Goal: Task Accomplishment & Management: Complete application form

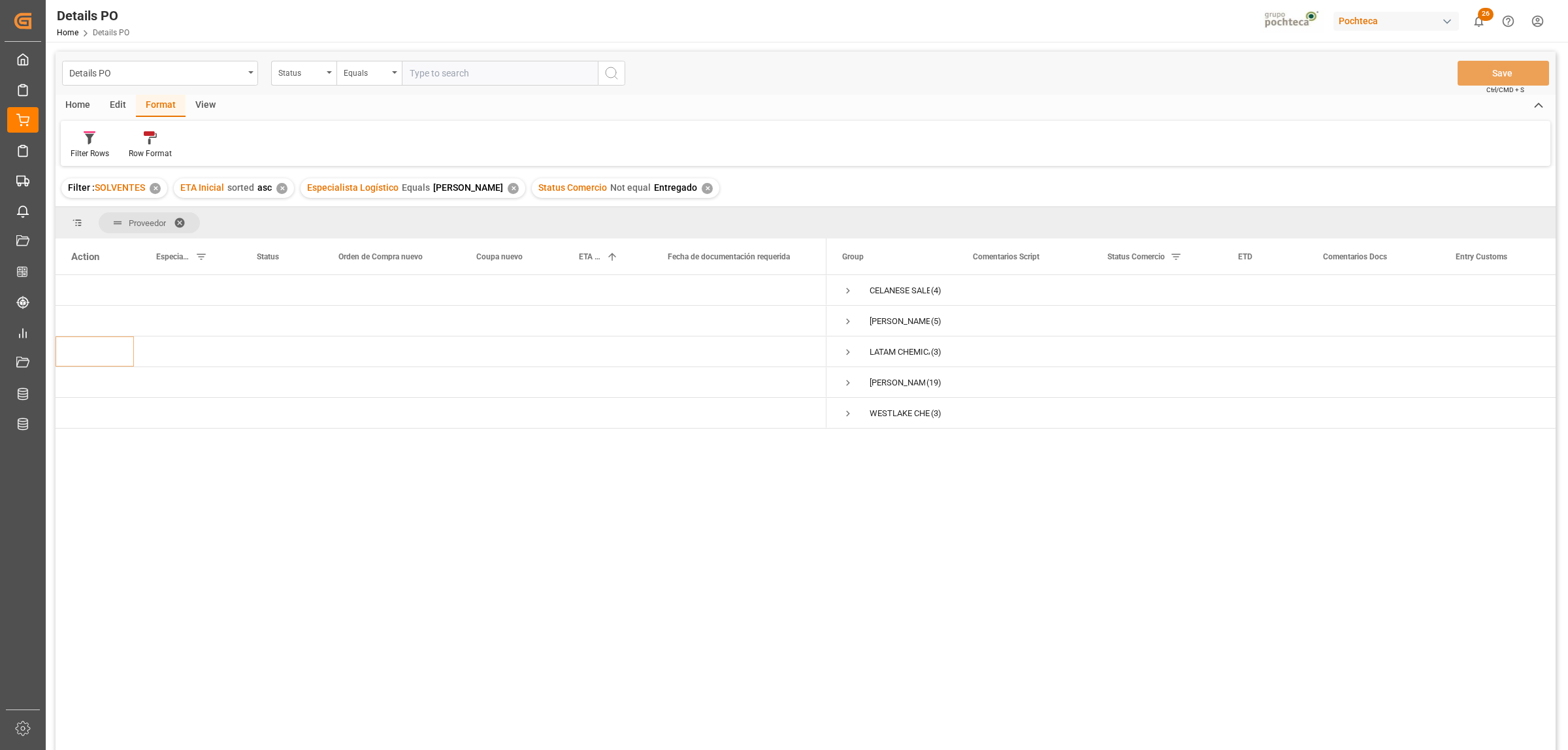
click at [1181, 83] on div "Details PO Status Equals Save Ctrl/CMD + S" at bounding box center [806, 73] width 1500 height 43
click at [567, 320] on div "Press SPACE to select this row." at bounding box center [601, 320] width 89 height 30
click at [855, 318] on span "HUBBARD HALL INC (5)" at bounding box center [892, 320] width 100 height 29
click at [851, 320] on span "Press SPACE to select this row." at bounding box center [848, 321] width 12 height 12
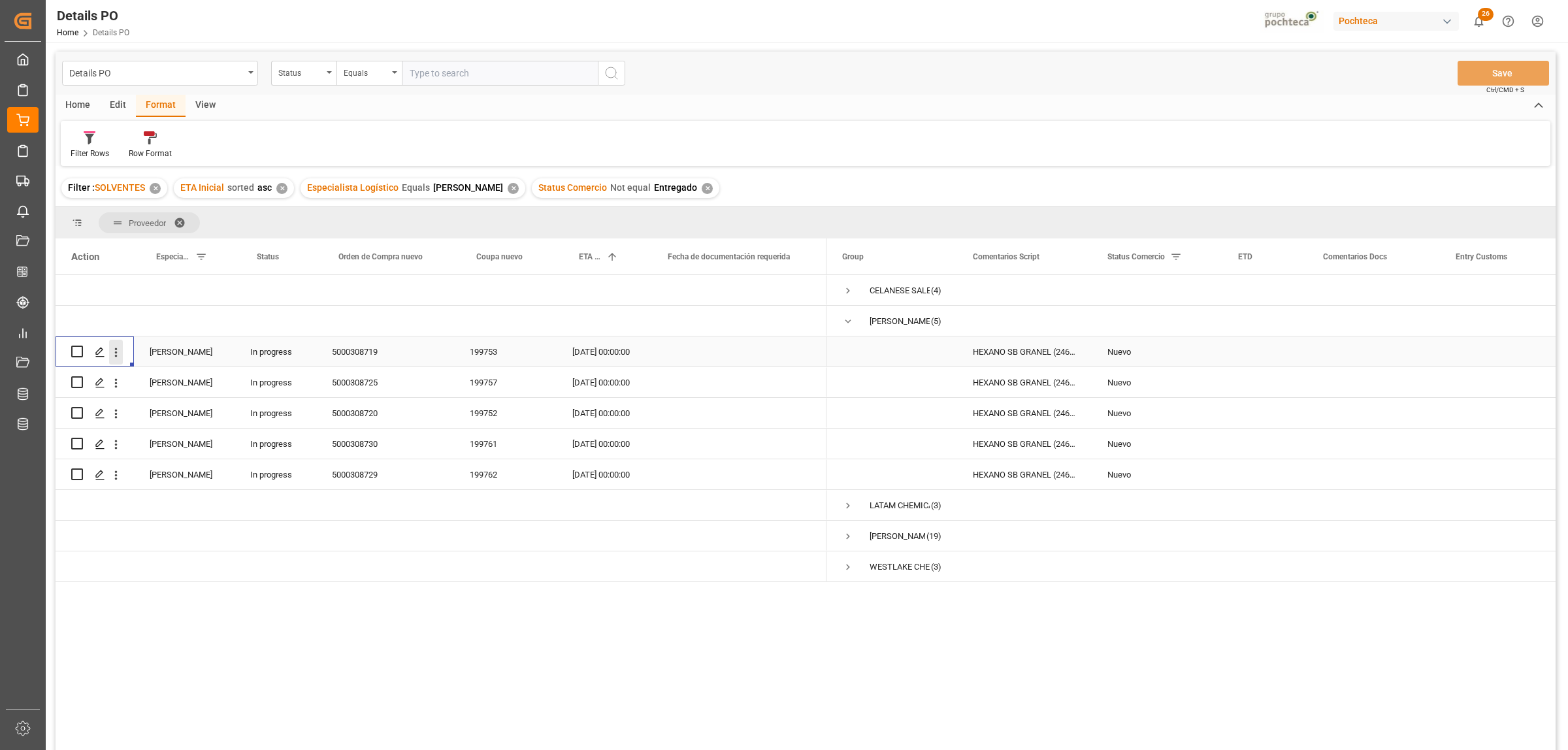
click at [117, 356] on icon "open menu" at bounding box center [116, 352] width 3 height 9
click at [164, 545] on span "Delete" at bounding box center [200, 539] width 121 height 12
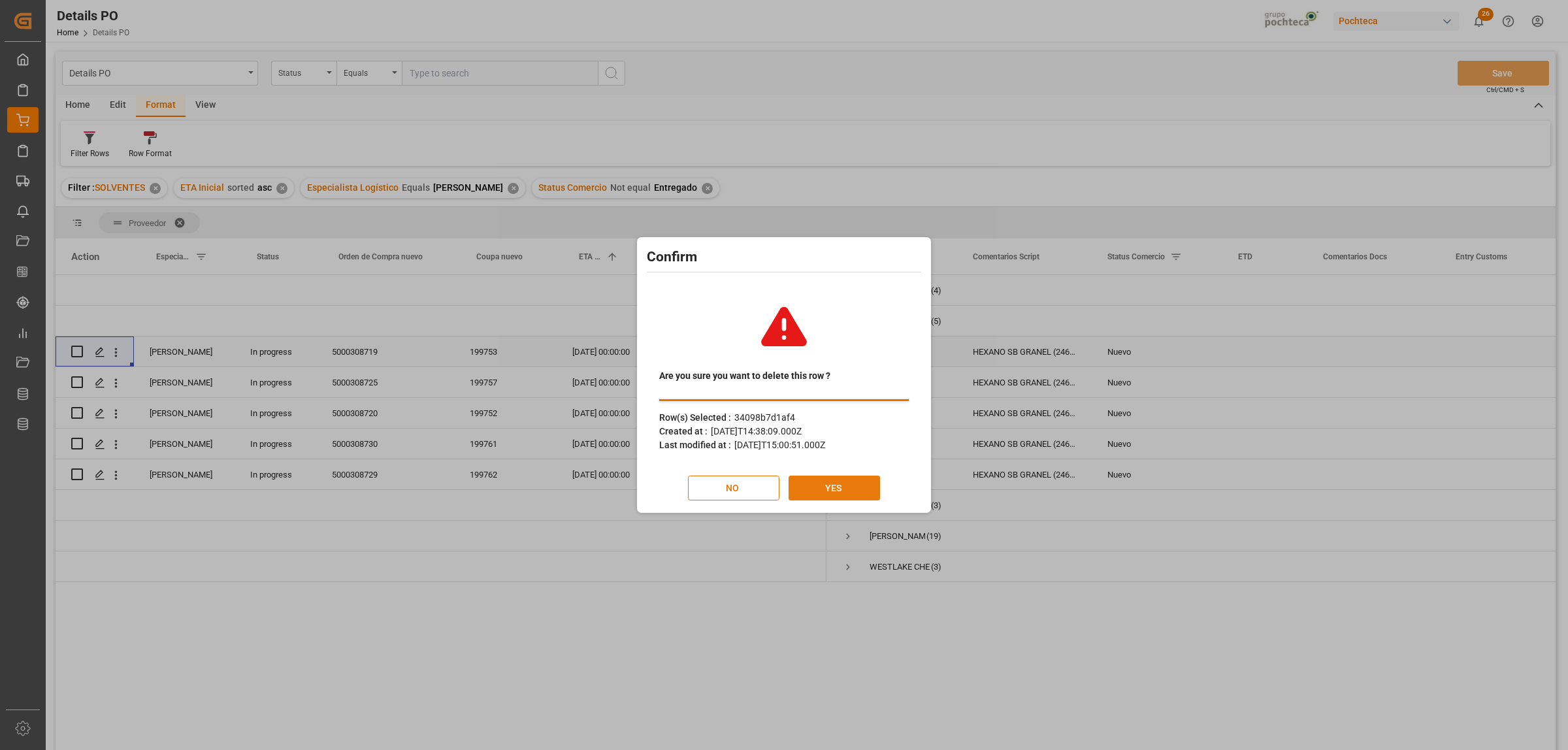
click at [808, 492] on button "YES" at bounding box center [834, 488] width 91 height 24
click at [732, 485] on button "NO" at bounding box center [733, 488] width 91 height 24
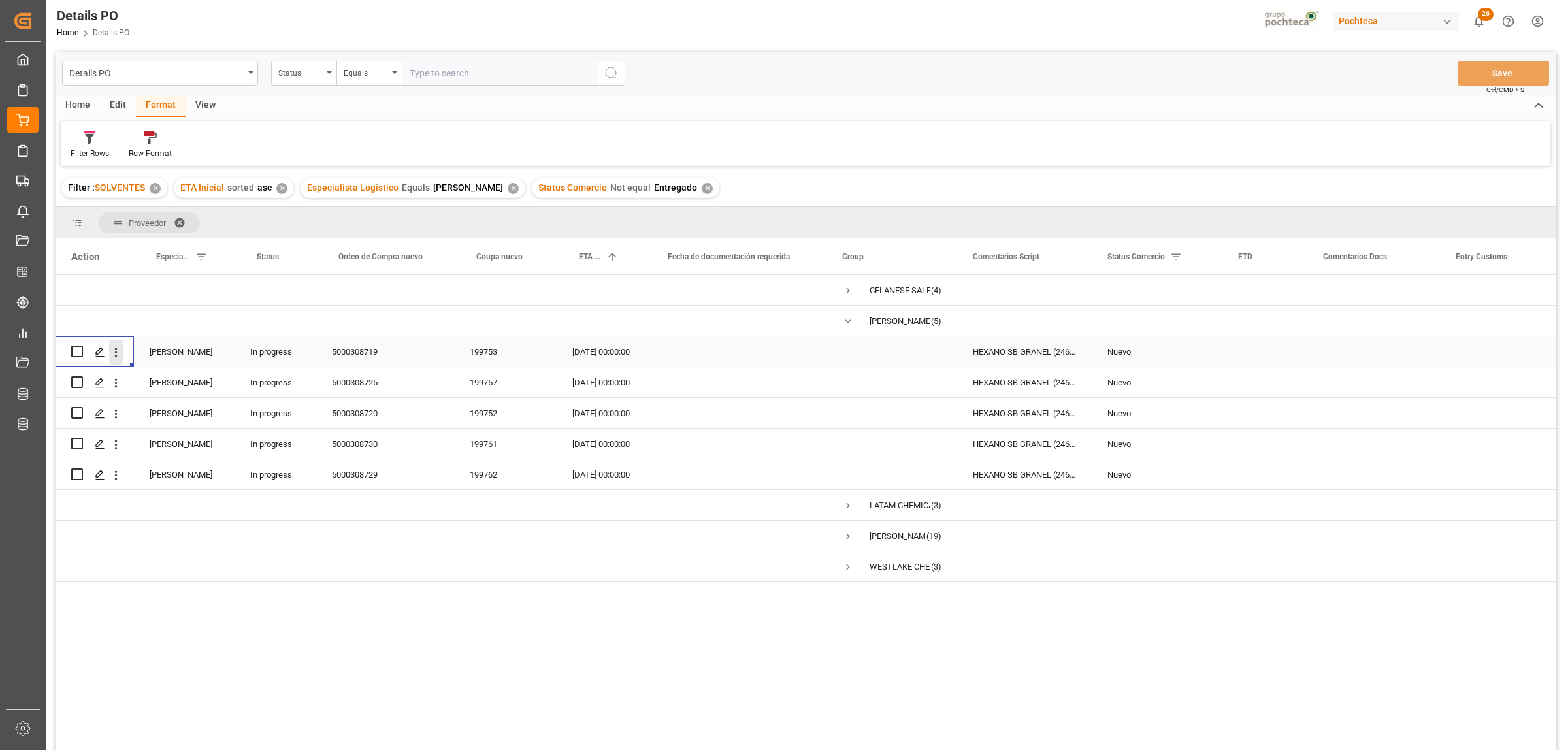
click at [115, 350] on icon "open menu" at bounding box center [116, 352] width 14 height 14
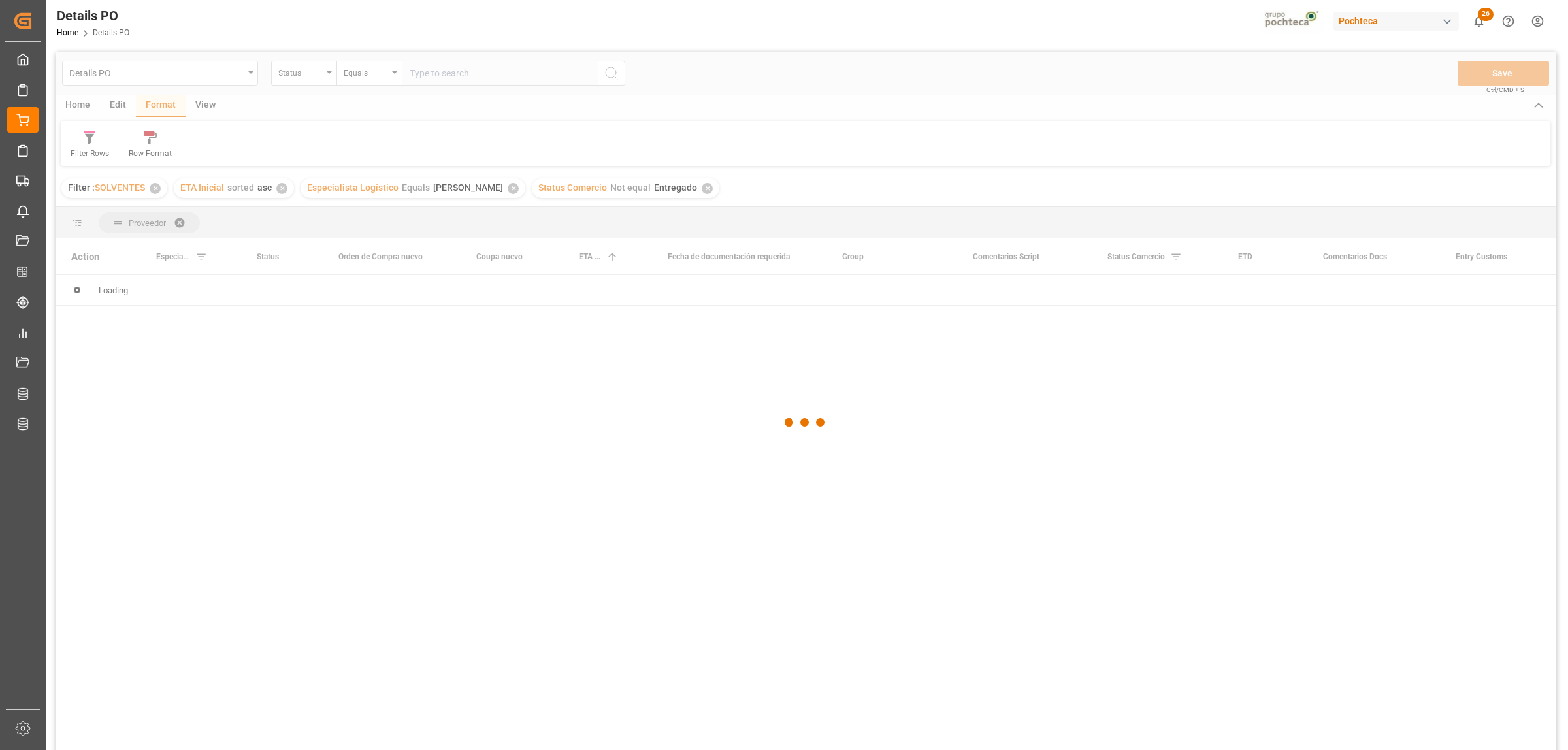
click at [165, 539] on div at bounding box center [806, 422] width 1500 height 742
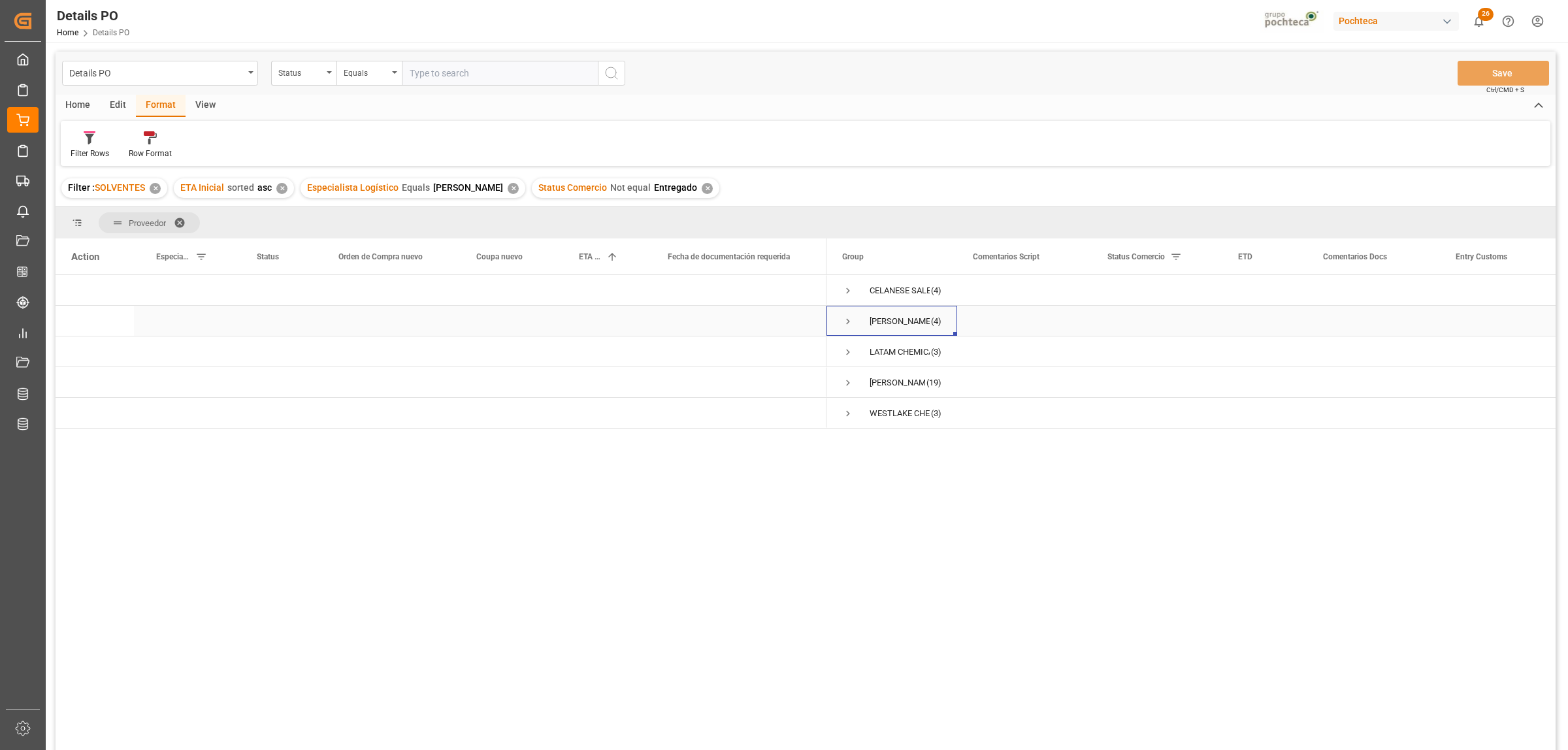
click at [851, 320] on span "Press SPACE to select this row." at bounding box center [848, 321] width 12 height 12
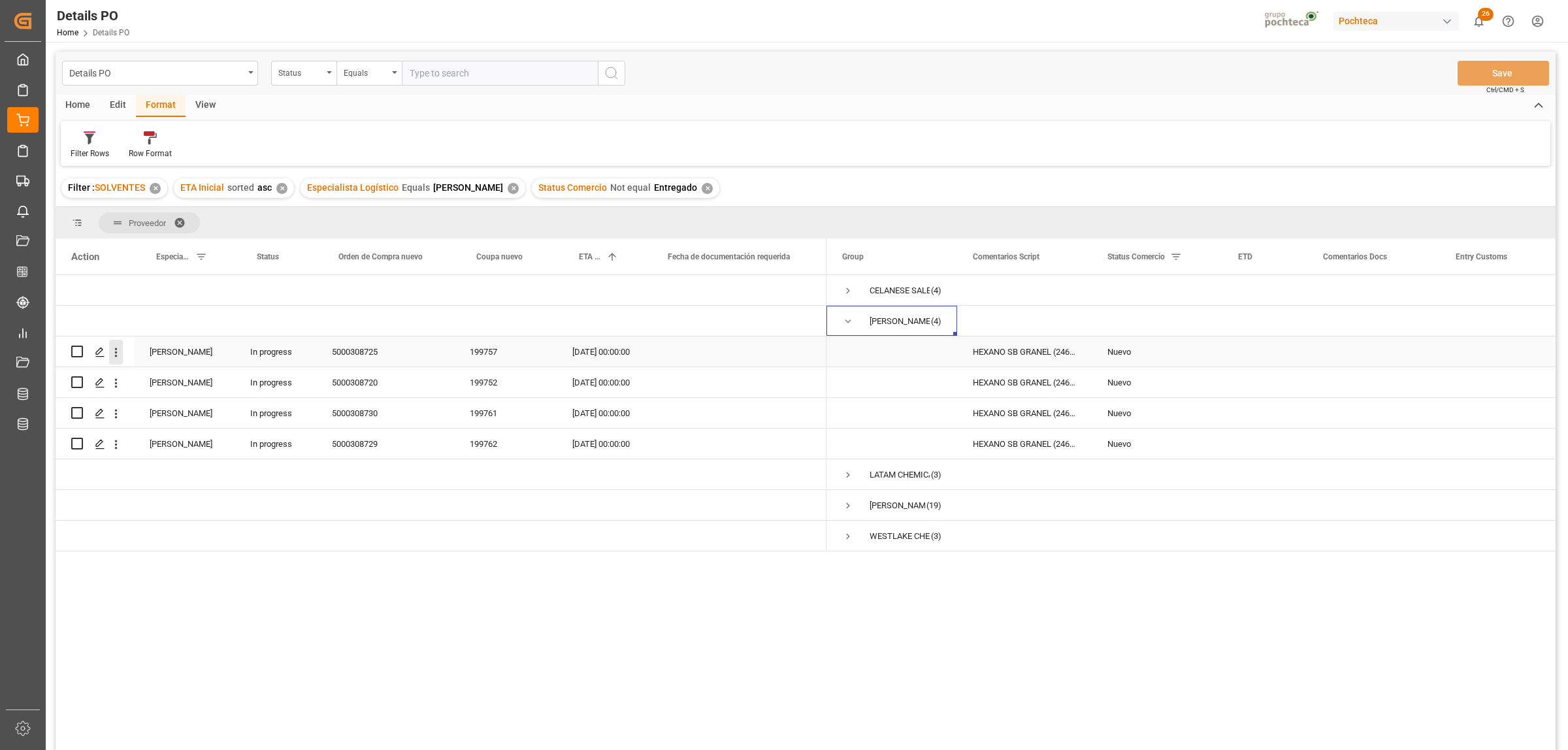
click at [118, 346] on icon "open menu" at bounding box center [116, 352] width 14 height 14
click at [149, 537] on span "Delete" at bounding box center [200, 539] width 121 height 12
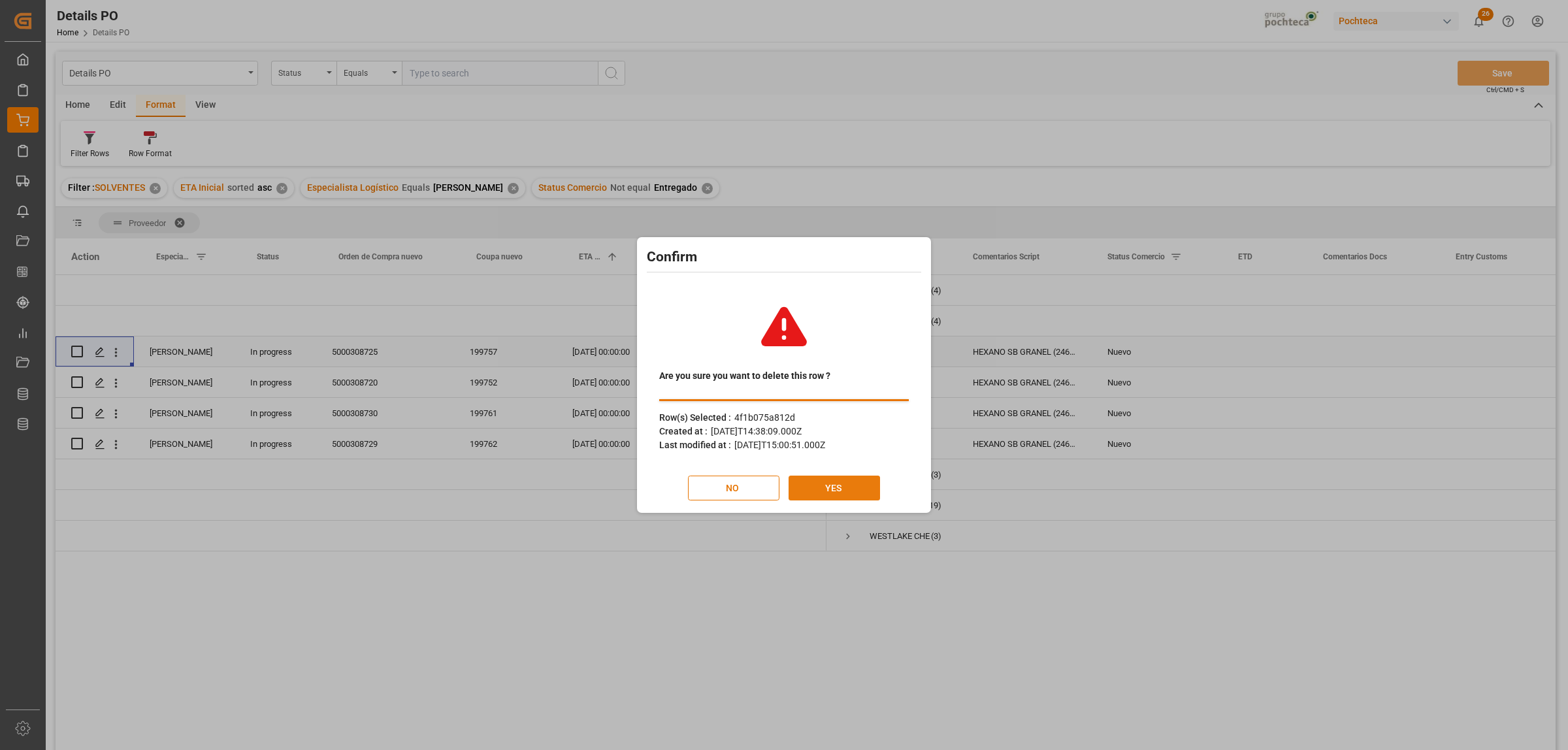
click at [854, 493] on button "YES" at bounding box center [834, 488] width 91 height 24
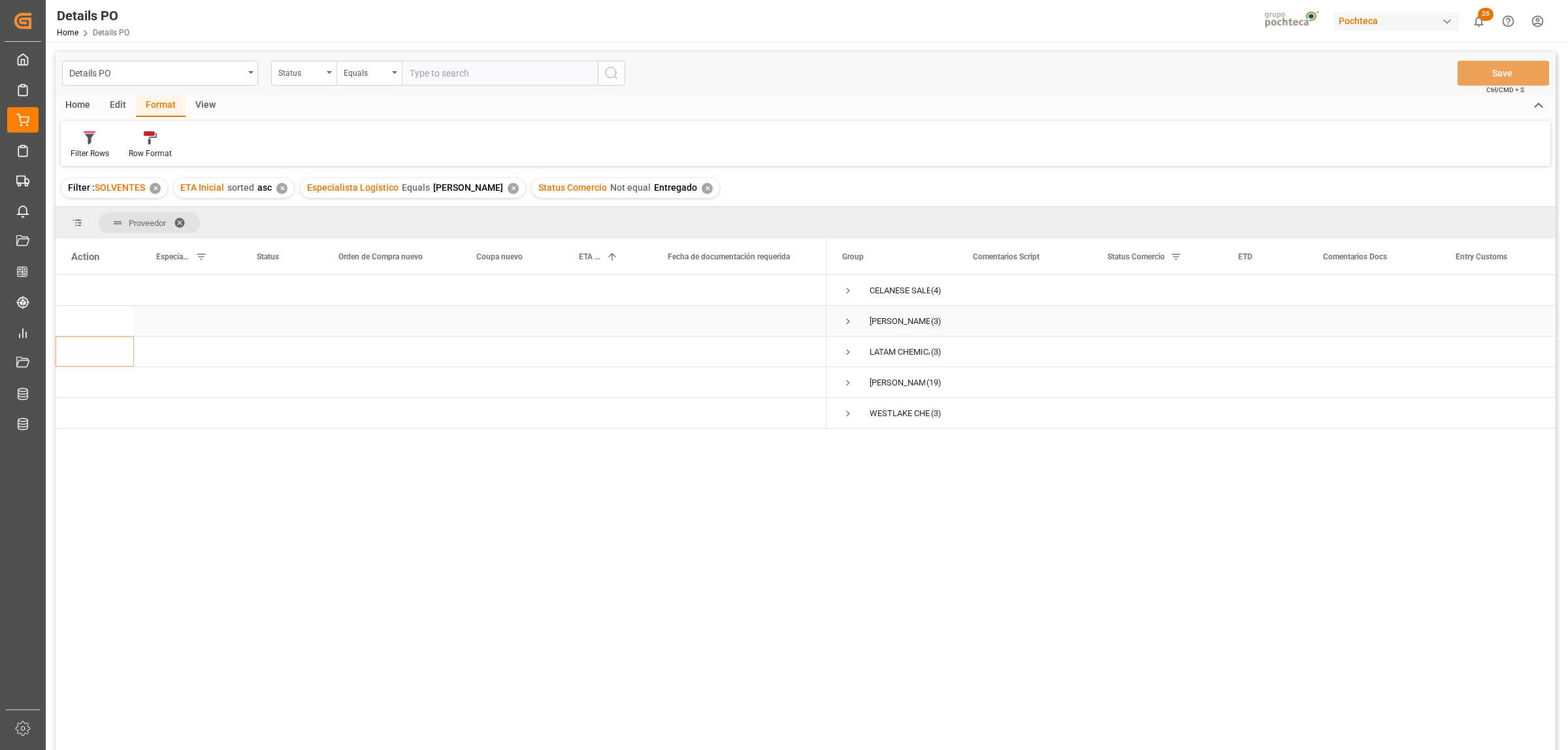
click at [846, 322] on span "Press SPACE to select this row." at bounding box center [848, 321] width 12 height 12
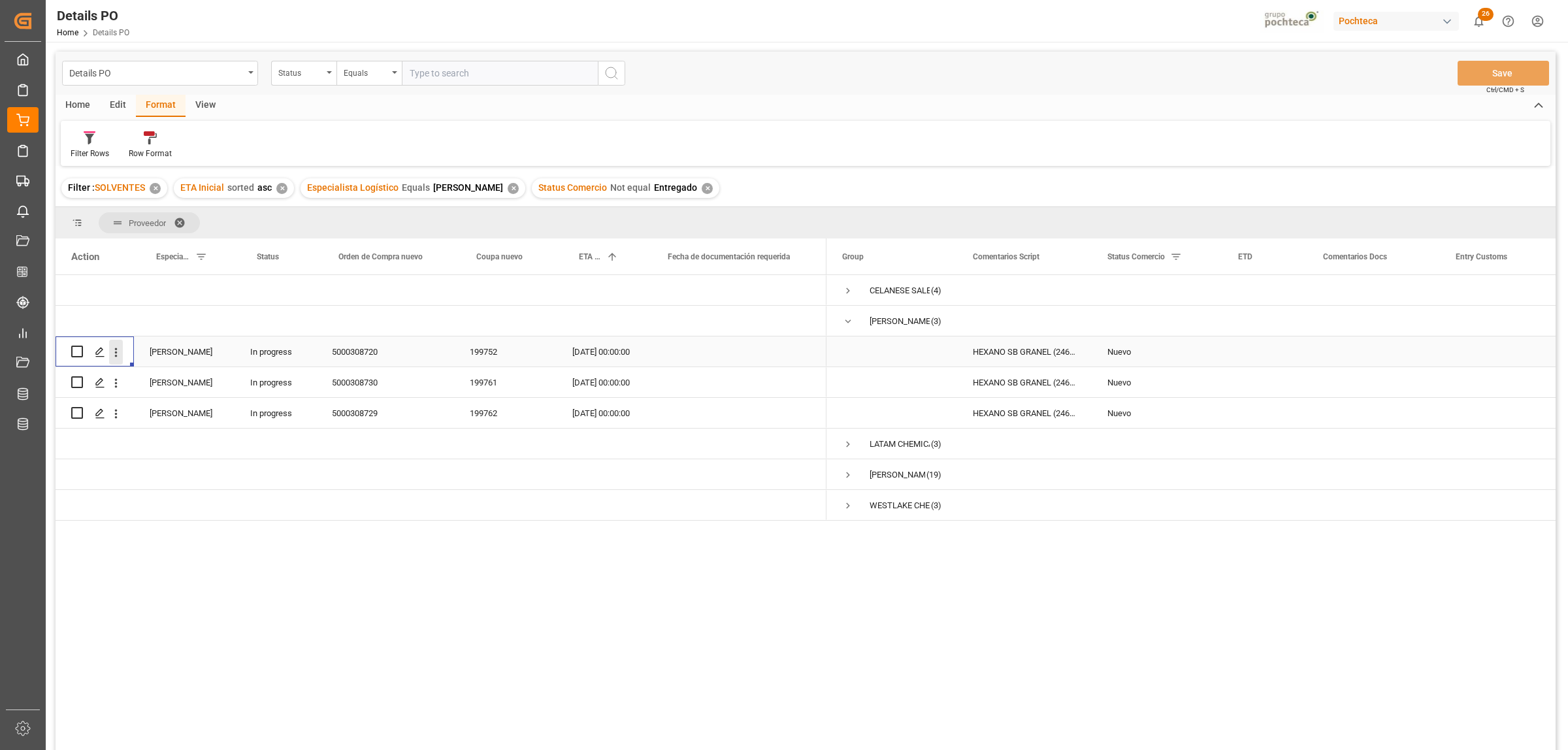
click at [113, 353] on icon "open menu" at bounding box center [116, 352] width 14 height 14
click at [157, 543] on span "Delete" at bounding box center [200, 539] width 121 height 12
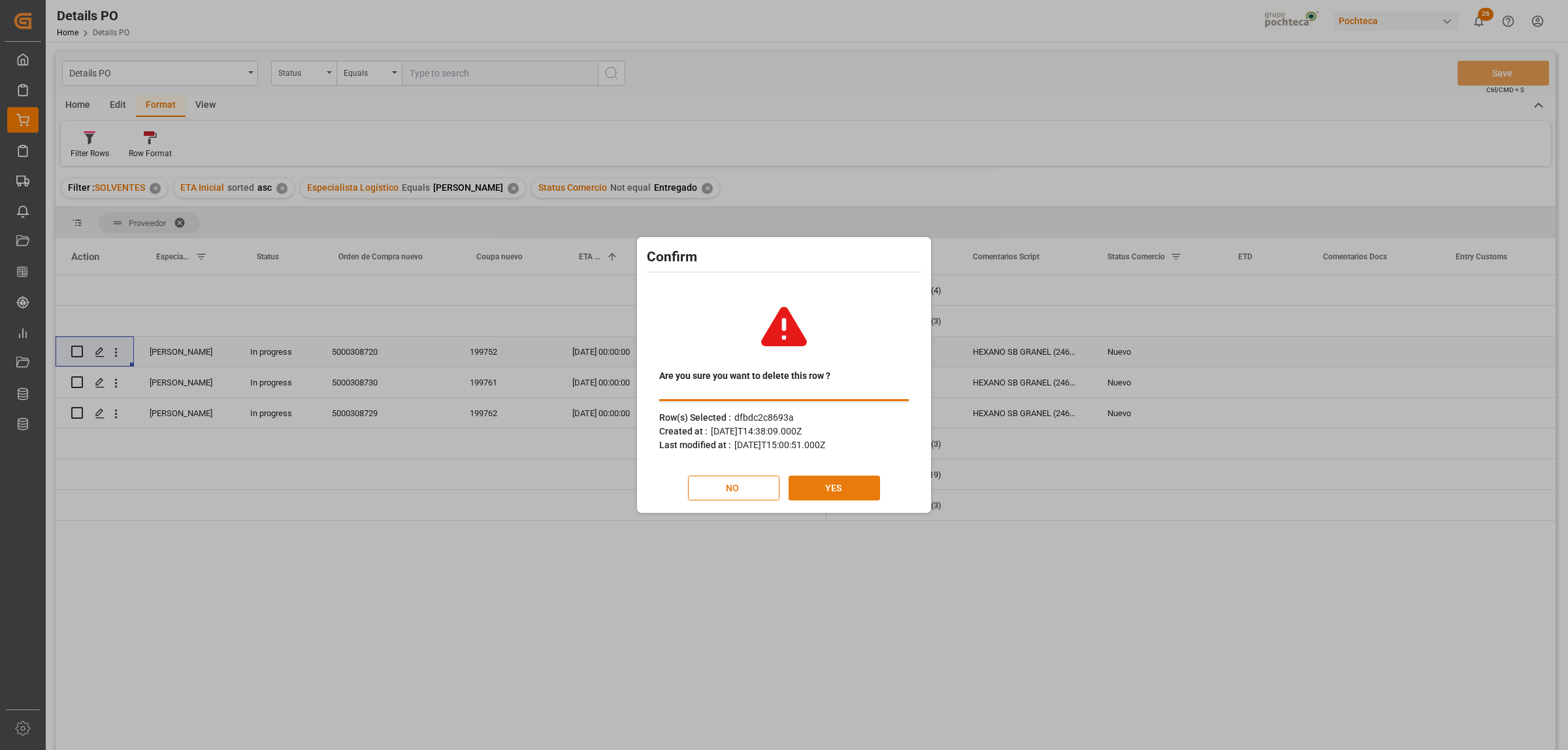
click at [853, 481] on button "YES" at bounding box center [834, 488] width 91 height 24
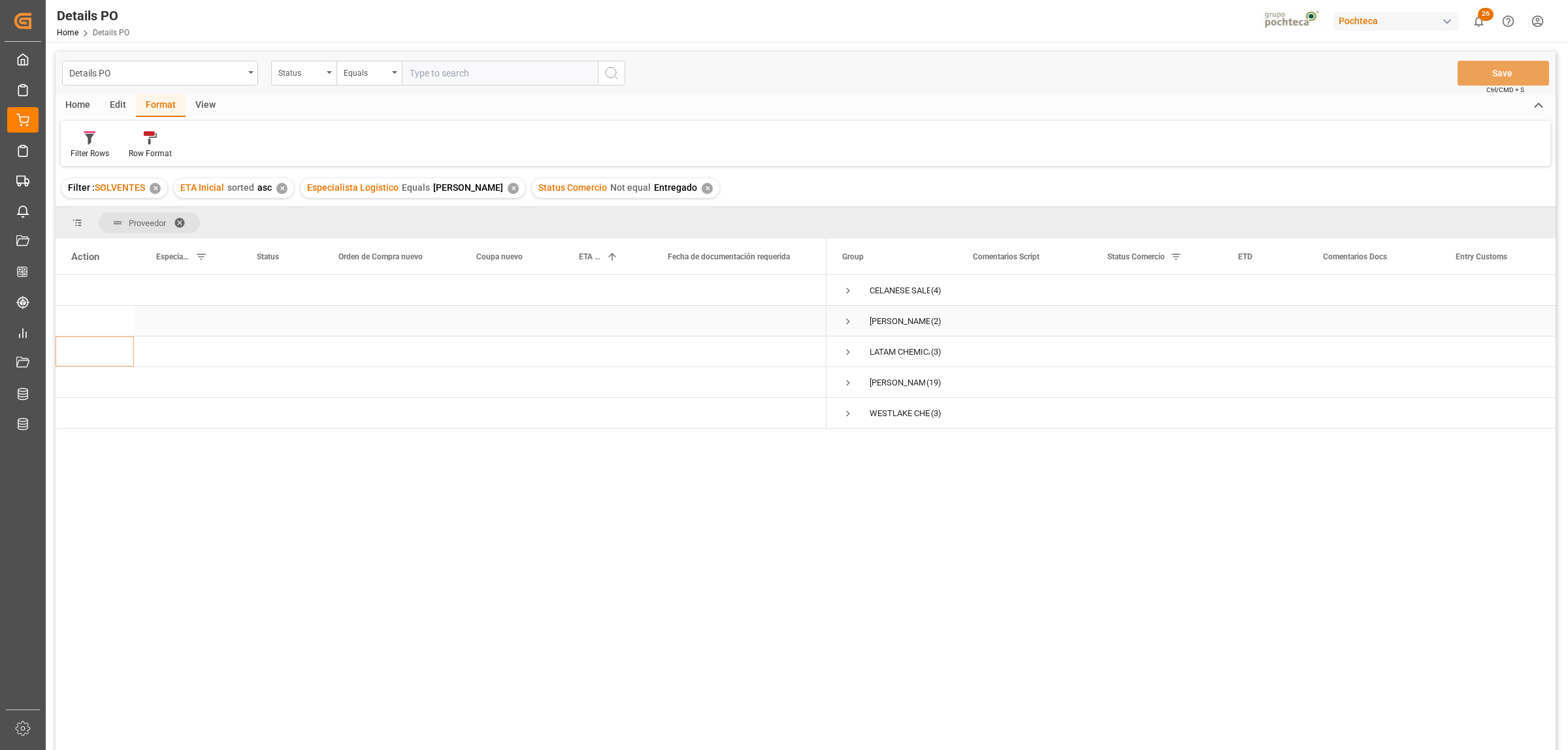
click at [850, 327] on span "Press SPACE to select this row." at bounding box center [848, 321] width 12 height 12
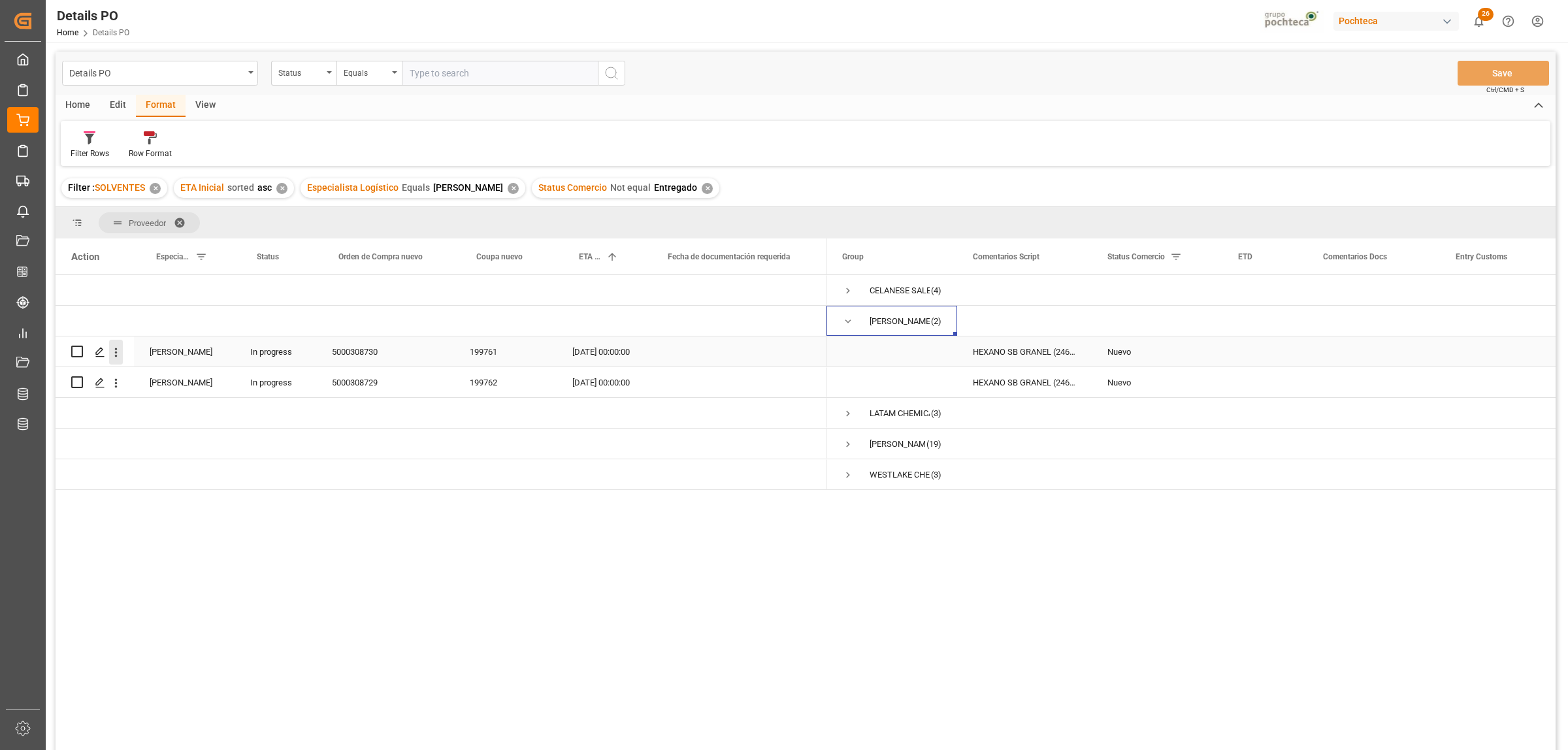
click at [118, 351] on icon "open menu" at bounding box center [116, 352] width 14 height 14
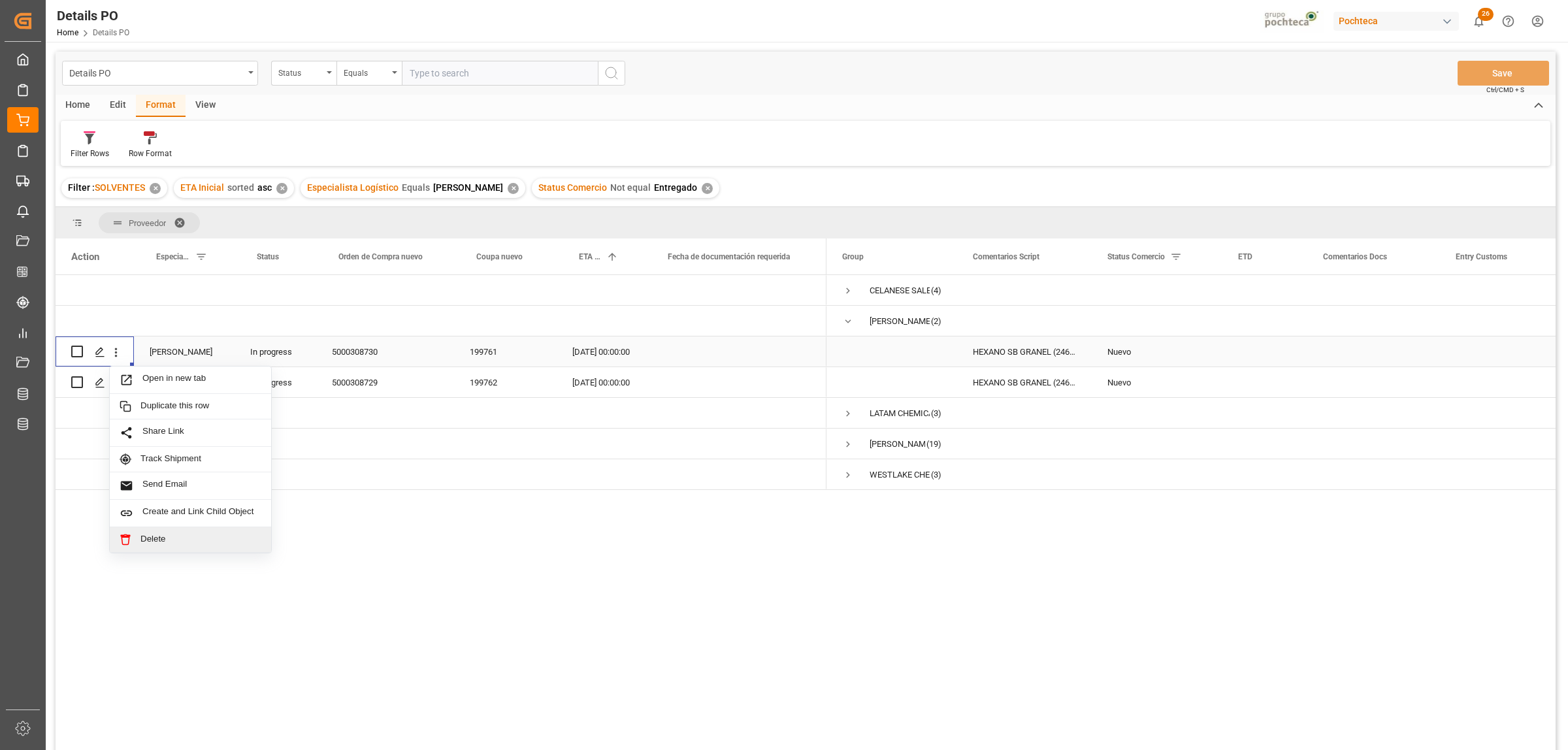
click at [166, 543] on span "Delete" at bounding box center [200, 539] width 121 height 12
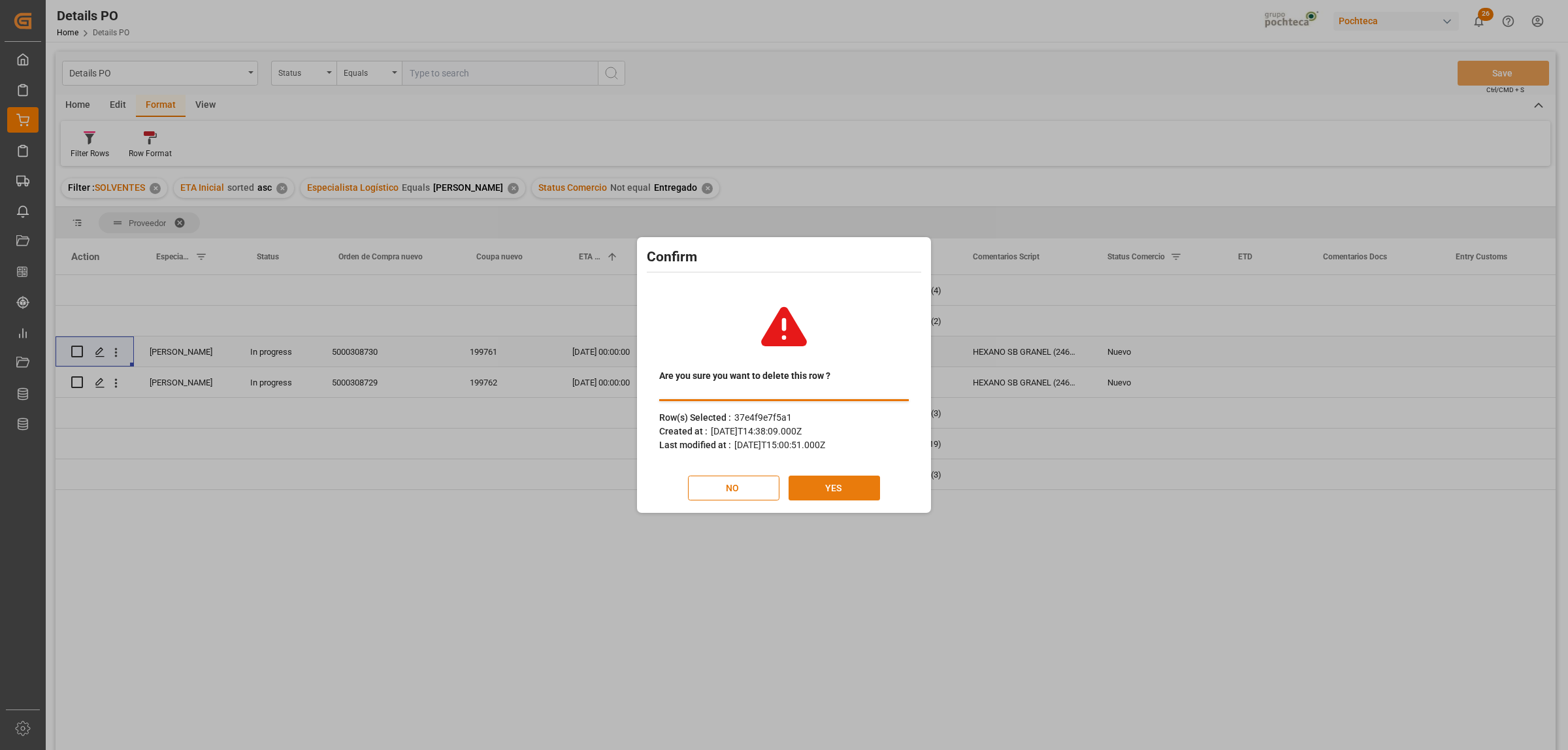
click at [830, 489] on button "YES" at bounding box center [834, 488] width 91 height 24
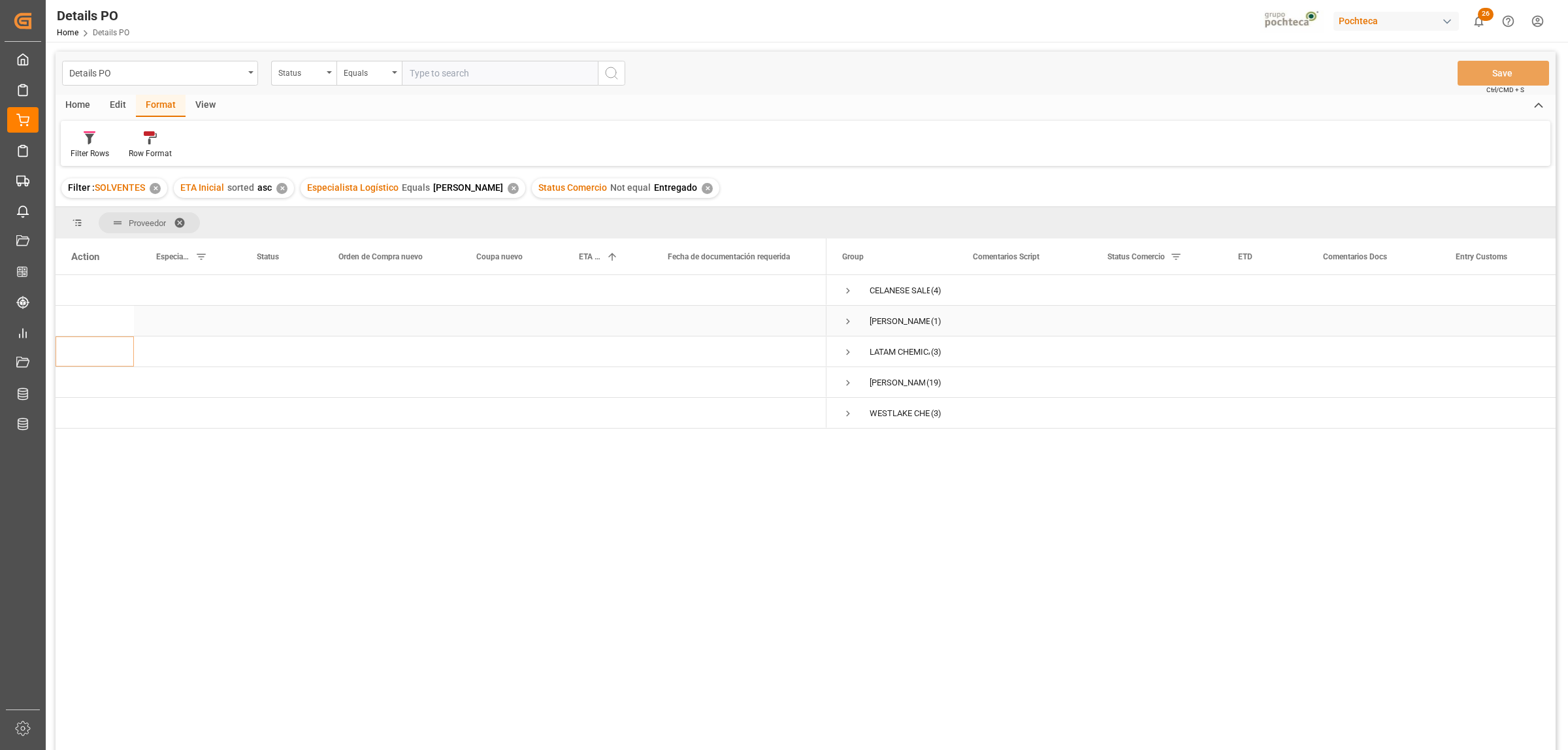
click at [847, 322] on span "Press SPACE to select this row." at bounding box center [848, 321] width 12 height 12
click at [118, 352] on icon "open menu" at bounding box center [116, 352] width 14 height 14
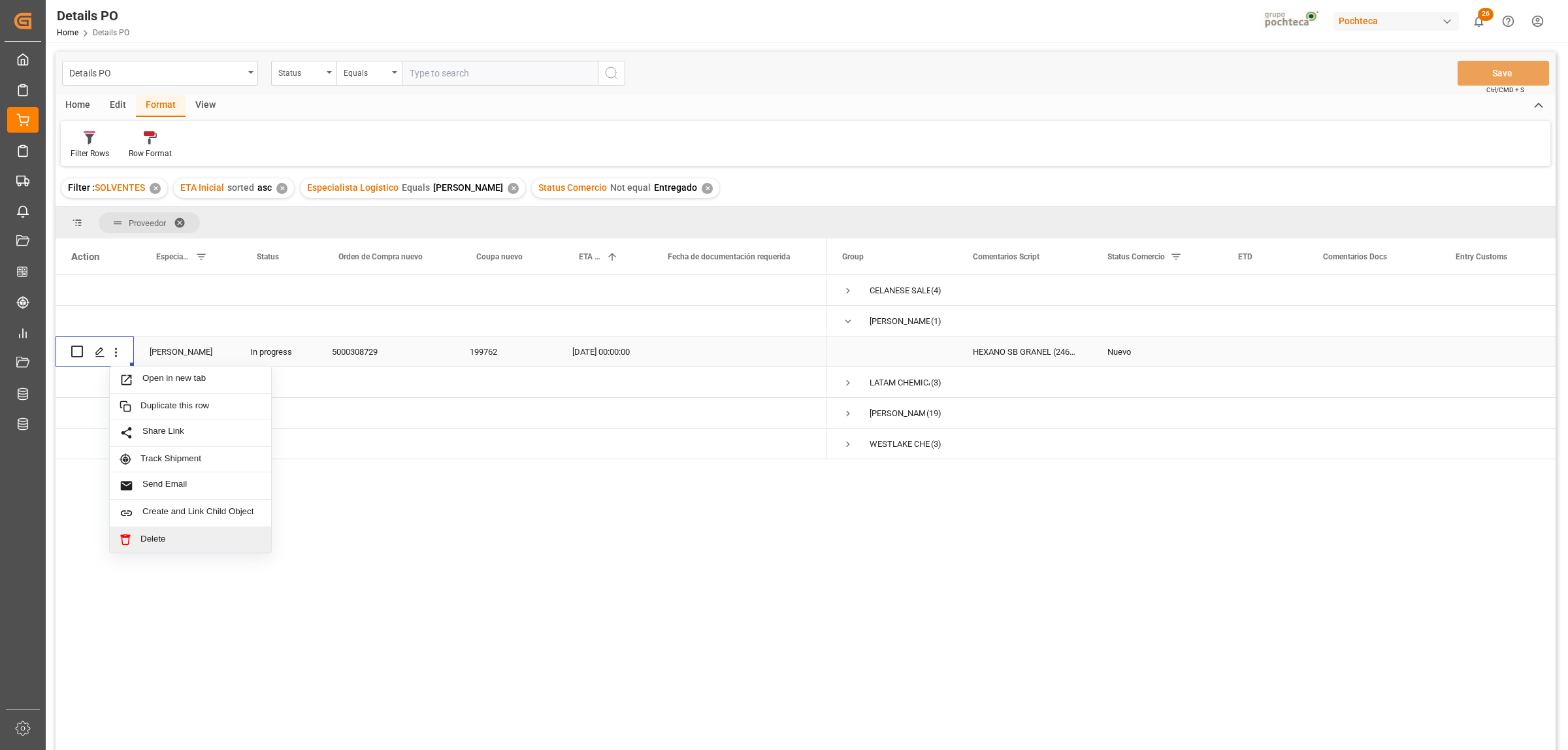
click at [153, 534] on span "Delete" at bounding box center [200, 539] width 121 height 12
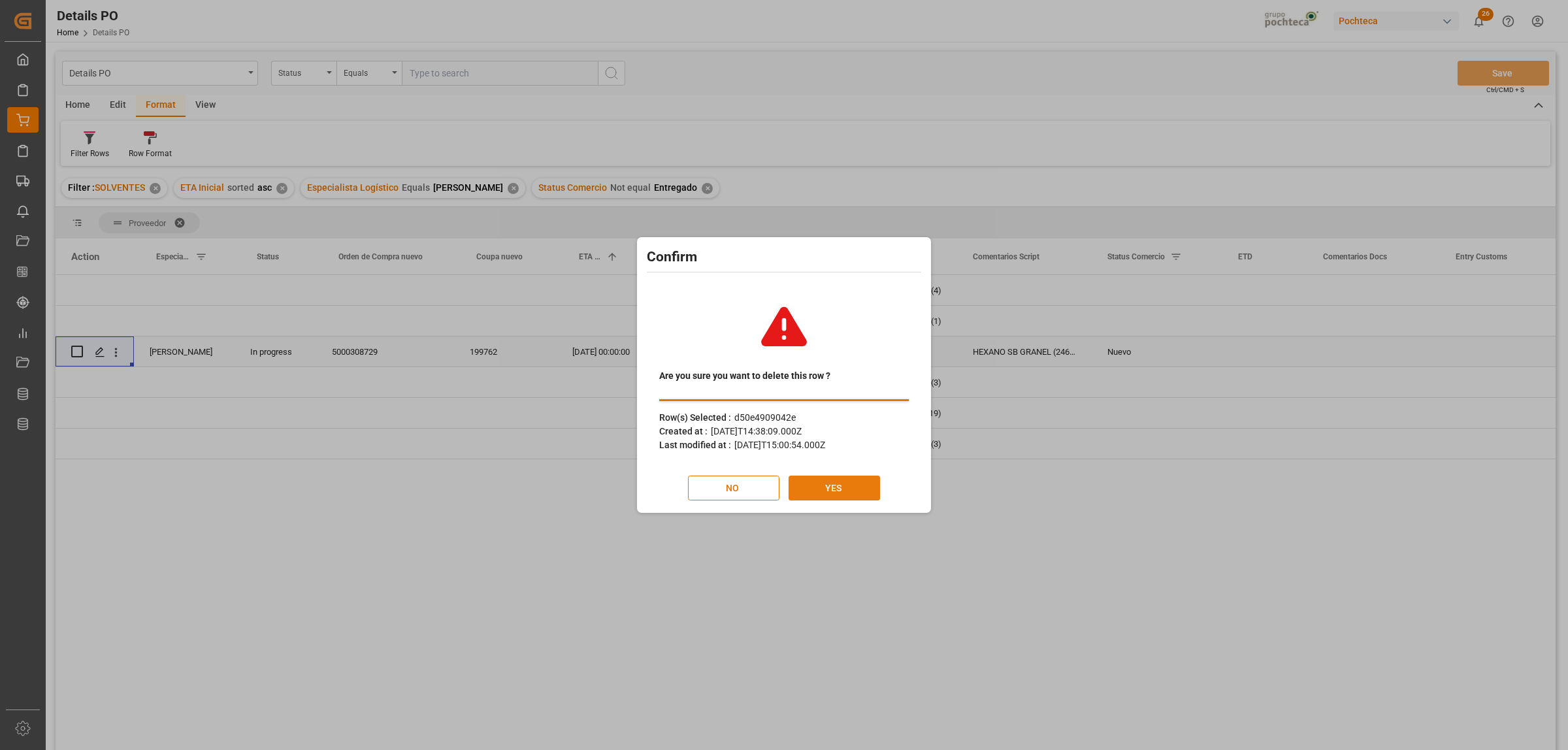
click at [849, 493] on button "YES" at bounding box center [834, 488] width 91 height 24
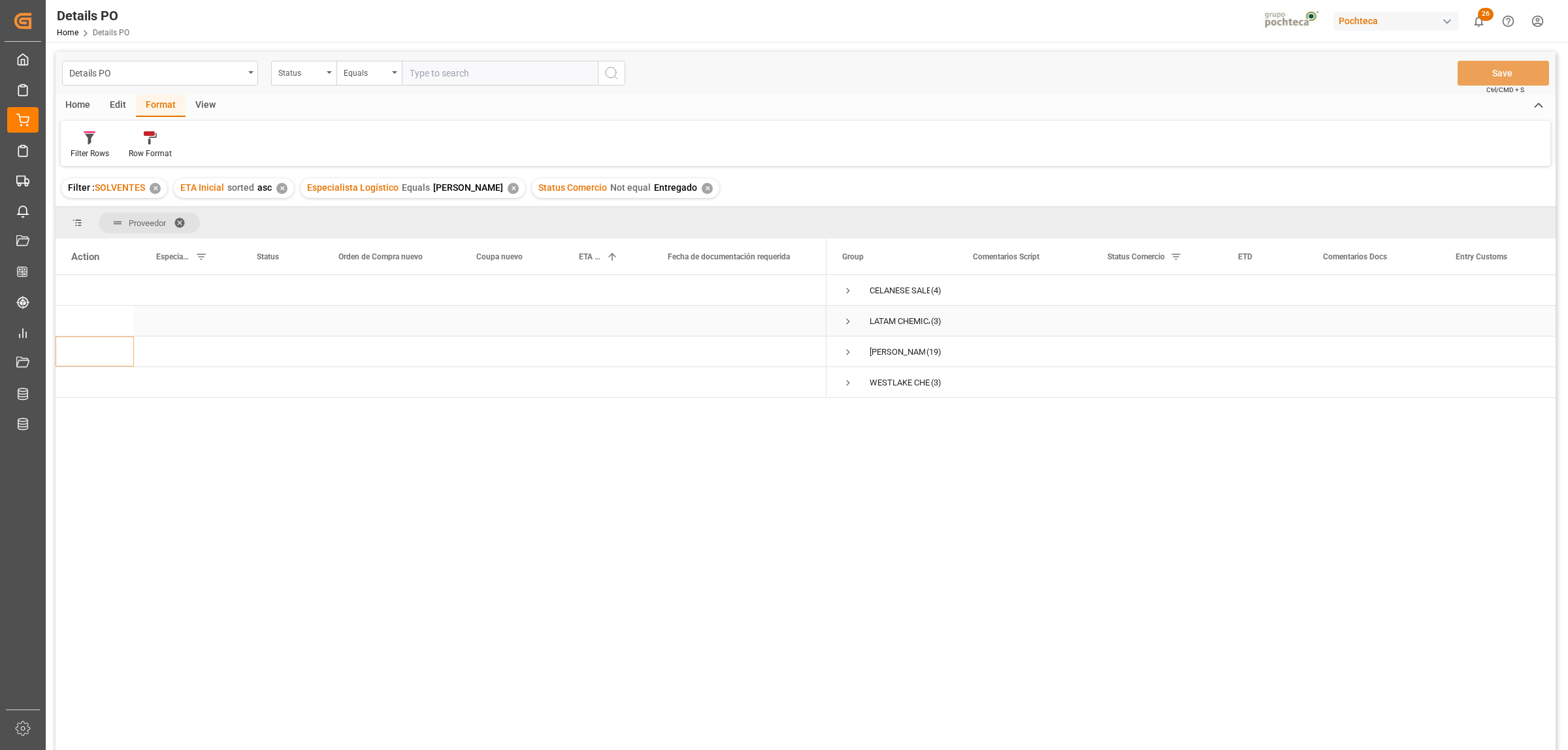
click at [847, 321] on span "Press SPACE to select this row." at bounding box center [848, 321] width 12 height 12
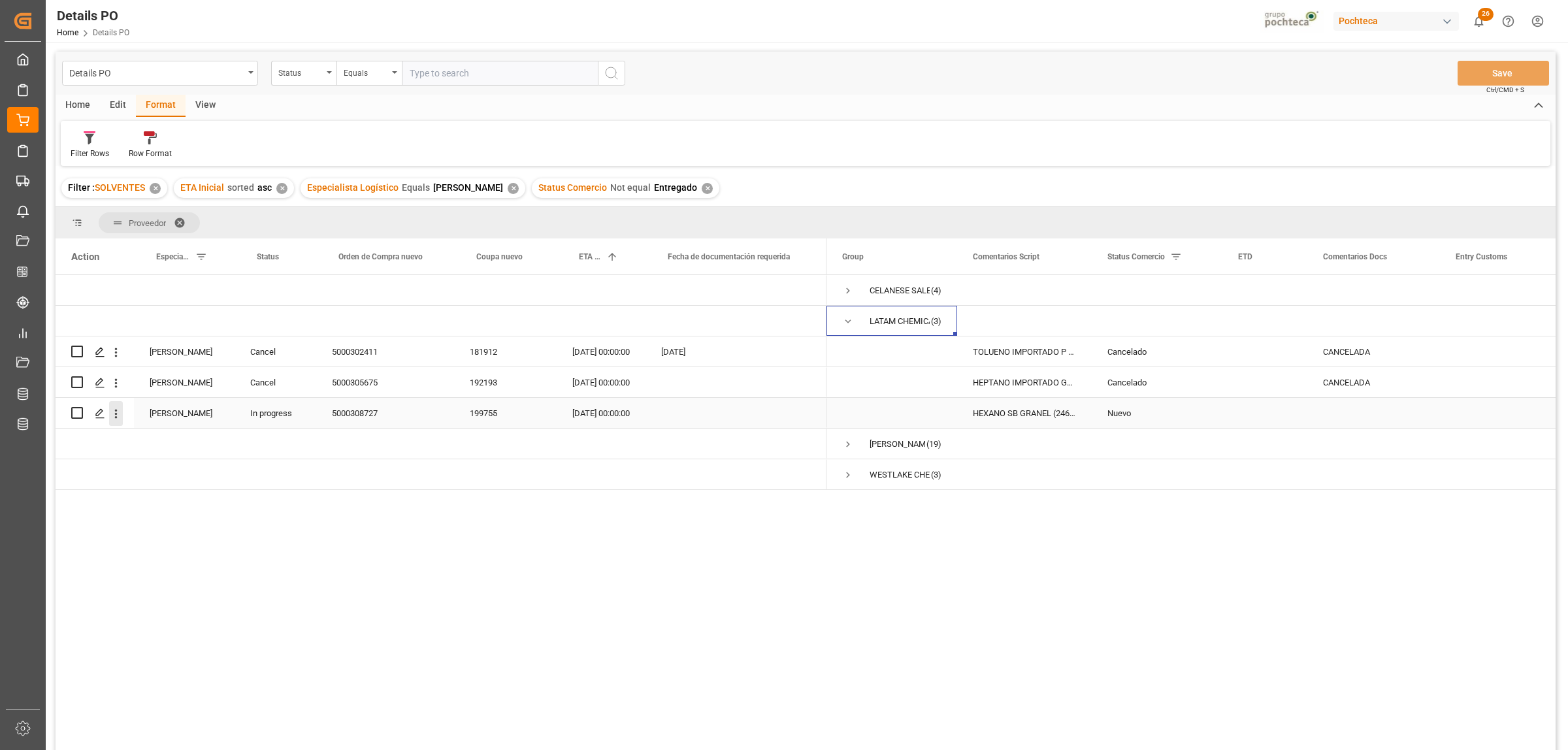
click at [117, 418] on icon "open menu" at bounding box center [116, 414] width 14 height 14
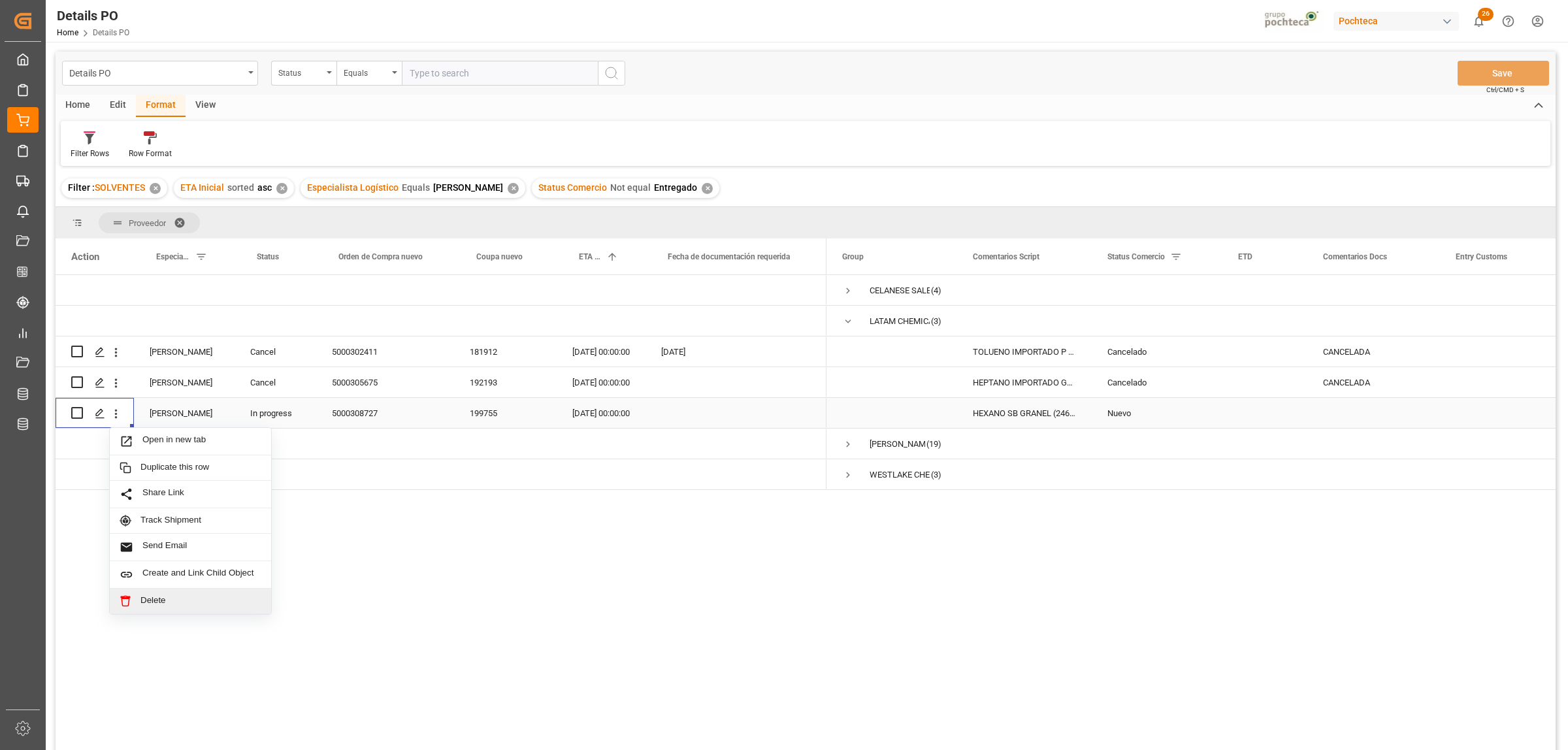
click at [142, 602] on span "Delete" at bounding box center [200, 601] width 121 height 12
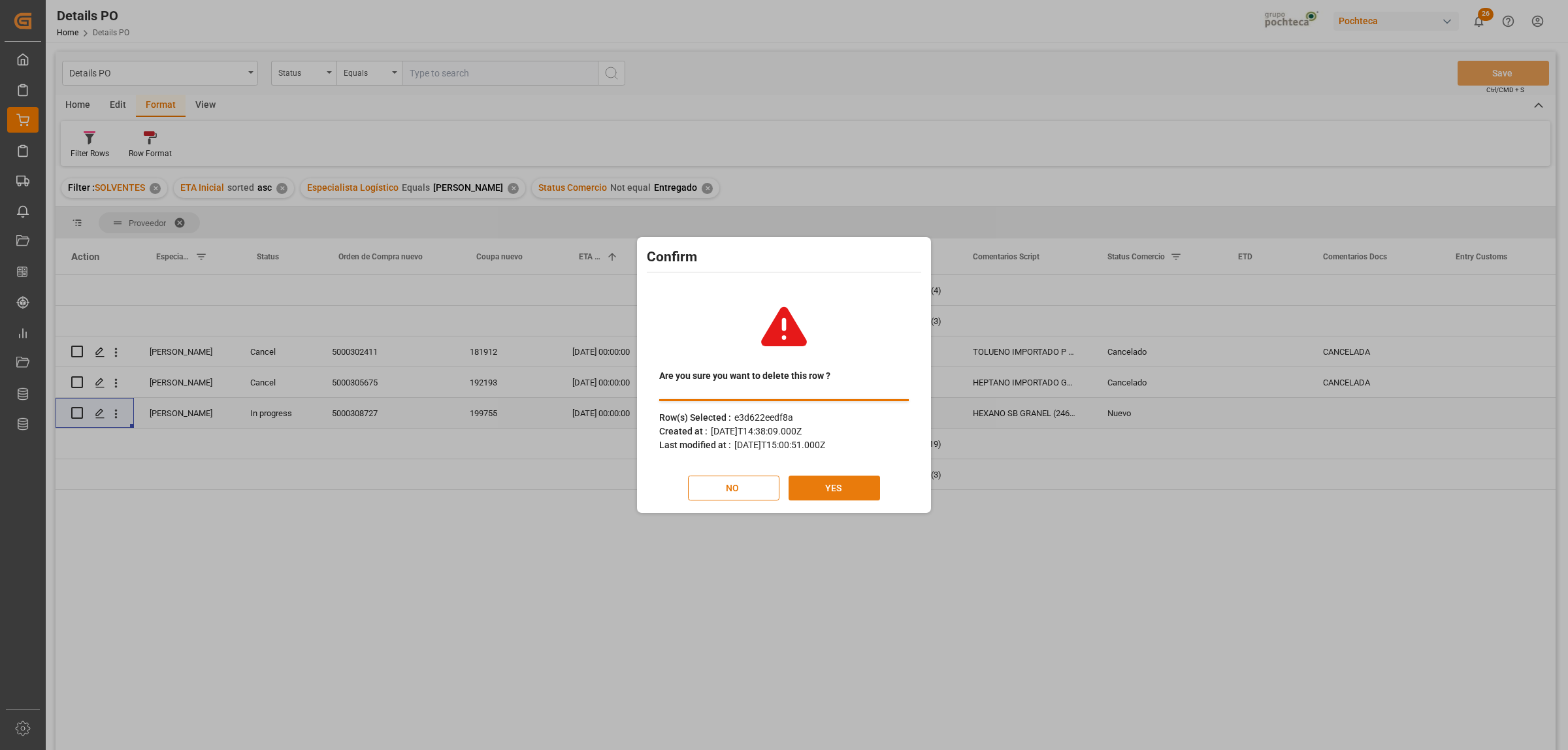
click at [808, 494] on button "YES" at bounding box center [834, 488] width 91 height 24
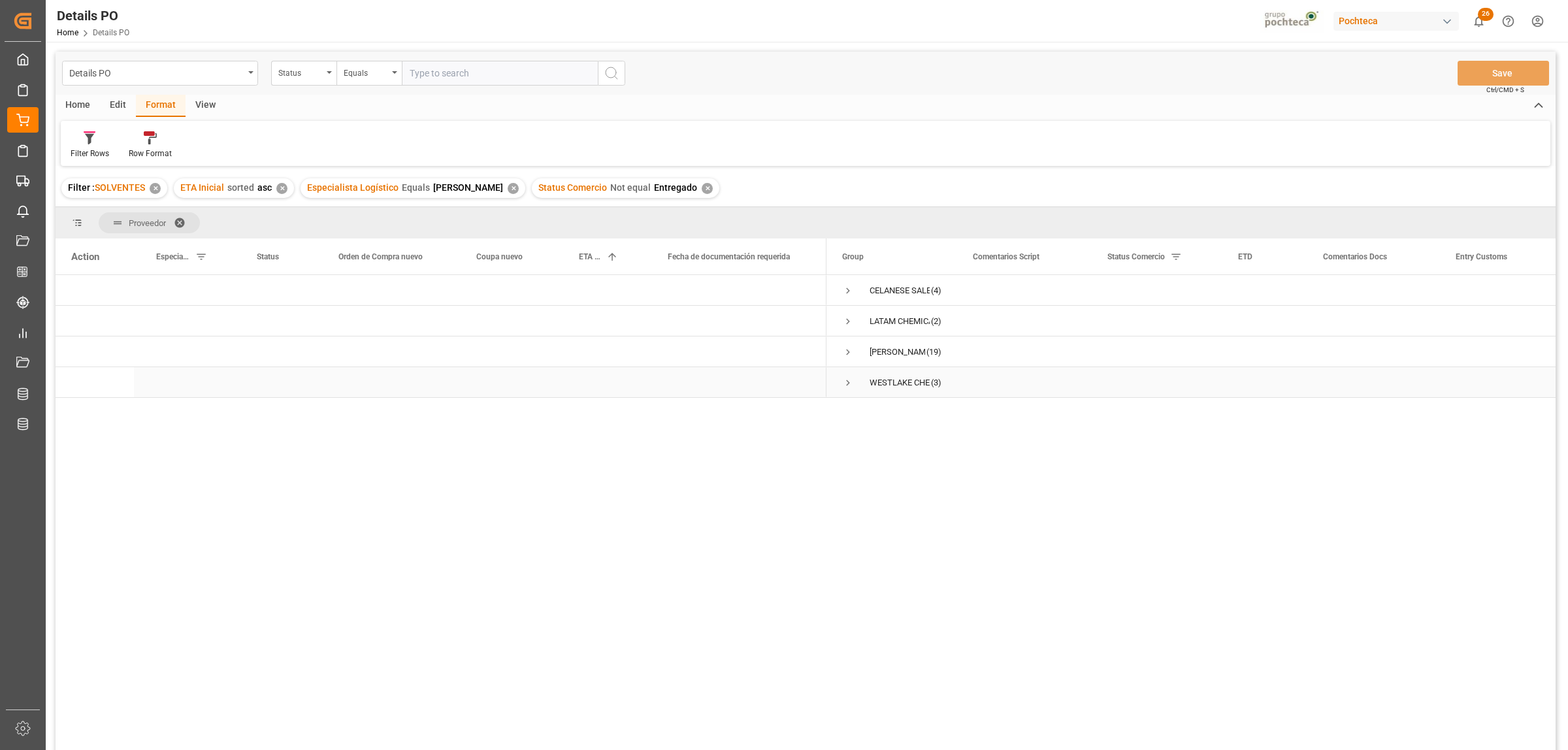
click at [850, 383] on span "Press SPACE to select this row." at bounding box center [848, 383] width 12 height 12
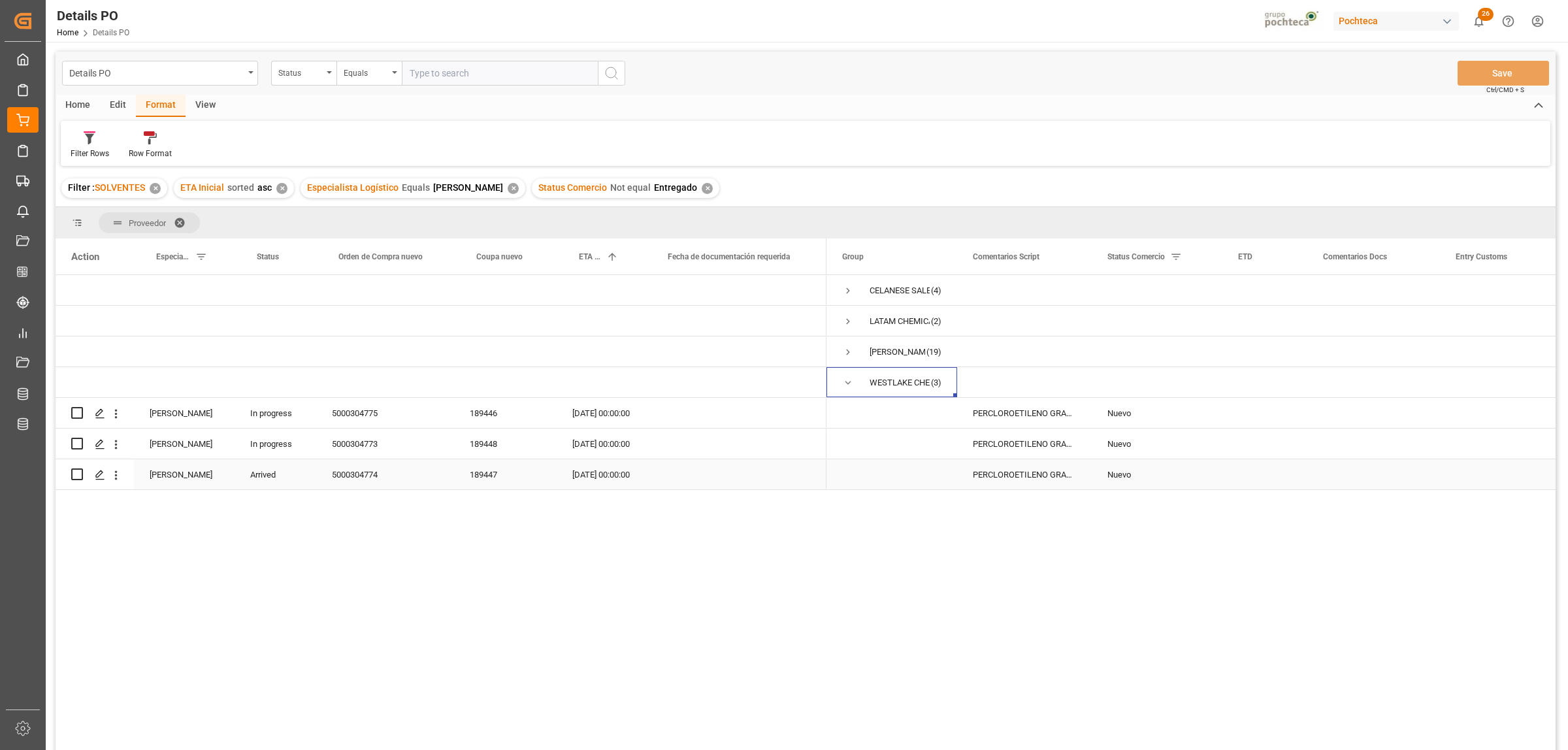
click at [353, 476] on div "5000304774" at bounding box center [384, 475] width 138 height 30
click at [1367, 476] on div "Press SPACE to select this row." at bounding box center [1373, 475] width 133 height 30
click at [1356, 470] on input "Press SPACE to select this row." at bounding box center [1373, 466] width 112 height 24
paste input "01/10/2025"
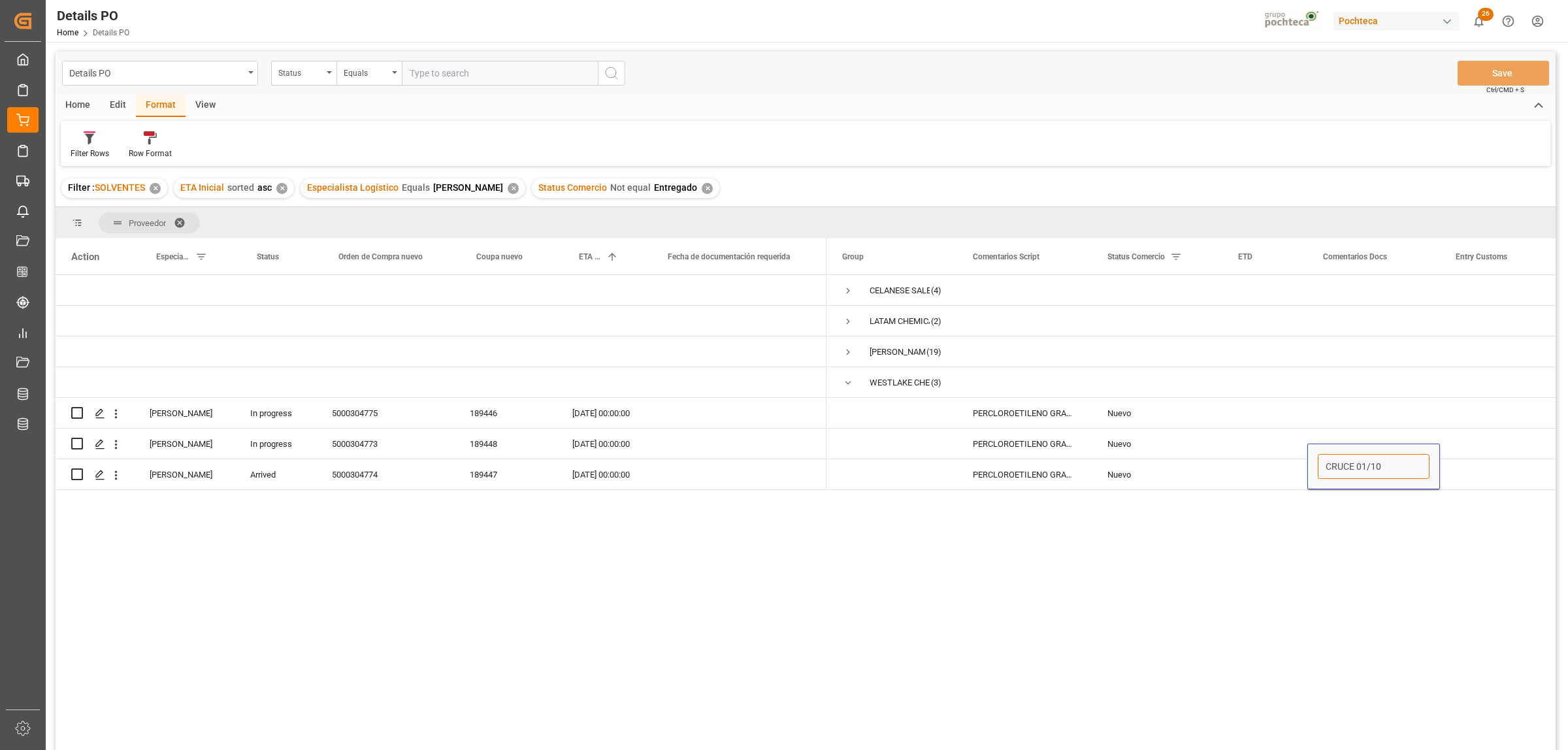
type input "CRUCE 01/10"
click at [1310, 587] on div "CELANESE SALES US LTD (4) LATAM CHEMICALS LLC (2) PHILLIPS 66 COMPANY (19) WEST…" at bounding box center [1191, 517] width 729 height 483
click at [1200, 468] on div "Nuevo" at bounding box center [1157, 475] width 100 height 30
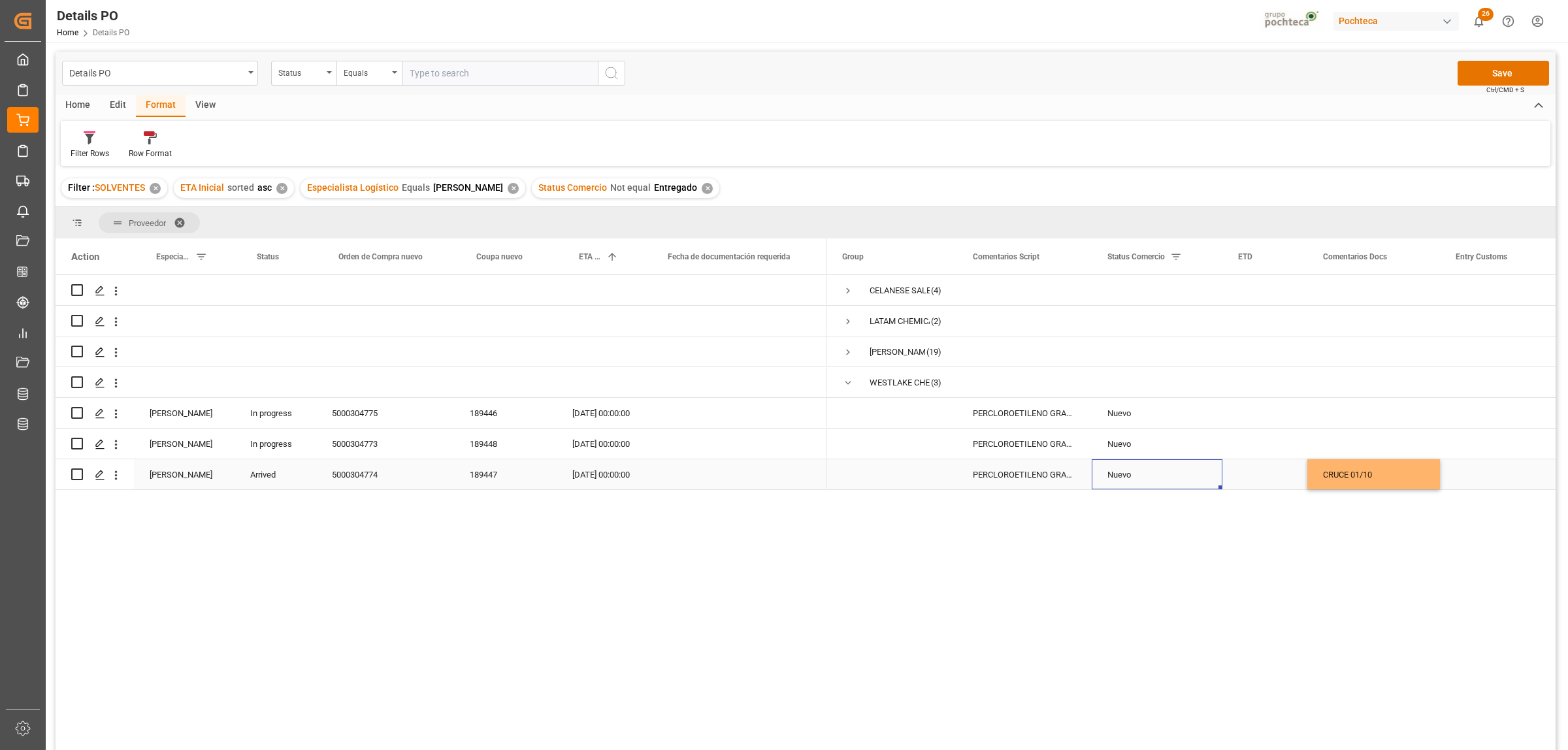
click at [1130, 474] on div "Nuevo" at bounding box center [1157, 475] width 100 height 30
click at [1198, 461] on icon "open menu" at bounding box center [1198, 467] width 16 height 16
click at [1138, 544] on div "En tránsito" at bounding box center [1165, 549] width 124 height 46
type input "En tránsito"
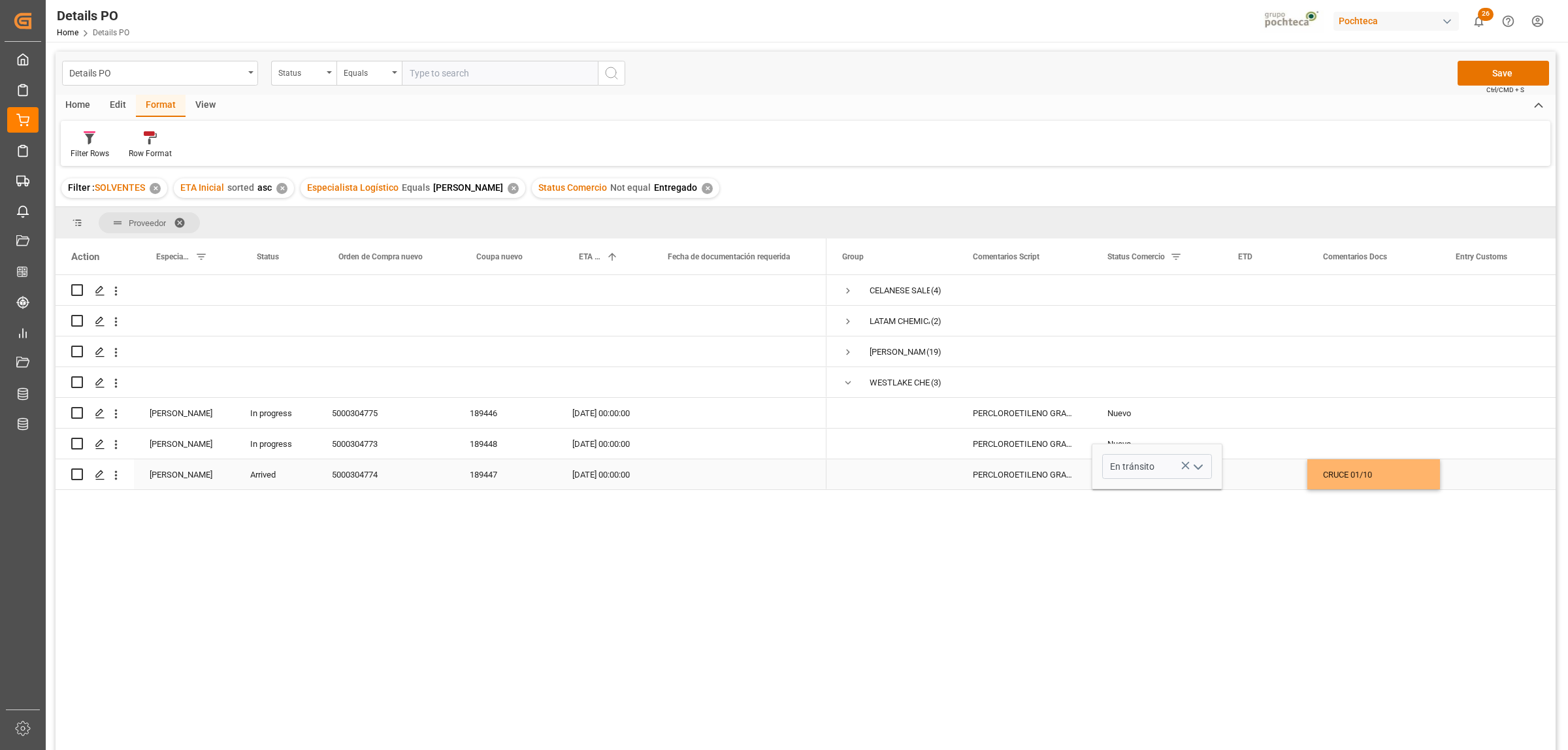
click at [1252, 525] on div "CELANESE SALES US LTD (4) LATAM CHEMICALS LLC (2) PHILLIPS 66 COMPANY (19) WEST…" at bounding box center [1191, 517] width 729 height 483
click at [1029, 442] on div "PERCLOROETILENO GRANEL IMPORTADO US (508" at bounding box center [1024, 444] width 134 height 30
click at [361, 440] on div "5000304773" at bounding box center [384, 444] width 138 height 30
click at [1125, 445] on div "Nuevo" at bounding box center [1157, 445] width 100 height 30
click at [1125, 445] on div "Nuevo" at bounding box center [1157, 445] width 100 height 30
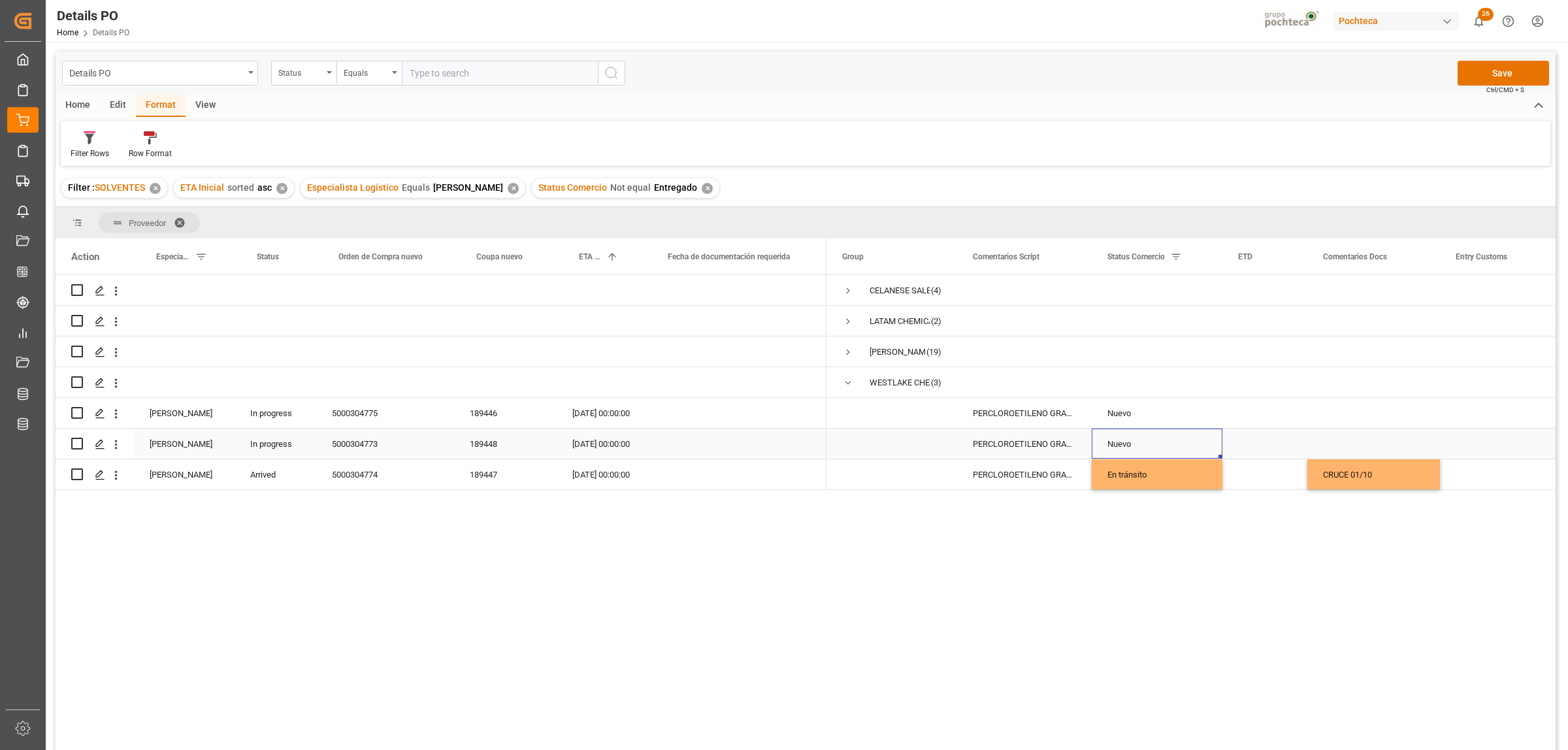
click at [1125, 445] on div "Nuevo" at bounding box center [1157, 445] width 100 height 30
click at [1206, 449] on button "open menu" at bounding box center [1197, 452] width 20 height 21
click at [1134, 662] on div "En Frontera" at bounding box center [1165, 671] width 124 height 46
type input "En Frontera"
click at [1344, 432] on div "Press SPACE to select this row." at bounding box center [1373, 444] width 133 height 30
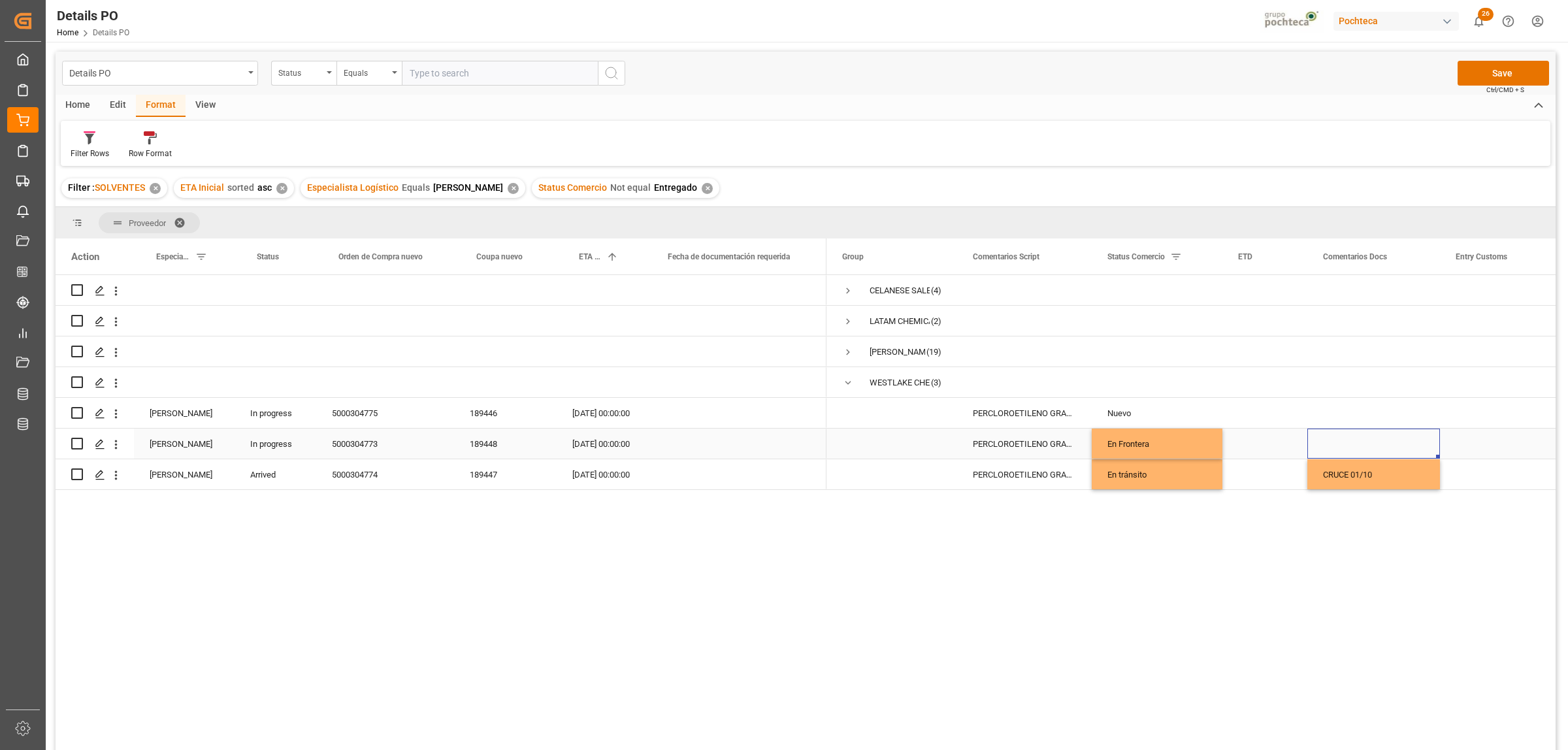
click at [1341, 447] on div "Press SPACE to select this row." at bounding box center [1373, 444] width 133 height 30
click at [1346, 454] on input "Press SPACE to select this row." at bounding box center [1373, 451] width 112 height 24
type input "PAGO DE PEDIMENTO 30/09"
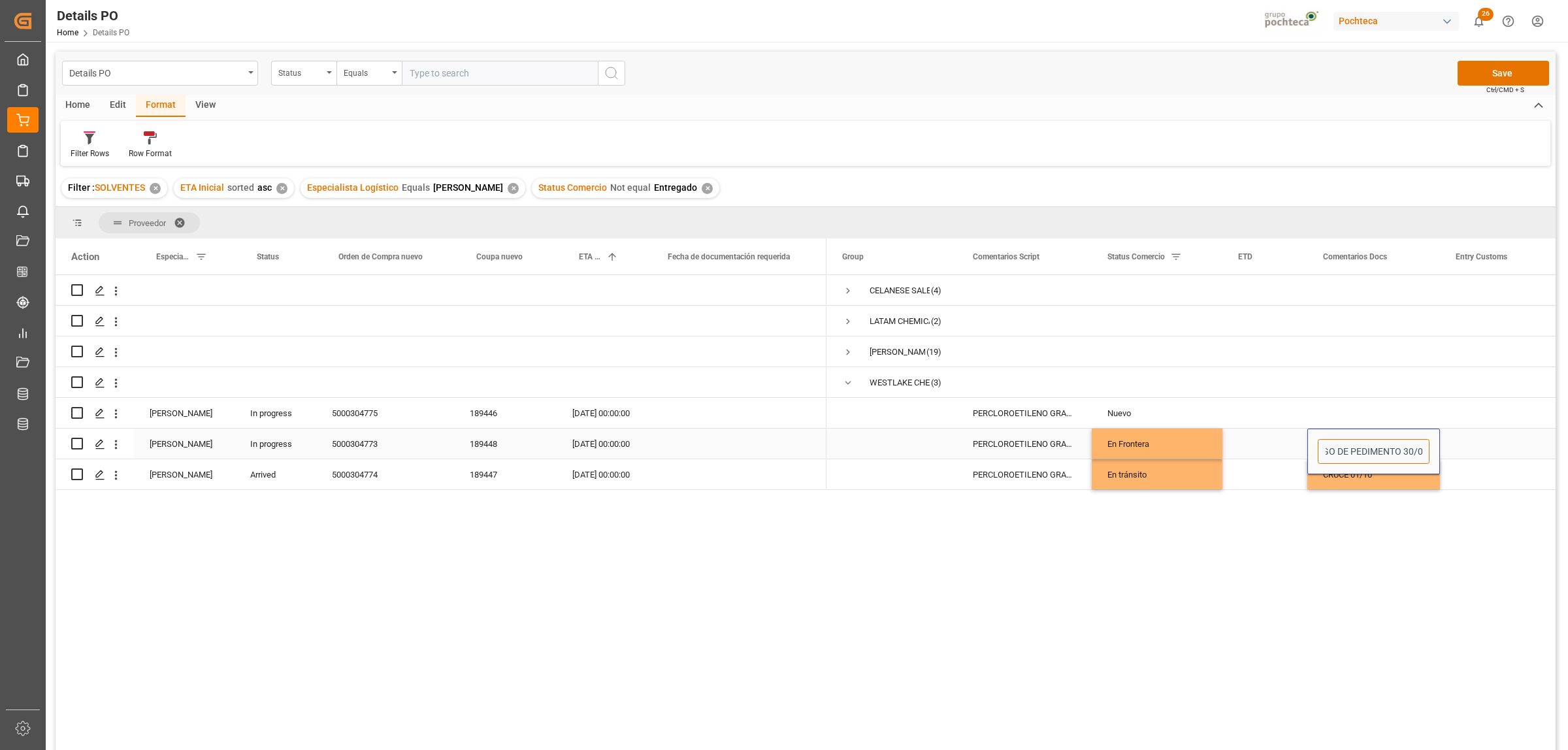
scroll to position [0, 21]
click at [1471, 449] on div "Press SPACE to select this row." at bounding box center [1505, 444] width 131 height 30
click at [351, 418] on div "5000304775" at bounding box center [384, 413] width 138 height 30
click at [1142, 403] on div "Nuevo" at bounding box center [1157, 414] width 100 height 30
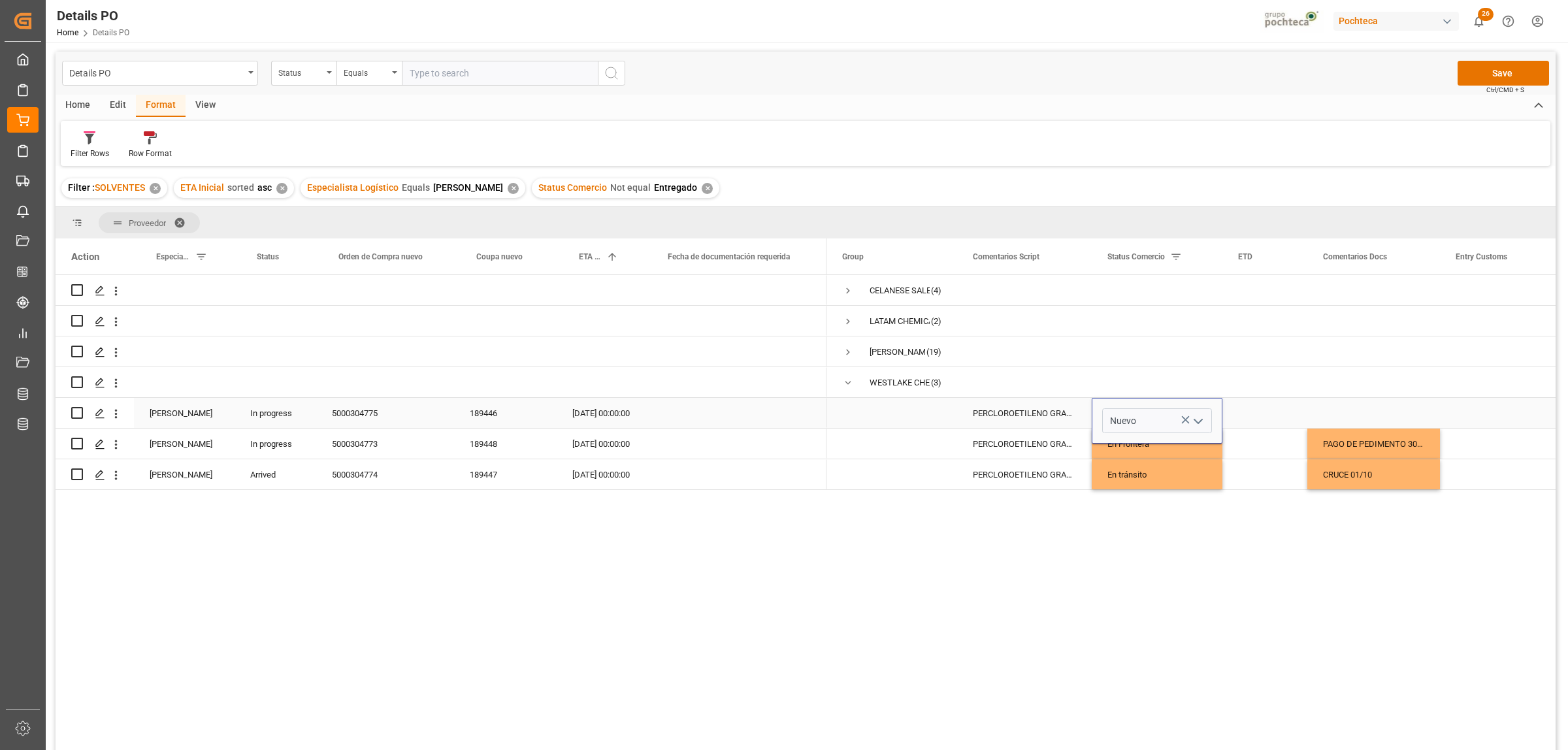
click at [1194, 419] on polyline "open menu" at bounding box center [1198, 421] width 8 height 4
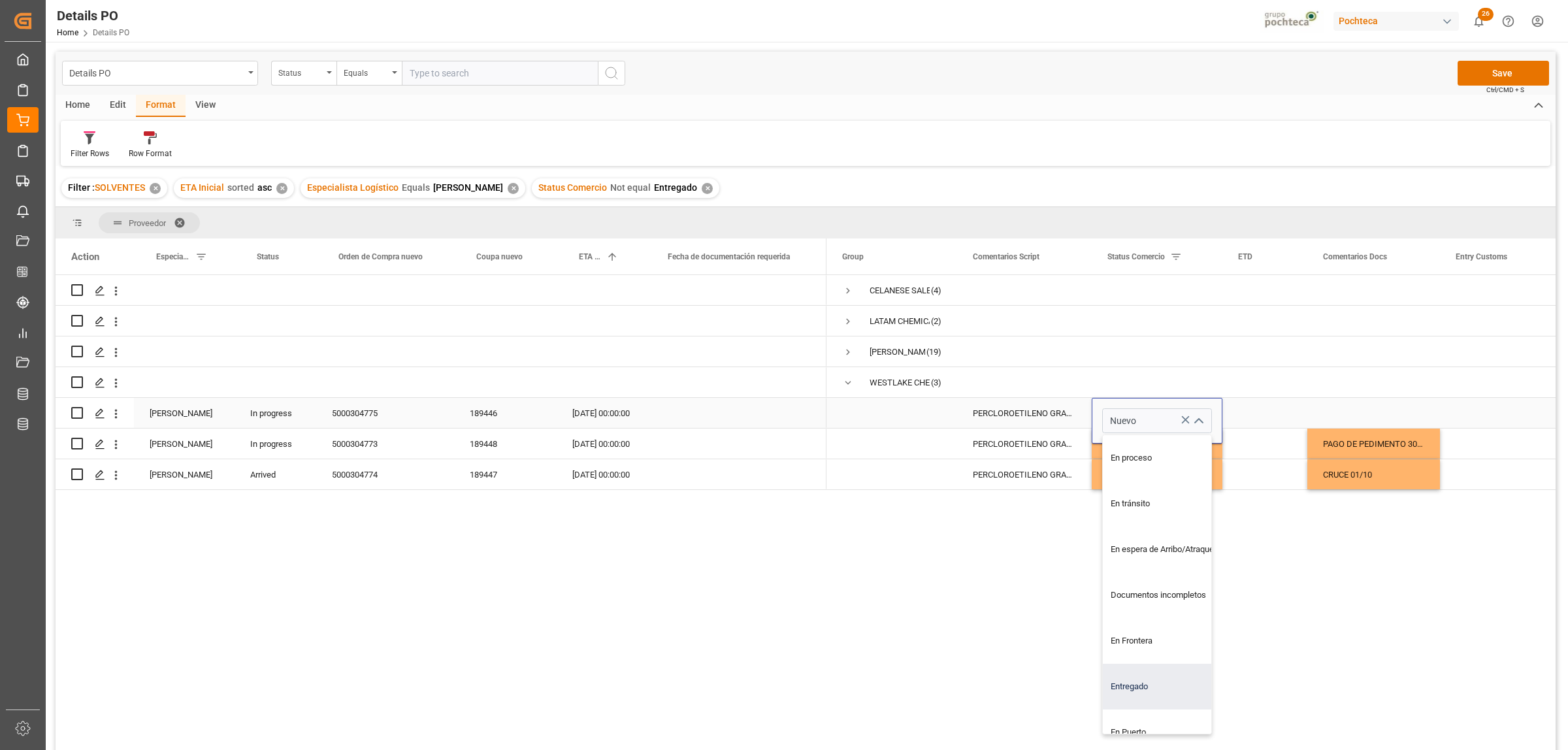
click at [1125, 689] on div "Entregado" at bounding box center [1165, 686] width 124 height 46
type input "Entregado"
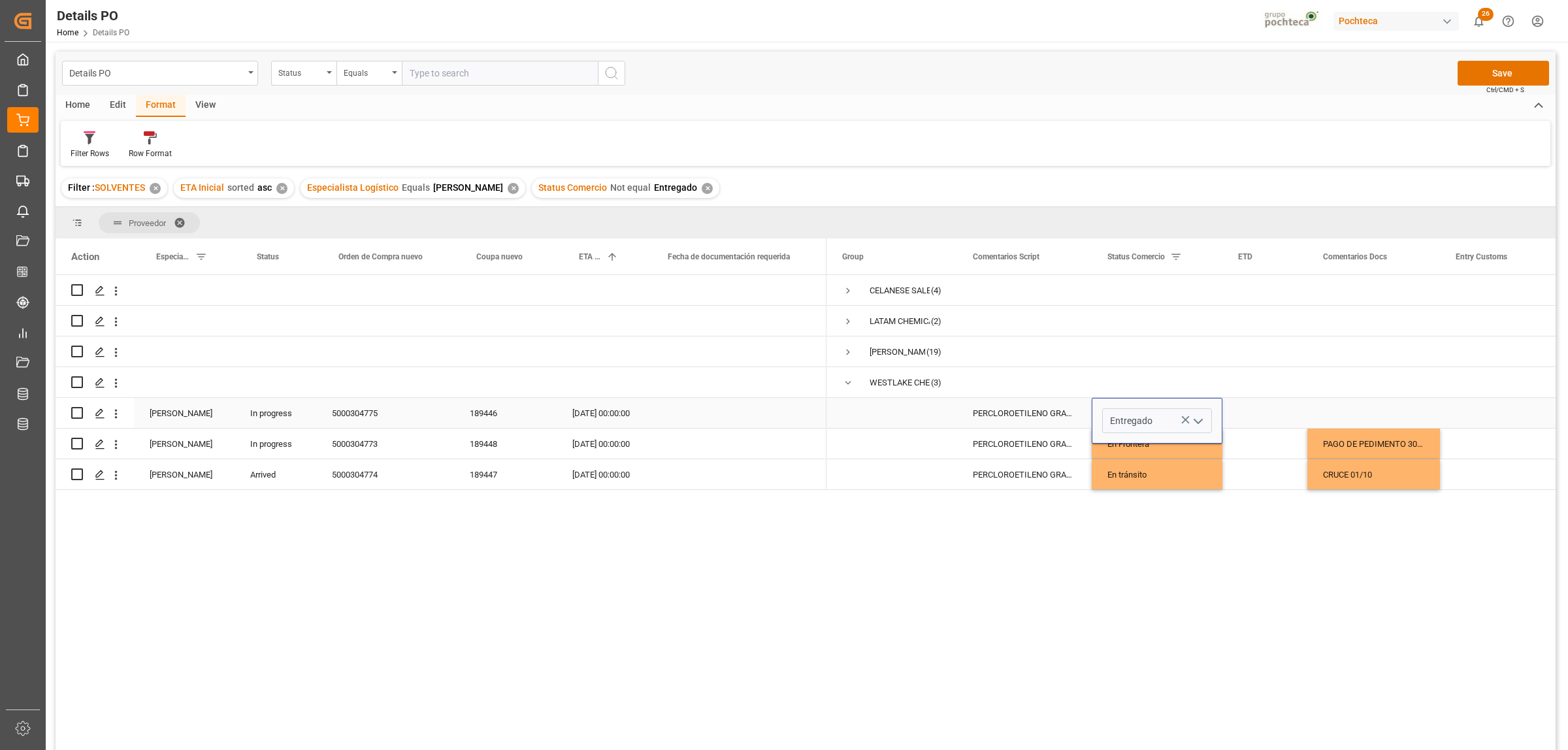
click at [1314, 407] on div "Press SPACE to select this row." at bounding box center [1373, 413] width 133 height 30
click at [1378, 442] on div "PAGO DE PEDIMENTO 30/09" at bounding box center [1373, 444] width 133 height 30
click at [1403, 449] on input "PAGO DE PEDIMENTO 30/09" at bounding box center [1373, 451] width 112 height 24
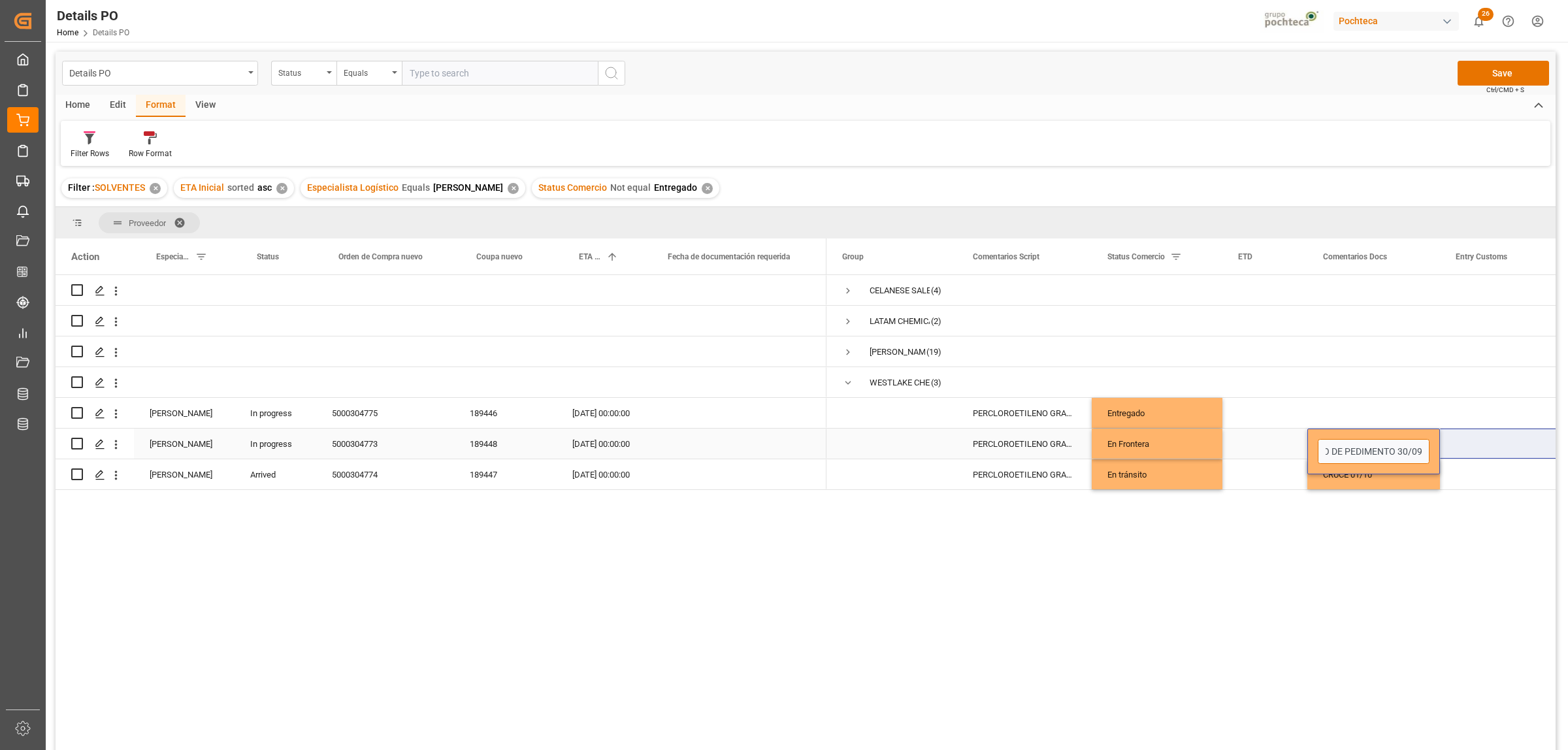
drag, startPoint x: 1326, startPoint y: 456, endPoint x: 1451, endPoint y: 453, distance: 125.0
click at [1419, 447] on input "PAGO DE PEDIMENTO 30/09" at bounding box center [1373, 451] width 112 height 24
type input "PAGO DE PEDIMENTO 30/09, DEMORAS DE"
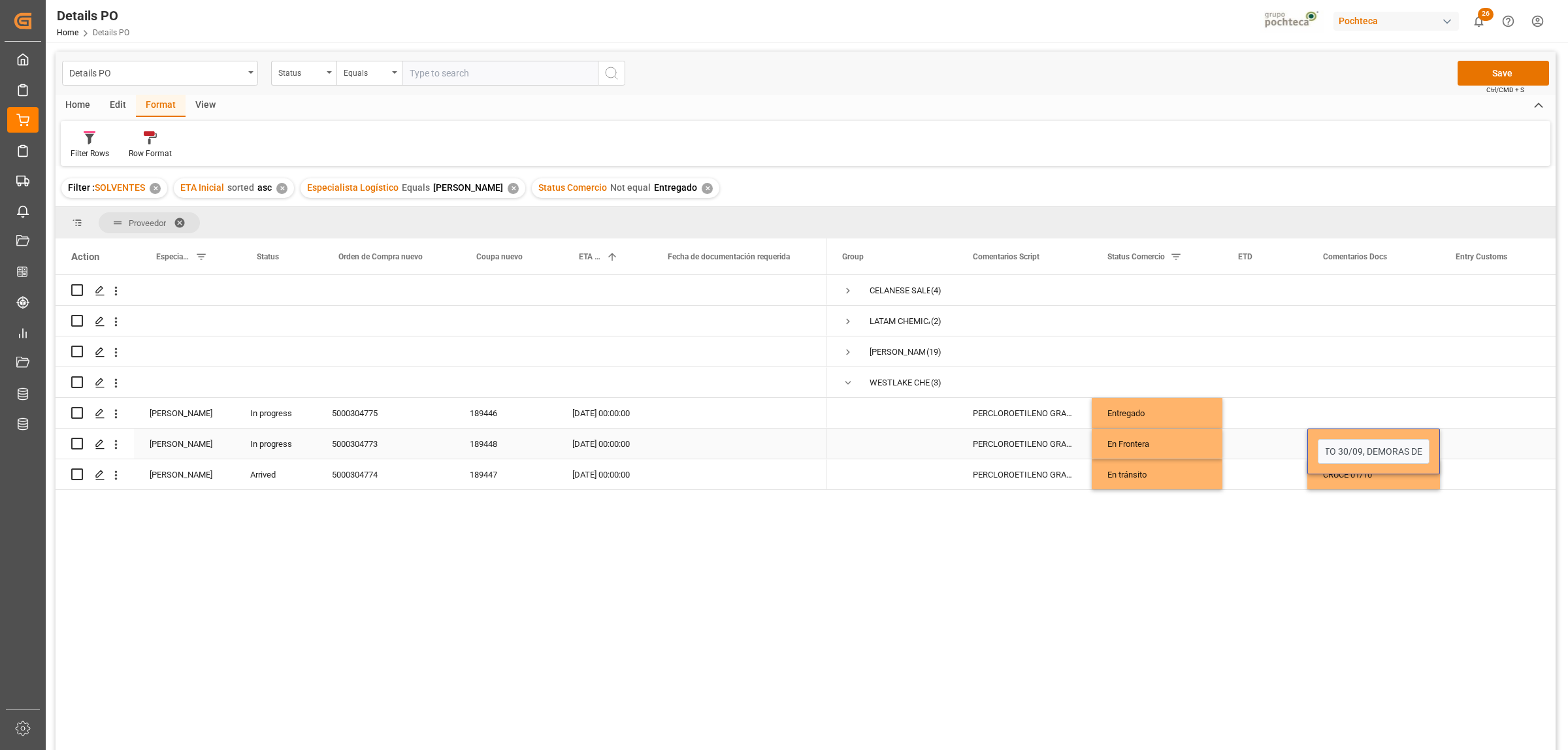
click at [354, 451] on div "5000304773" at bounding box center [384, 444] width 138 height 30
click at [1351, 445] on div "PAGO DE PEDIMENTO 30/09, DEMORAS DE" at bounding box center [1373, 444] width 133 height 30
click at [1366, 448] on input "PAGO DE PEDIMENTO 30/09, DEMORAS DE" at bounding box center [1373, 451] width 112 height 24
paste input "1,636"
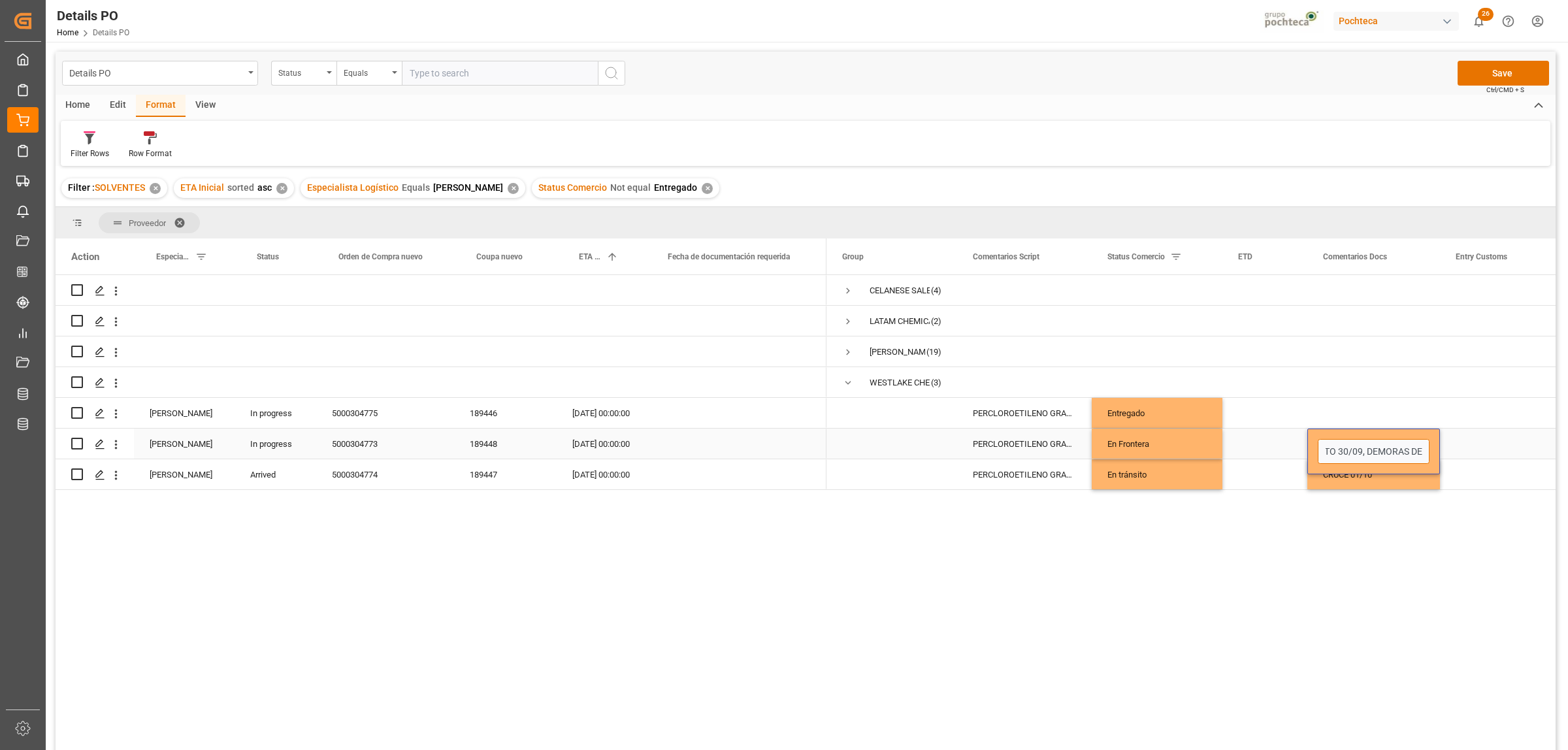
type input "PAGO DE PEDIMENTO 30/09, DEMORAS DE 1,636"
click at [1487, 445] on div "Press SPACE to select this row." at bounding box center [1505, 444] width 131 height 30
click at [1511, 69] on button "Save" at bounding box center [1502, 73] width 91 height 24
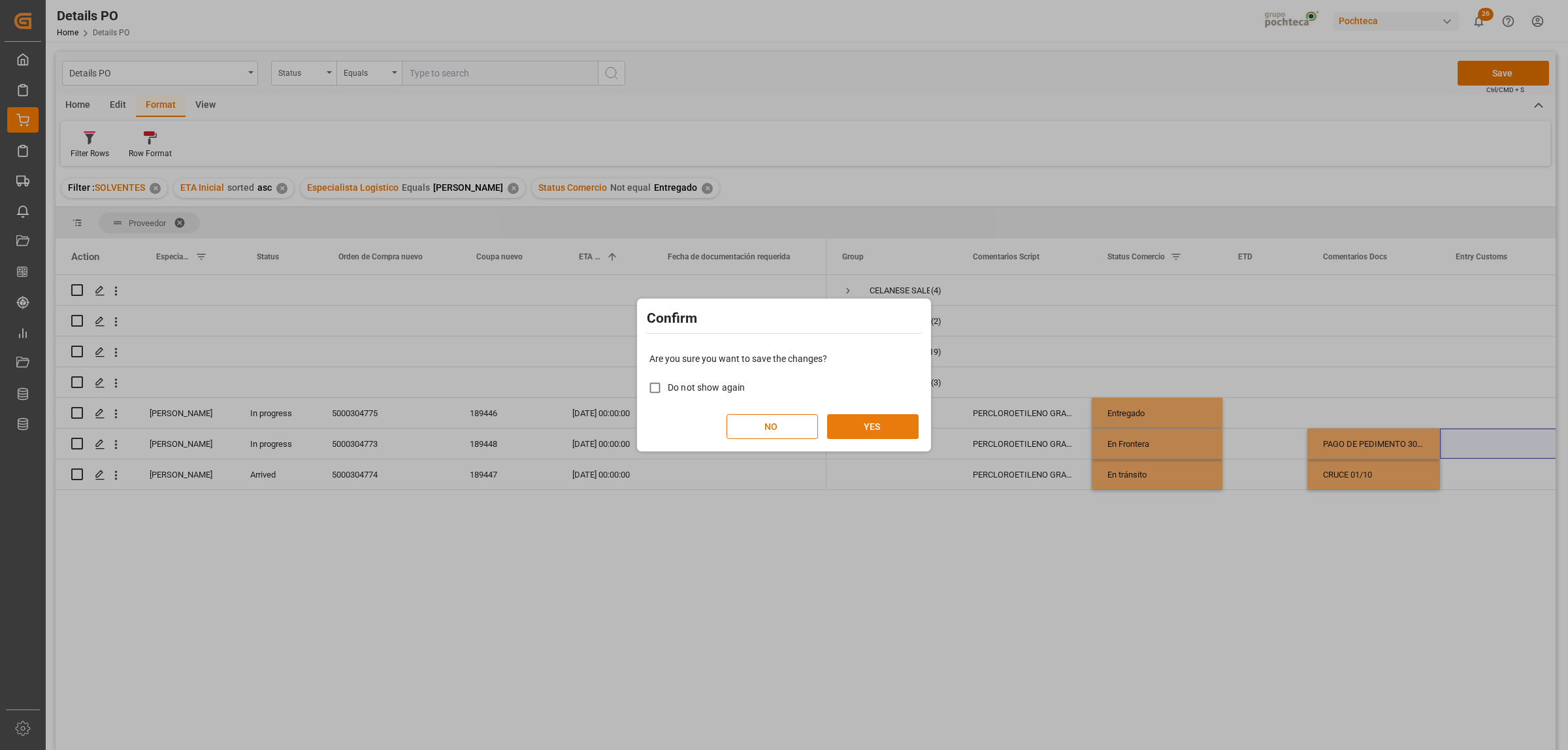
click at [886, 423] on button "YES" at bounding box center [872, 427] width 91 height 24
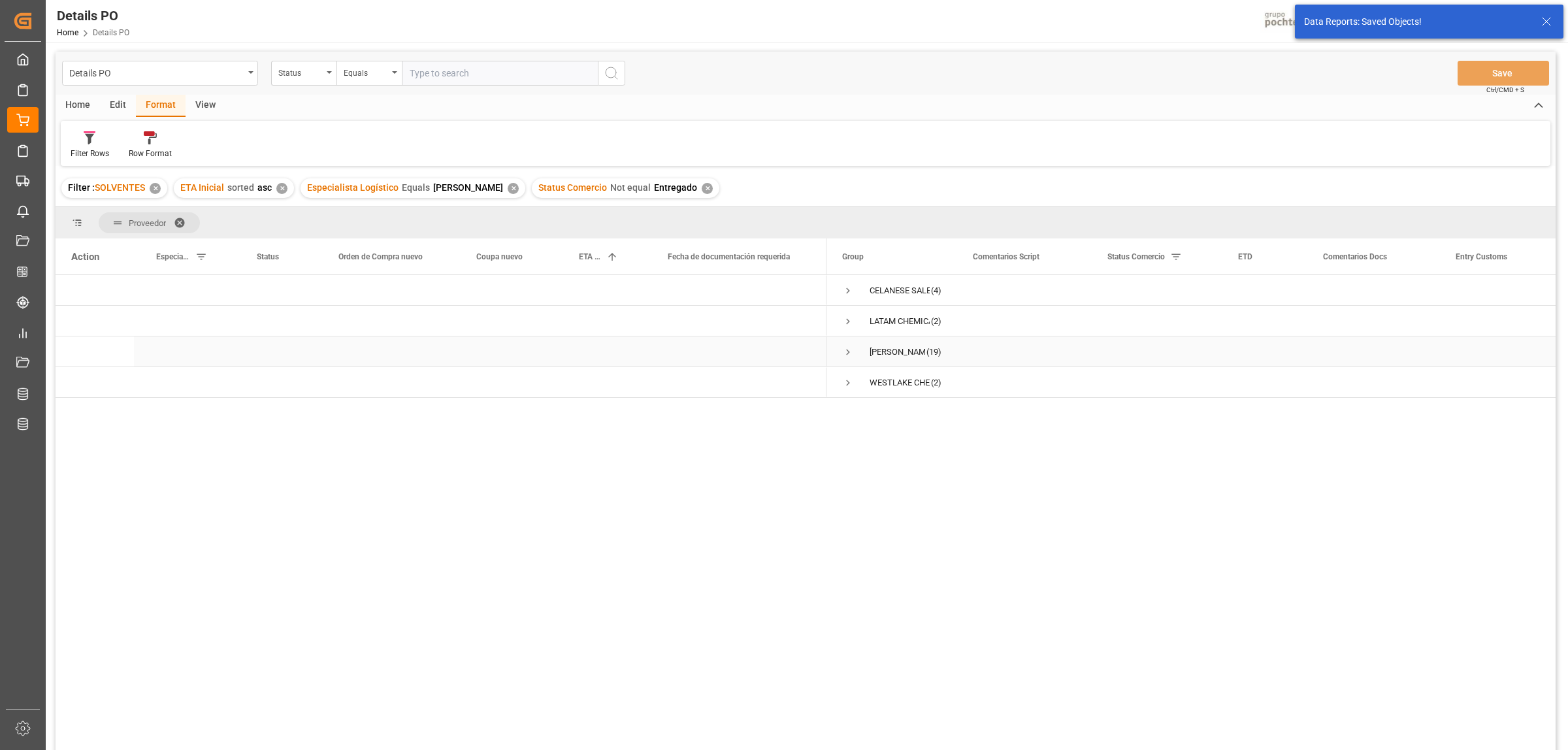
click at [846, 348] on span "Press SPACE to select this row." at bounding box center [848, 352] width 12 height 12
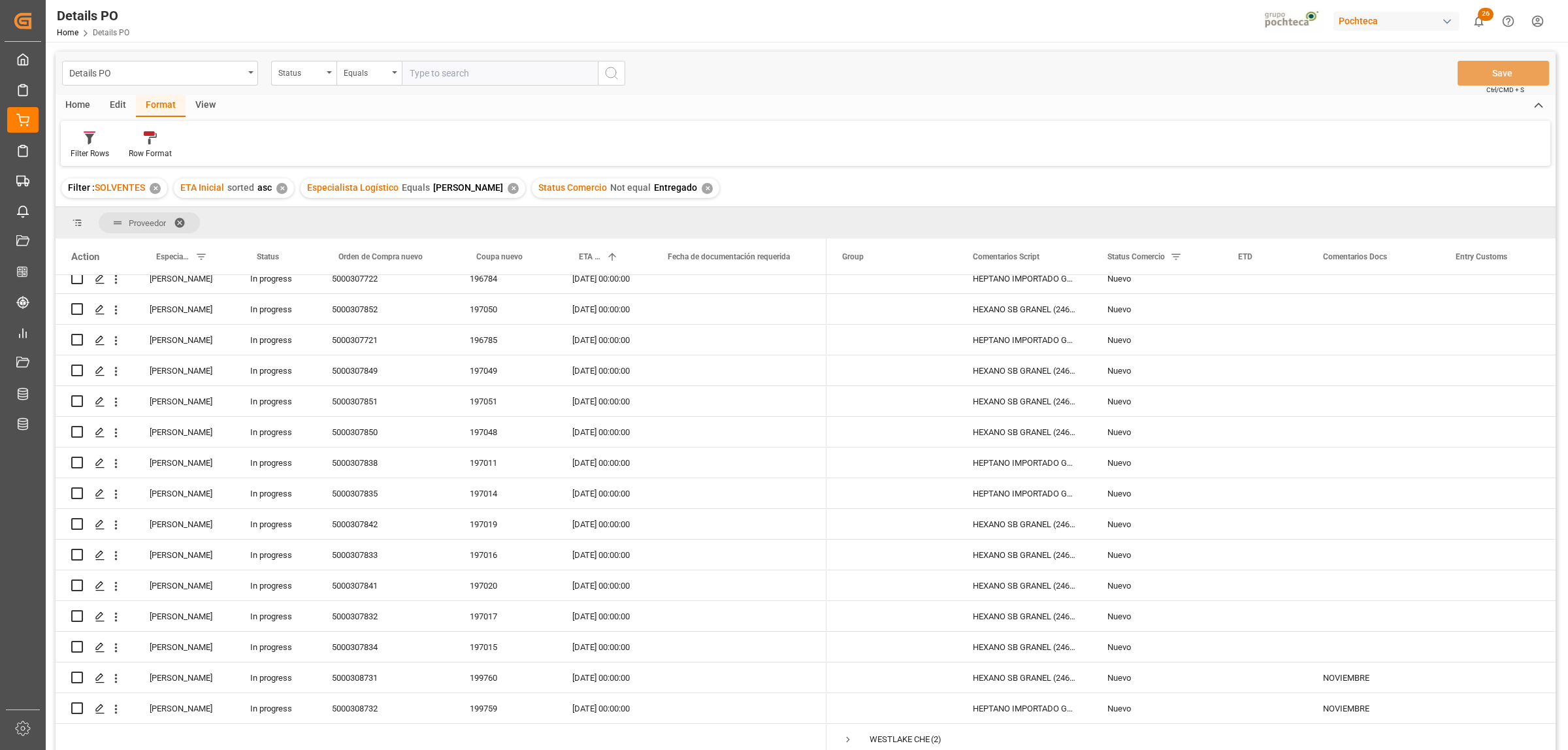
scroll to position [230, 0]
click at [1326, 673] on div "NOVIEMBRE" at bounding box center [1373, 678] width 133 height 30
click at [1328, 491] on div "Press SPACE to select this row." at bounding box center [1373, 493] width 133 height 30
drag, startPoint x: 1383, startPoint y: 602, endPoint x: 1383, endPoint y: 594, distance: 8.0
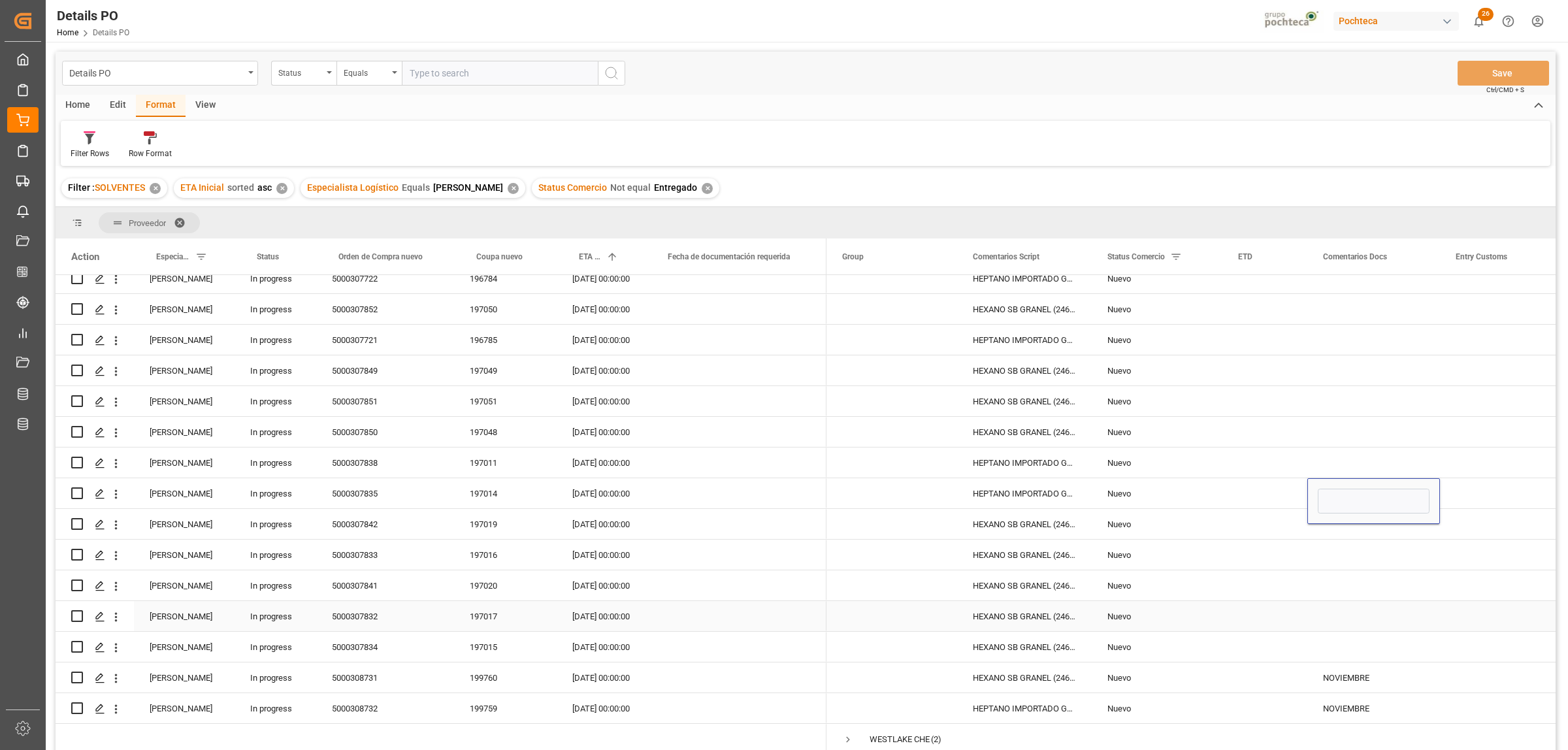
click at [1382, 602] on div "Press SPACE to select this row." at bounding box center [1373, 616] width 133 height 30
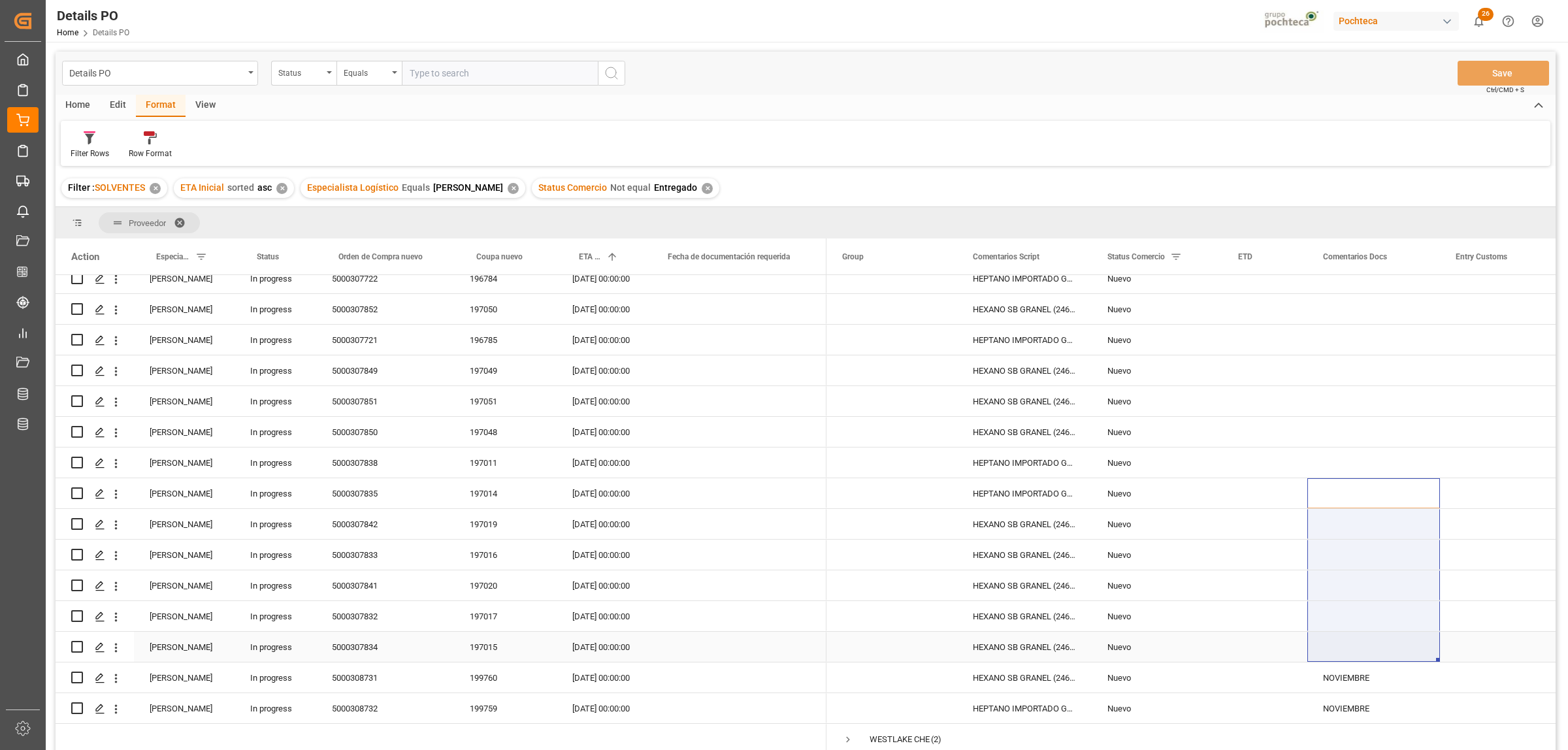
drag, startPoint x: 1353, startPoint y: 496, endPoint x: 1370, endPoint y: 634, distance: 139.0
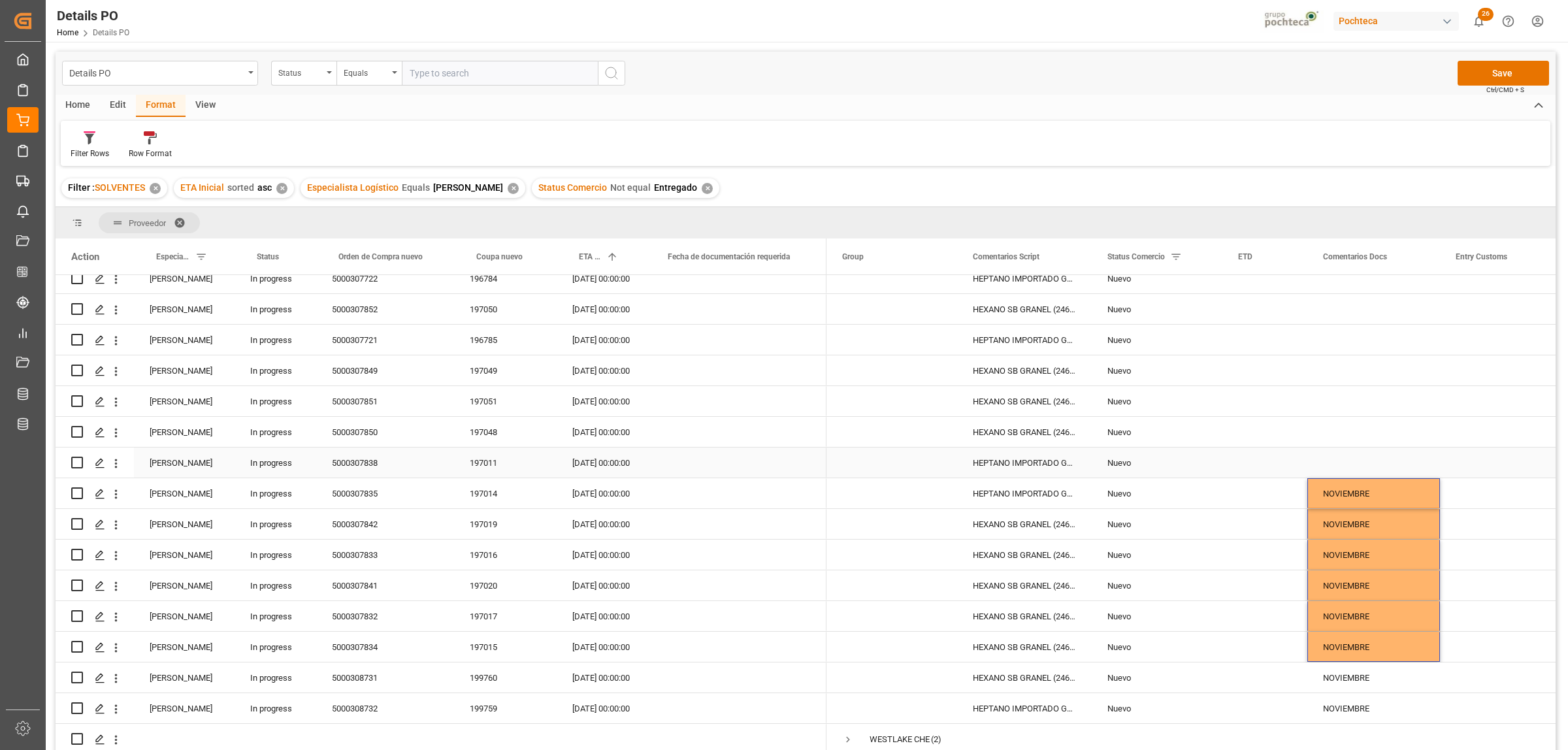
click at [1368, 449] on div "Press SPACE to select this row." at bounding box center [1373, 462] width 133 height 30
click at [1367, 454] on div "Press SPACE to select this row." at bounding box center [1373, 462] width 133 height 30
click at [1354, 464] on input "Press SPACE to select this row." at bounding box center [1373, 470] width 112 height 24
type input "OCTUBRE"
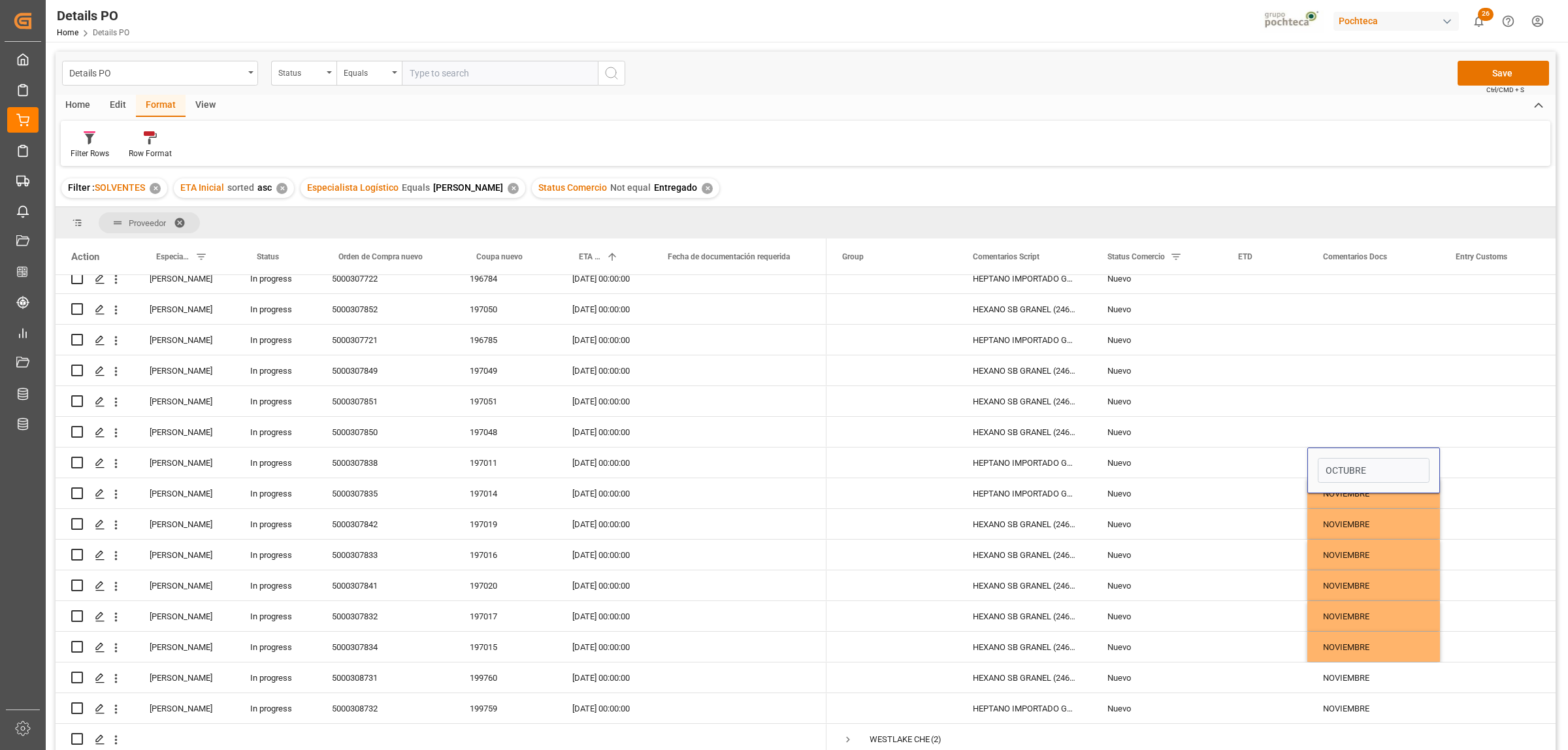
click at [1556, 418] on main "Details PO Status Equals Save Ctrl/CMD + S Home Edit Format View Filter Rows Ro…" at bounding box center [806, 418] width 1519 height 733
click at [1507, 422] on div "Press SPACE to select this row." at bounding box center [1505, 431] width 131 height 30
click at [1342, 457] on div "OCTUBRE" at bounding box center [1373, 462] width 133 height 30
drag, startPoint x: 1349, startPoint y: 397, endPoint x: 1350, endPoint y: 412, distance: 15.0
click at [1350, 412] on div "Press SPACE to select this row." at bounding box center [1373, 401] width 133 height 30
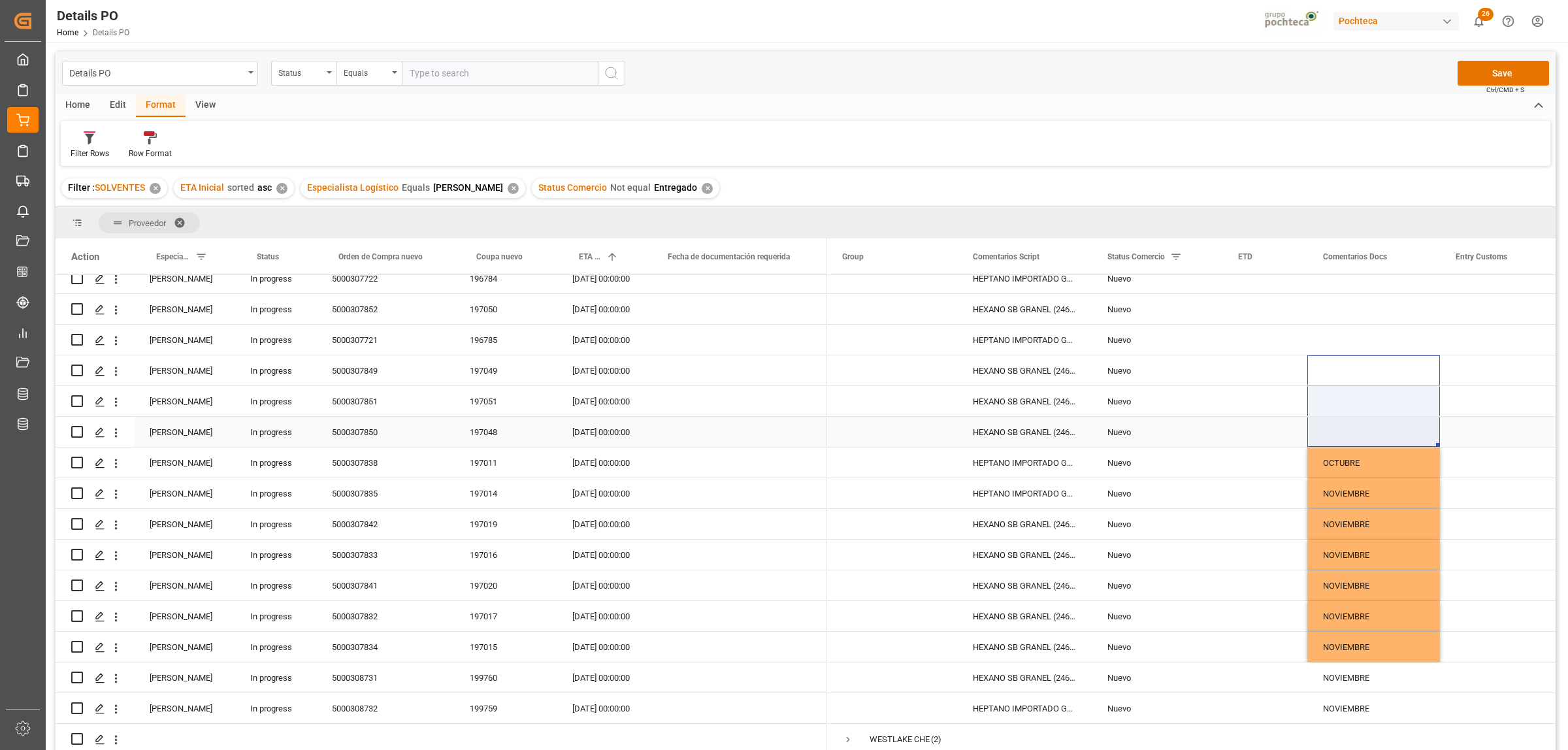
drag, startPoint x: 1359, startPoint y: 363, endPoint x: 1362, endPoint y: 425, distance: 62.1
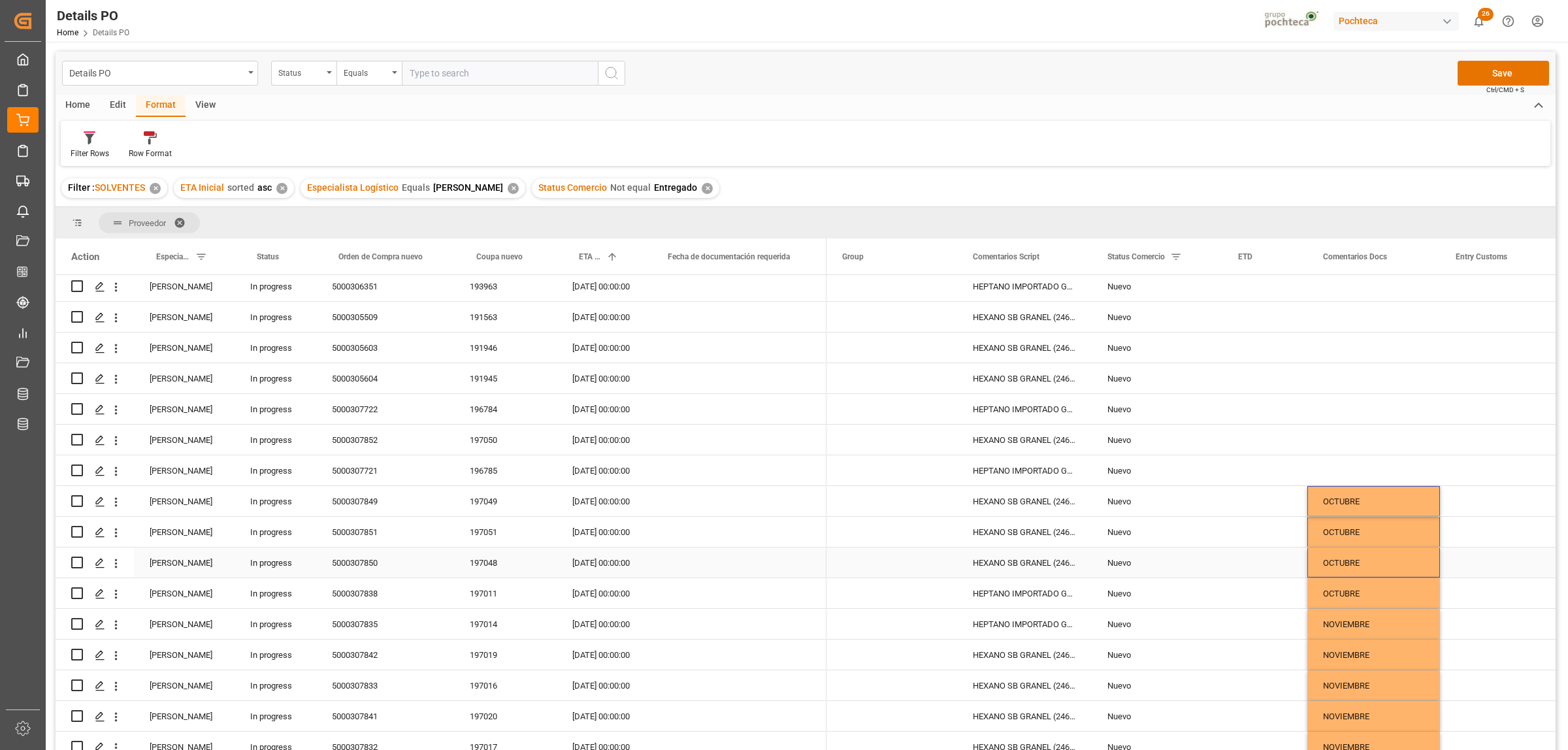
scroll to position [67, 0]
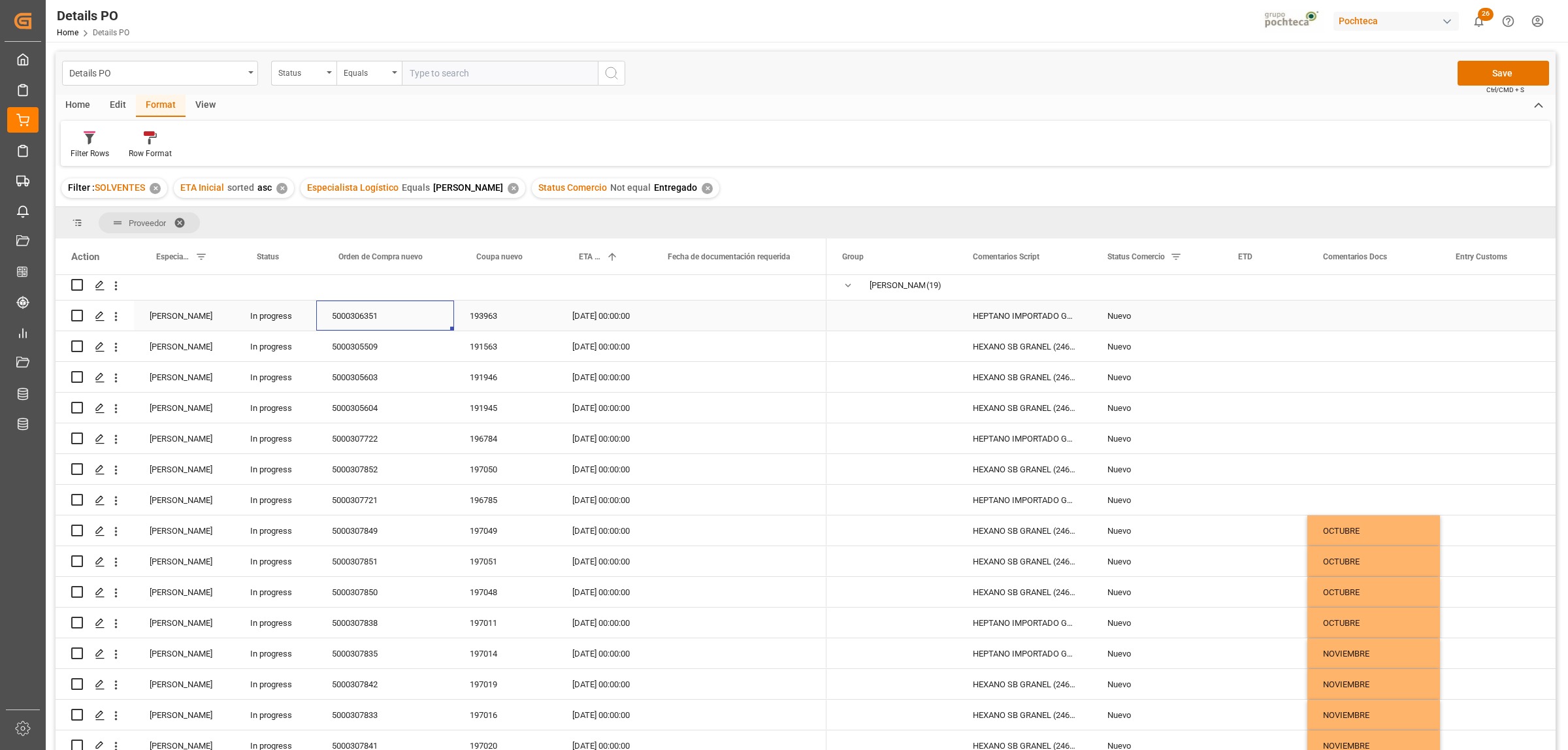
click at [376, 318] on div "5000306351" at bounding box center [384, 316] width 138 height 30
click at [1114, 315] on div "Nuevo" at bounding box center [1157, 316] width 100 height 30
click at [1112, 315] on div "Nuevo" at bounding box center [1157, 316] width 100 height 30
click at [1203, 323] on icon "open menu" at bounding box center [1198, 323] width 16 height 16
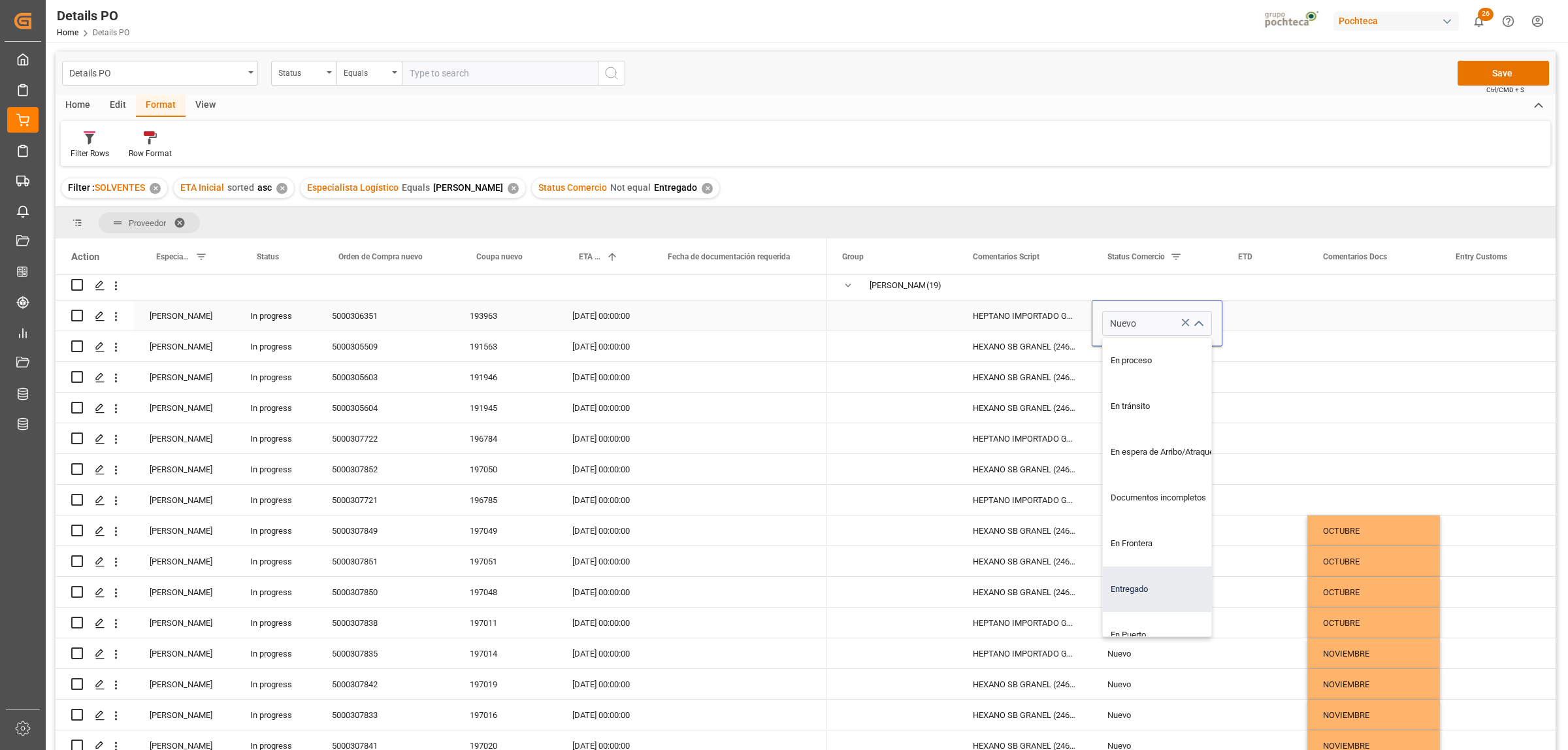
click at [1154, 586] on div "Entregado" at bounding box center [1165, 589] width 124 height 46
type input "Entregado"
drag, startPoint x: 1287, startPoint y: 336, endPoint x: 1258, endPoint y: 372, distance: 46.2
click at [1291, 335] on div "Press SPACE to select this row." at bounding box center [1264, 346] width 85 height 30
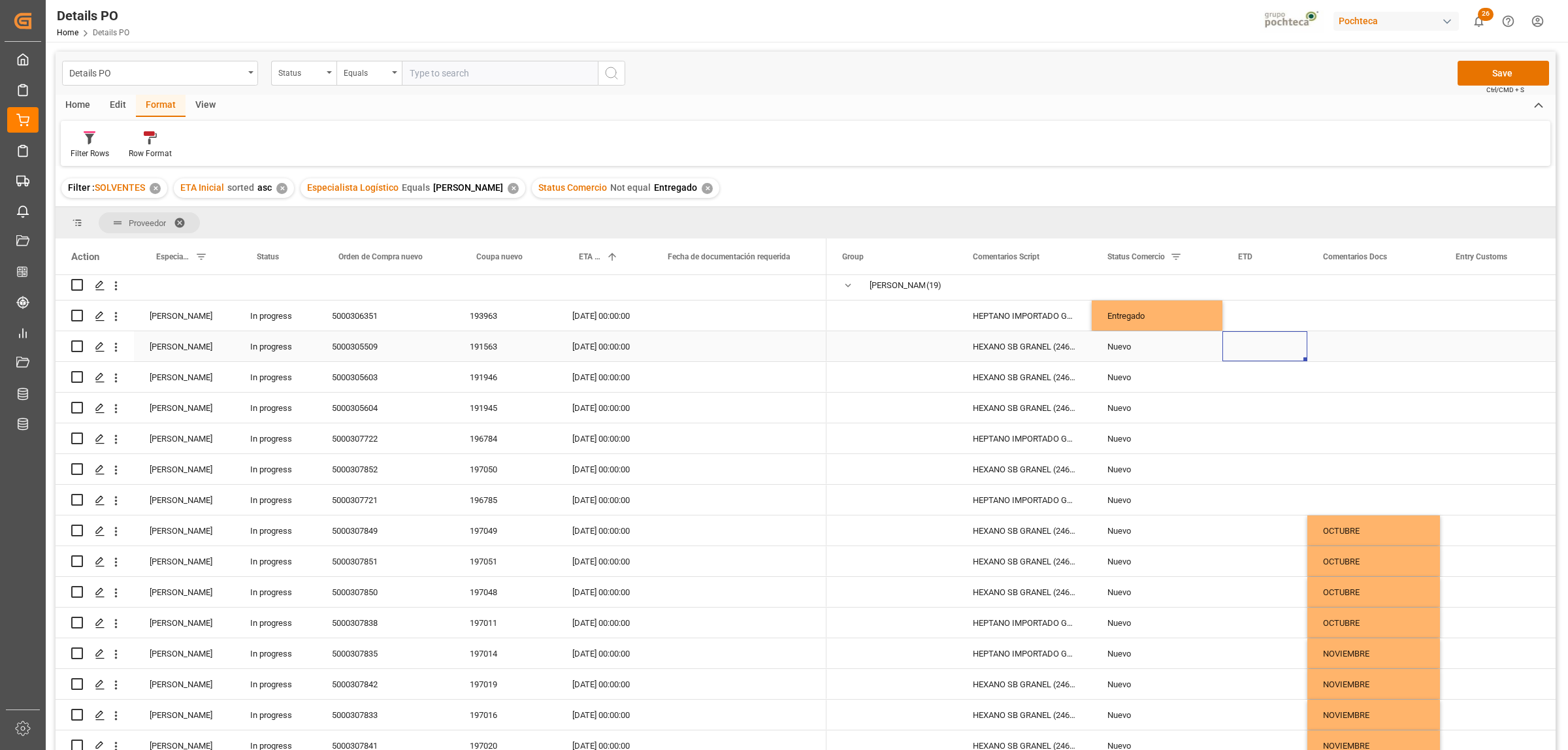
click at [363, 344] on div "5000305509" at bounding box center [384, 346] width 138 height 30
click at [354, 374] on div "5000305603" at bounding box center [384, 377] width 138 height 30
drag, startPoint x: 1419, startPoint y: 325, endPoint x: 1410, endPoint y: 348, distance: 24.7
click at [1419, 325] on div "Press SPACE to select this row." at bounding box center [1373, 316] width 133 height 30
click at [1507, 71] on button "Save" at bounding box center [1502, 73] width 91 height 24
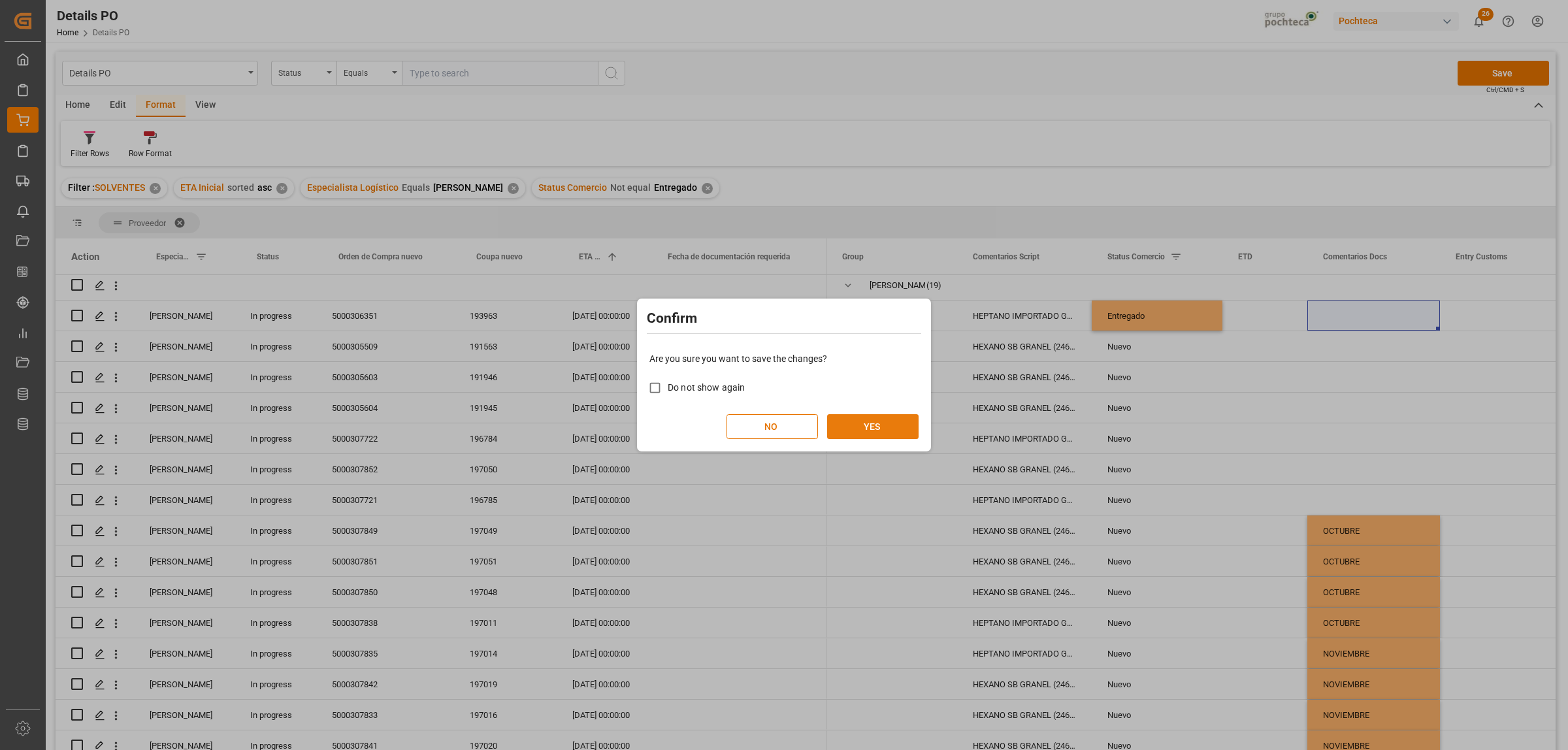
click at [902, 423] on button "YES" at bounding box center [872, 427] width 91 height 24
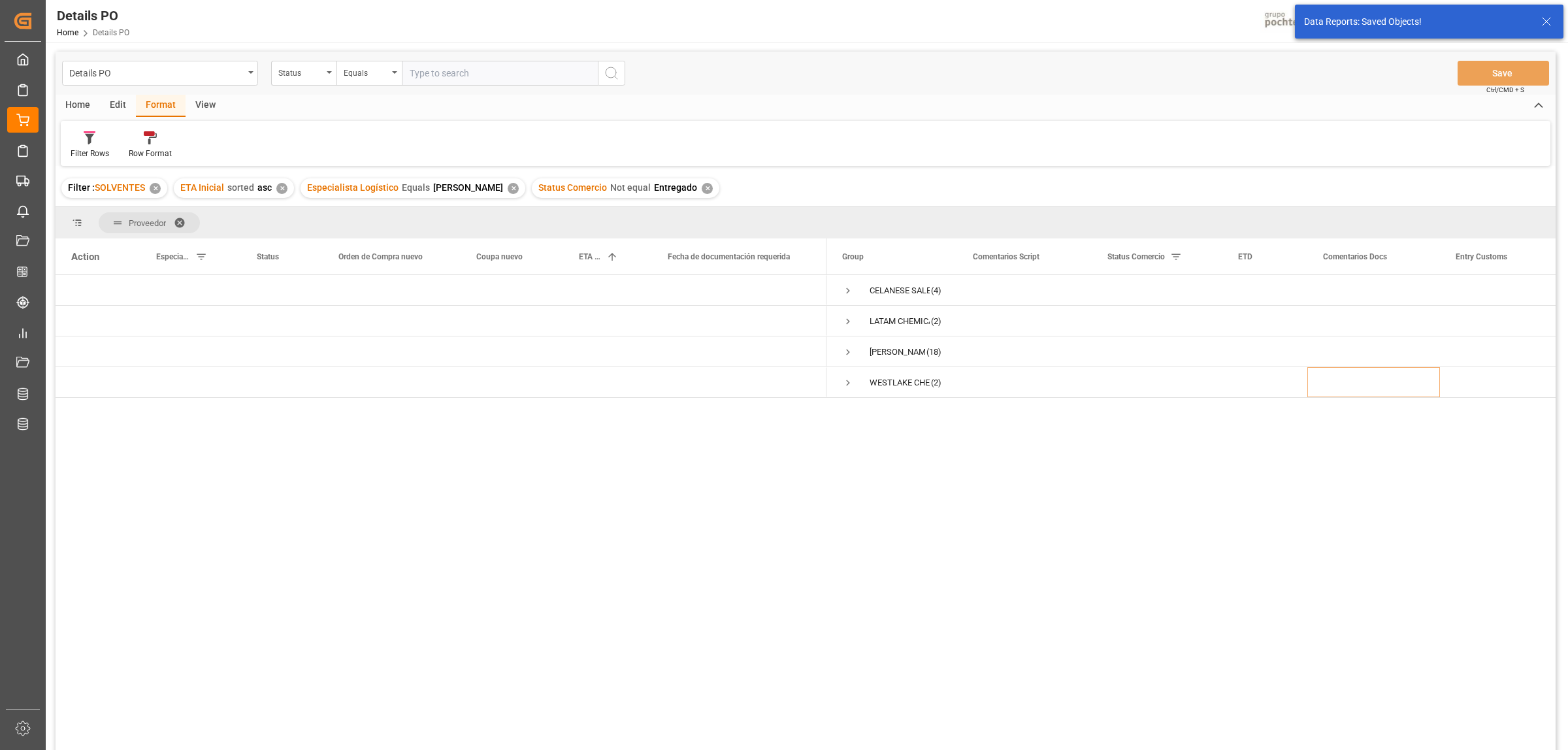
scroll to position [0, 0]
click at [854, 323] on span "Press SPACE to select this row." at bounding box center [848, 321] width 12 height 12
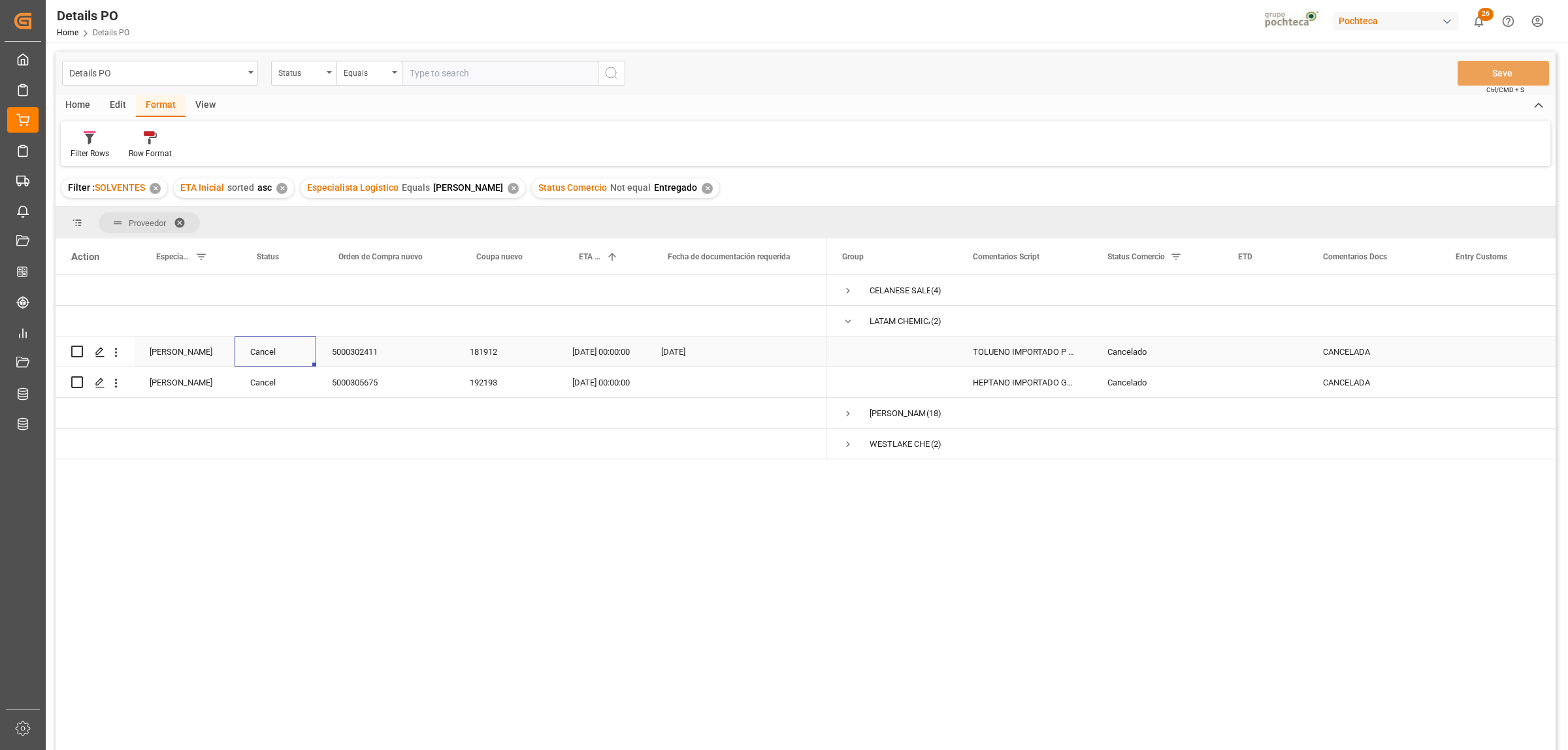
click at [263, 352] on div "Cancel" at bounding box center [274, 352] width 82 height 30
click at [301, 257] on div "Status" at bounding box center [274, 257] width 82 height 36
click at [294, 258] on span at bounding box center [294, 257] width 12 height 12
click at [351, 565] on div "Karla Cárdenas Cancel 5000302411 181912 10.04.2025 00:00:00 07.04.2025 (4)" at bounding box center [806, 515] width 1500 height 479
click at [264, 389] on div "Cancel" at bounding box center [274, 383] width 82 height 30
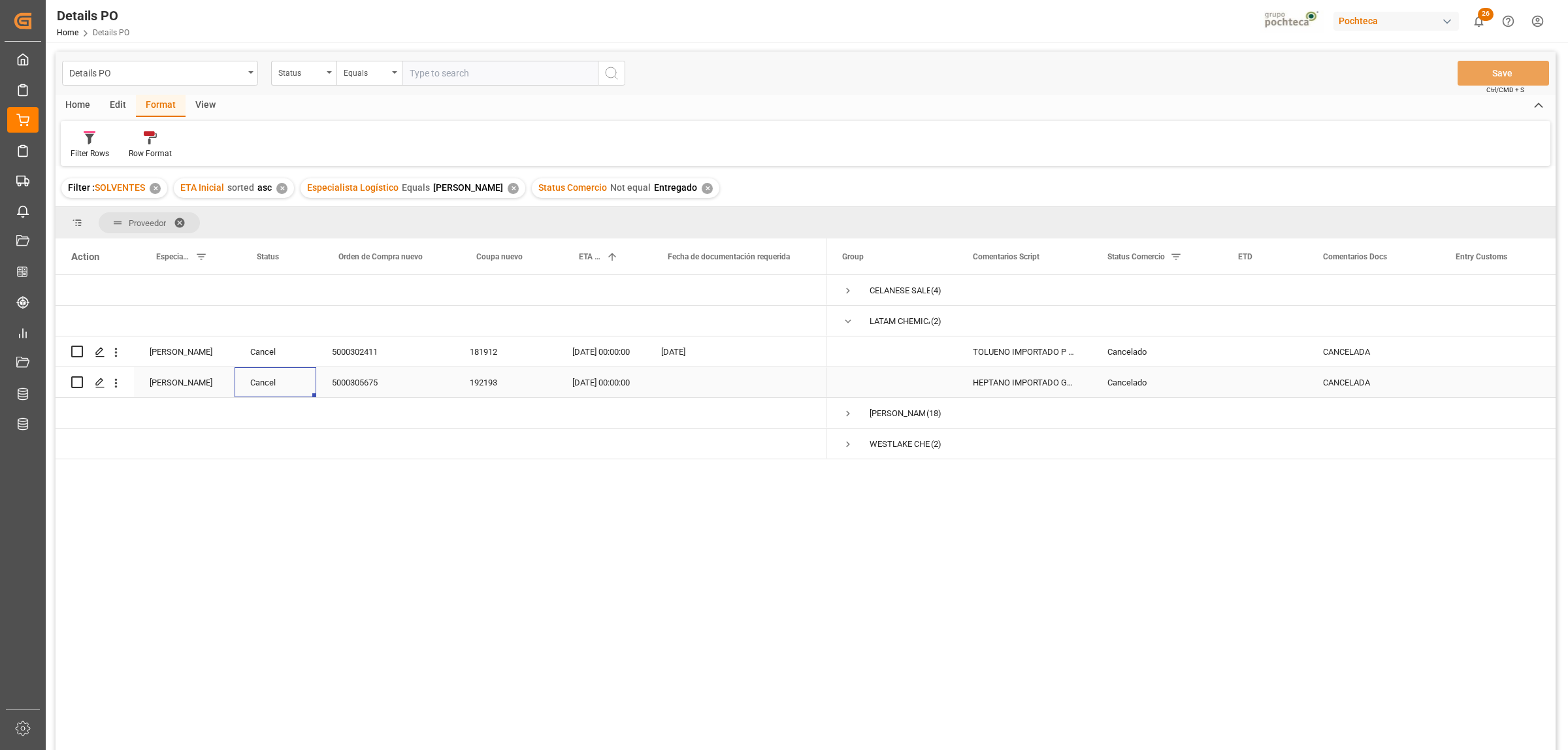
click at [586, 393] on div "07.07.2025 00:00:00" at bounding box center [601, 383] width 89 height 30
click at [299, 256] on div "Status" at bounding box center [274, 257] width 82 height 36
click at [295, 254] on span at bounding box center [294, 257] width 12 height 12
click at [413, 292] on span "Filtering operator" at bounding box center [412, 294] width 12 height 12
click at [310, 374] on div "Cancel" at bounding box center [274, 383] width 82 height 30
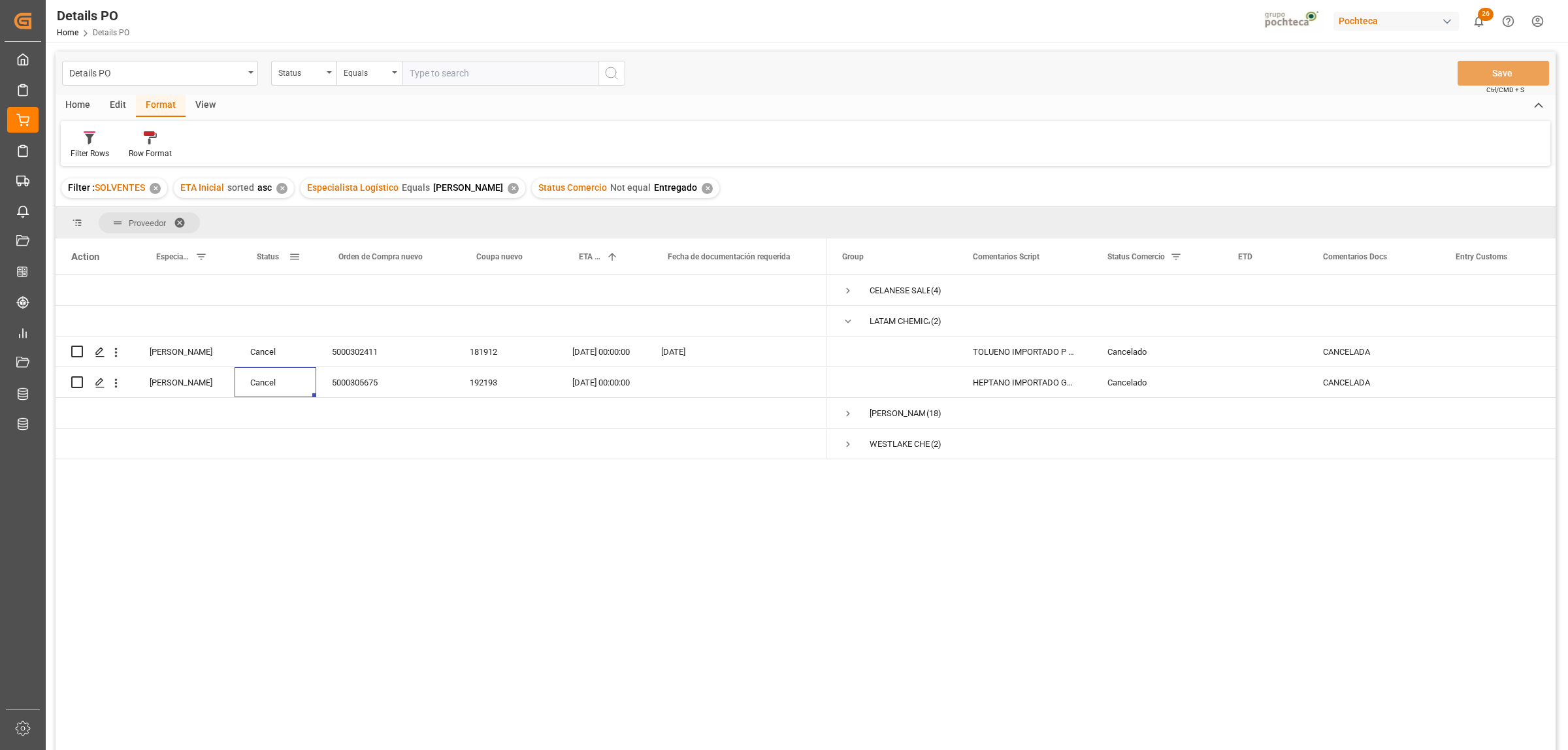
click at [299, 258] on span at bounding box center [294, 257] width 12 height 12
click at [408, 299] on span "Filtering operator" at bounding box center [412, 294] width 12 height 12
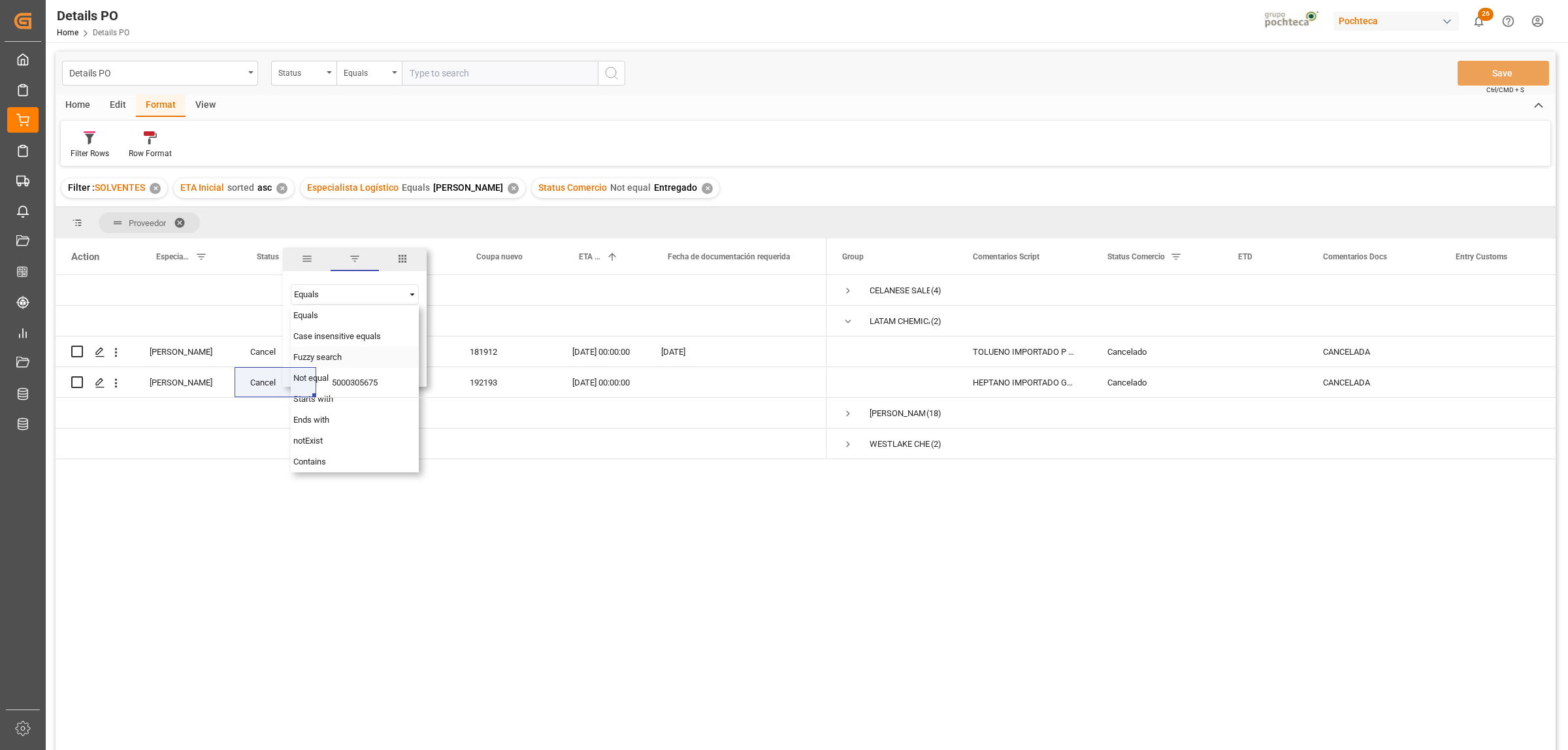
click at [324, 354] on span "Fuzzy search" at bounding box center [317, 357] width 48 height 9
drag, startPoint x: 321, startPoint y: 256, endPoint x: 356, endPoint y: 245, distance: 36.7
click at [356, 245] on div "Proveedor Drag here to set column labels Action Especialista Logístico Status" at bounding box center [806, 482] width 1500 height 552
drag, startPoint x: 481, startPoint y: 474, endPoint x: 475, endPoint y: 475, distance: 6.1
click at [481, 475] on div "Karla Cárdenas Cancel 5000302411 181912 10.04.2025 00:00:00 07.04.2025 (4)" at bounding box center [806, 515] width 1500 height 479
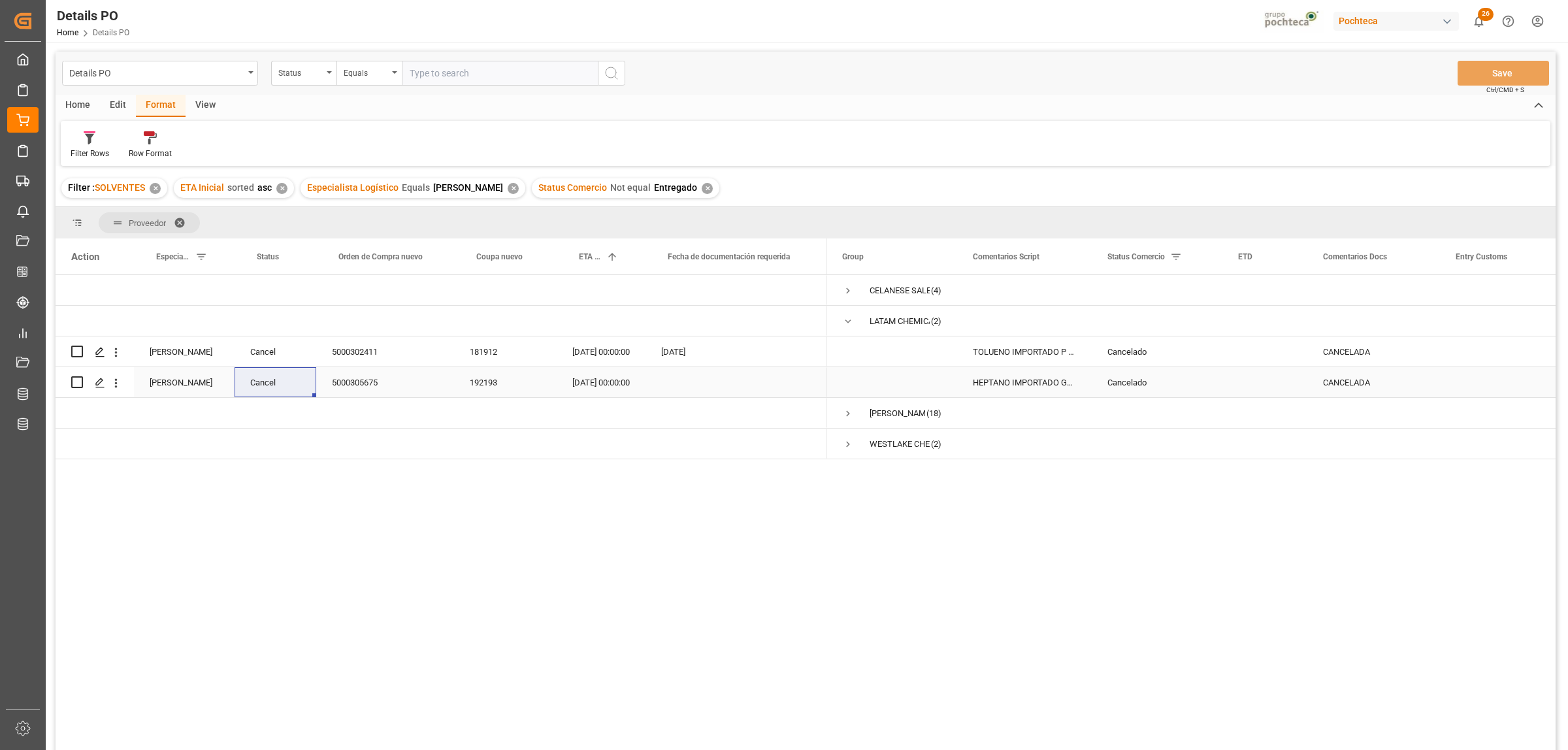
click at [1143, 383] on div "Cancelado" at bounding box center [1157, 383] width 100 height 30
click at [294, 254] on span at bounding box center [294, 257] width 12 height 12
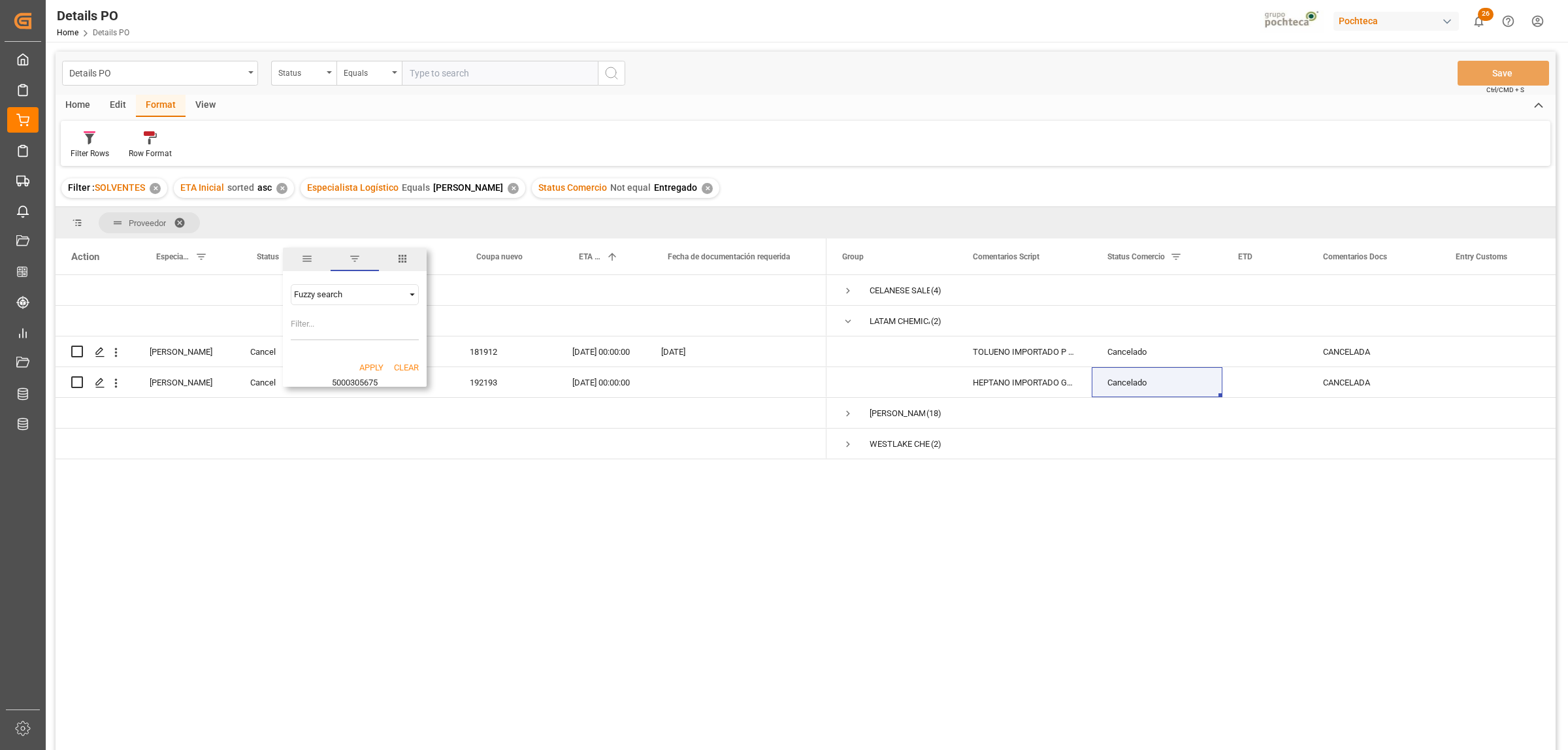
click at [414, 290] on span "Filtering operator" at bounding box center [412, 294] width 12 height 12
click at [309, 374] on div "Cancel" at bounding box center [274, 383] width 82 height 30
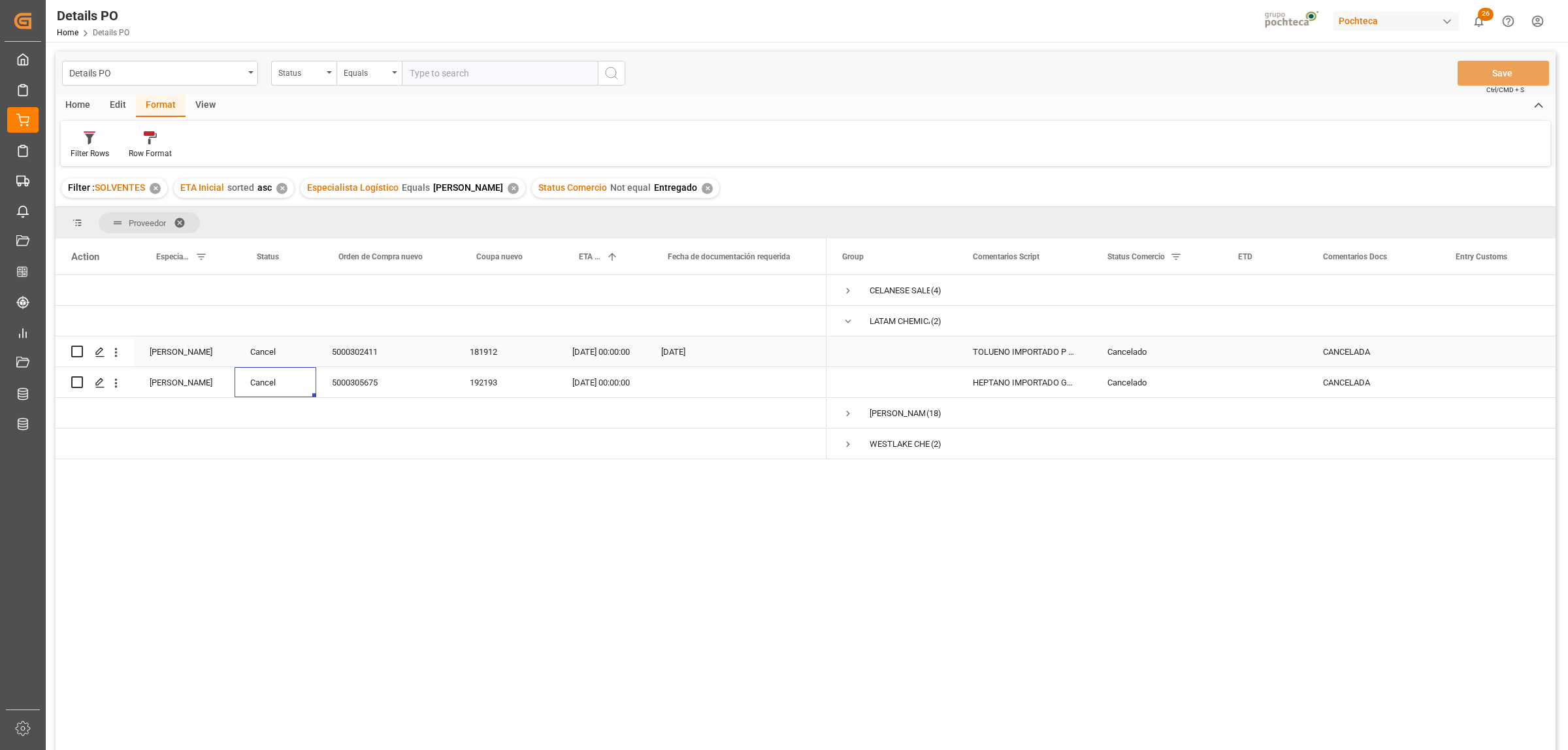
click at [269, 351] on div "Cancel" at bounding box center [274, 352] width 82 height 30
click at [292, 254] on span at bounding box center [294, 257] width 12 height 12
click at [408, 291] on span "Filtering operator" at bounding box center [412, 294] width 12 height 12
click at [322, 383] on div "Not equal" at bounding box center [354, 378] width 128 height 21
click at [311, 326] on input "Filter Value" at bounding box center [354, 327] width 128 height 26
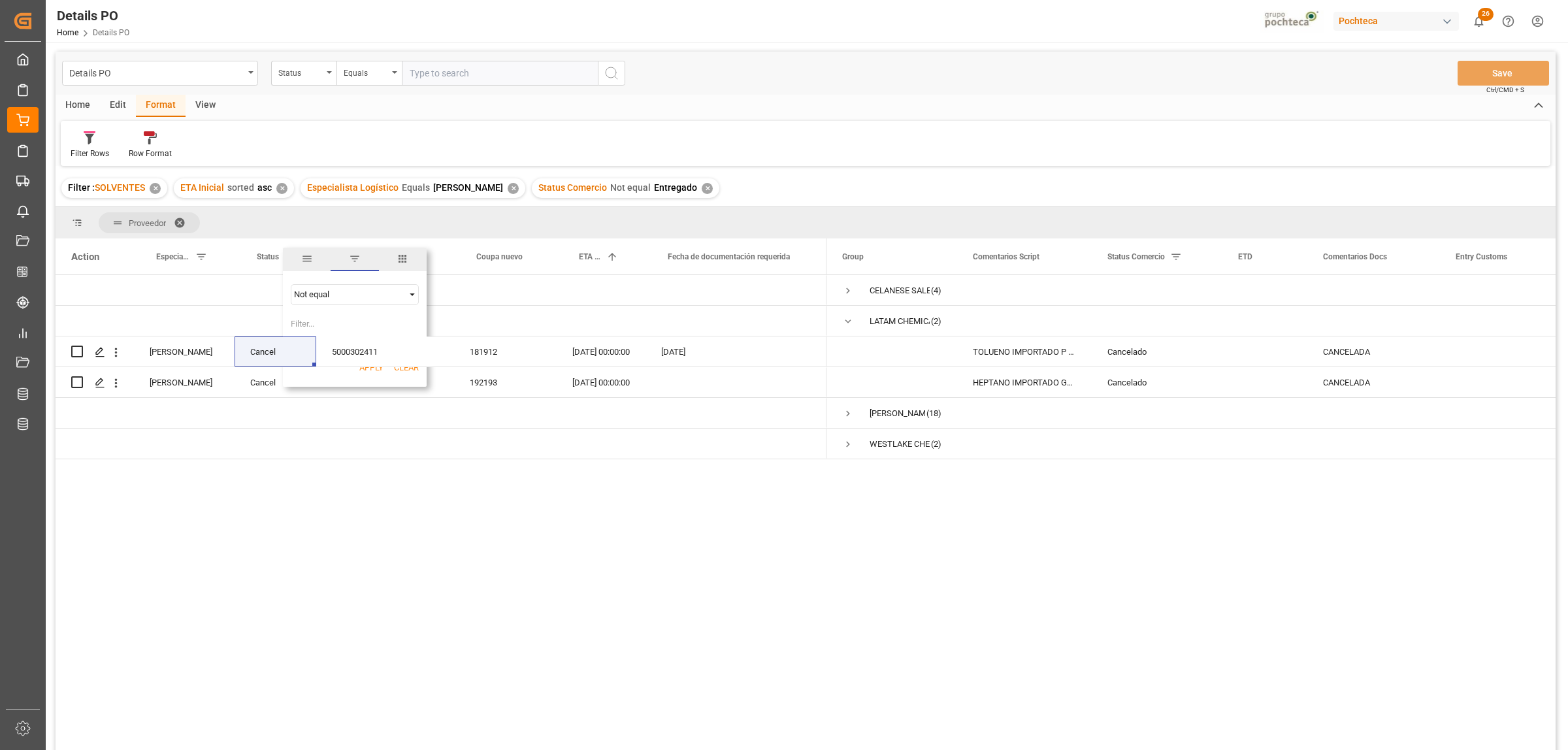
paste input "Cancel"
type input "Cancel"
click at [368, 369] on button "Apply" at bounding box center [371, 367] width 24 height 13
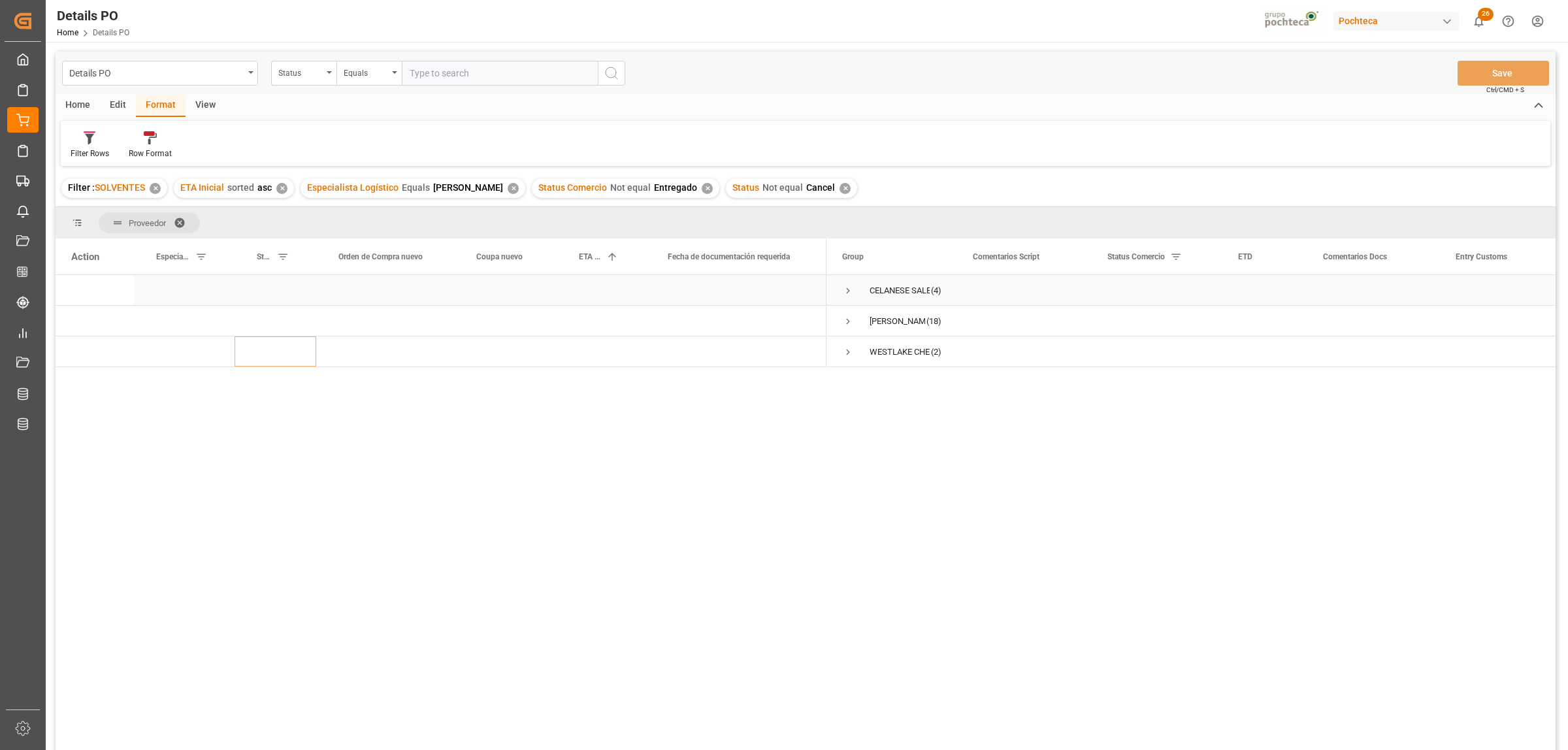
click at [852, 288] on span "Press SPACE to select this row." at bounding box center [848, 290] width 12 height 12
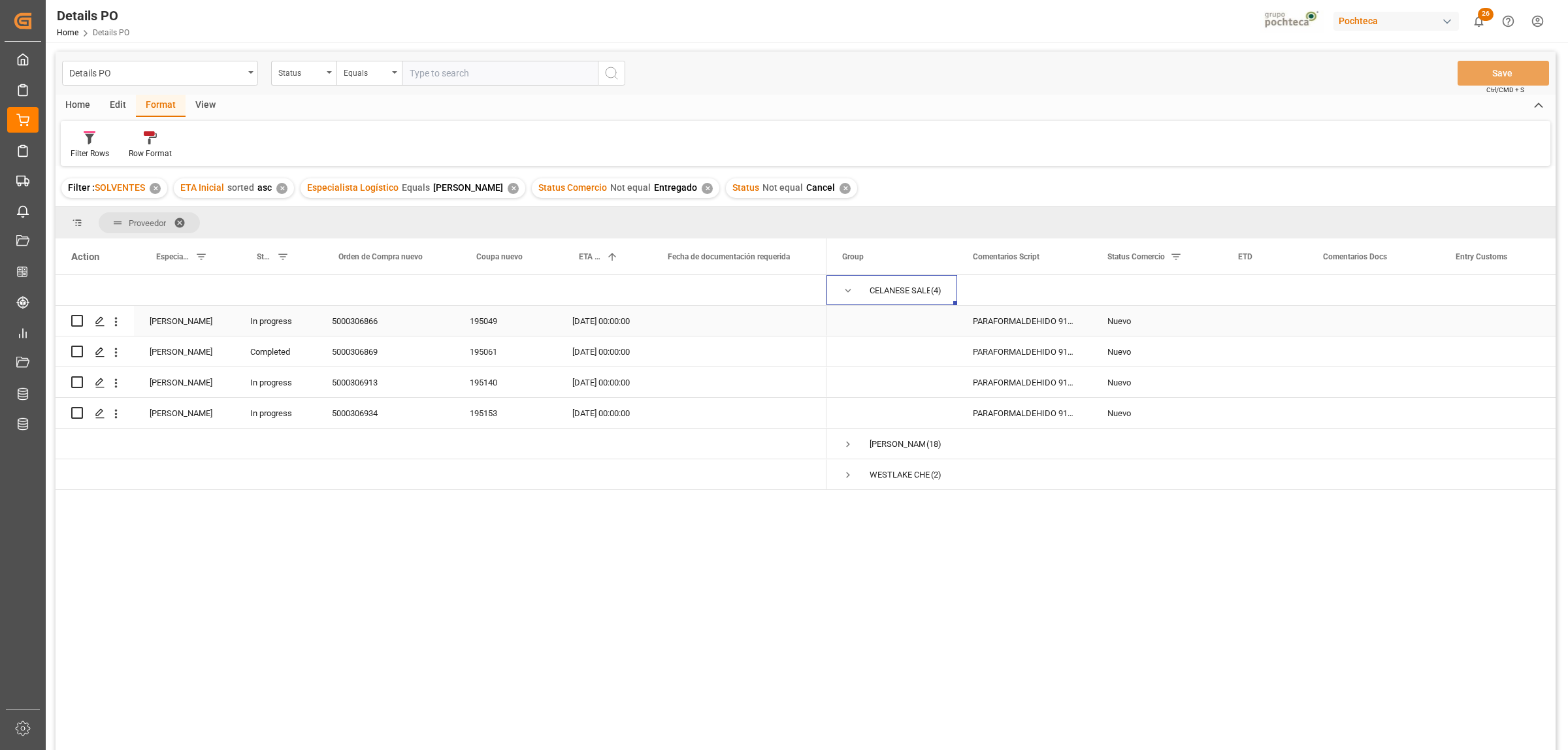
click at [348, 321] on div "5000306866" at bounding box center [384, 320] width 138 height 30
click at [1117, 319] on div "Nuevo" at bounding box center [1157, 321] width 100 height 30
click at [1200, 324] on icon "open menu" at bounding box center [1198, 329] width 16 height 16
click at [1140, 599] on div "Entregado" at bounding box center [1165, 594] width 124 height 46
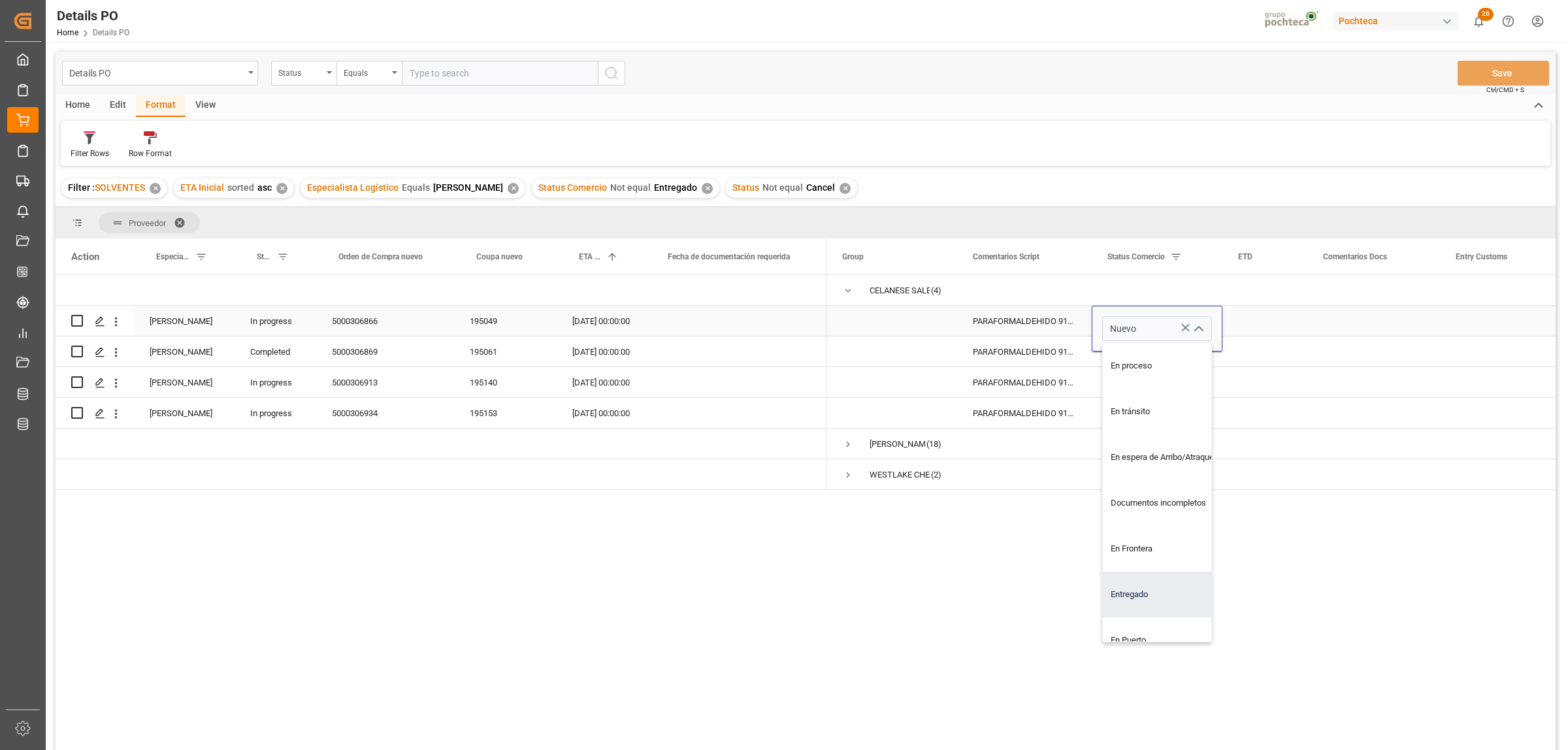
type input "Entregado"
click at [1258, 542] on div "CELANESE SALES US LTD (4) PHILLIPS 66 COMPANY (18) WESTLAKE CHEMICALS & VINYLS …" at bounding box center [1191, 517] width 729 height 483
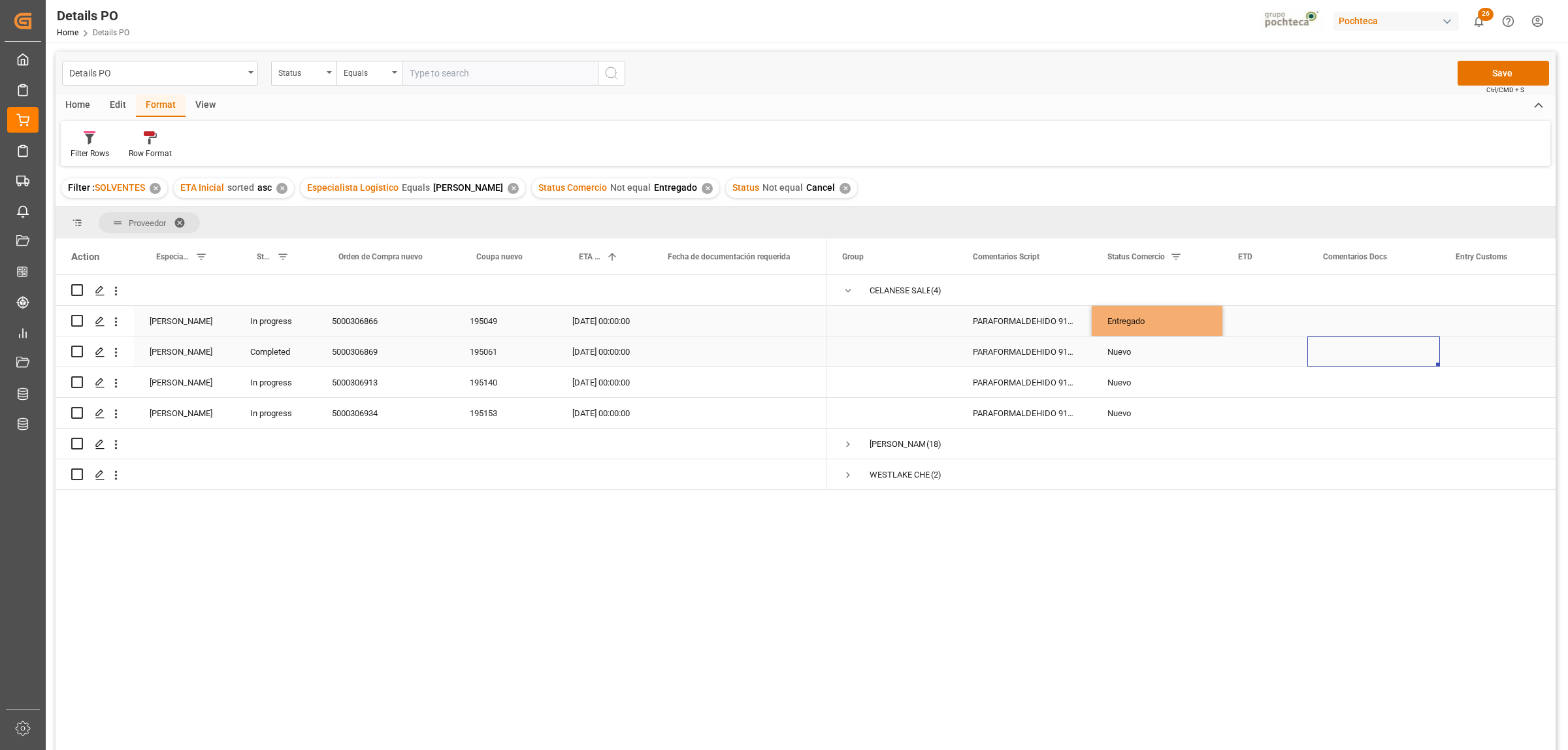
click at [1311, 348] on div "Press SPACE to select this row." at bounding box center [1373, 352] width 133 height 30
click at [351, 350] on div "5000306869" at bounding box center [384, 352] width 138 height 30
click at [1227, 350] on div "Press SPACE to select this row." at bounding box center [1264, 352] width 85 height 30
click at [1119, 352] on div "Nuevo" at bounding box center [1157, 352] width 100 height 30
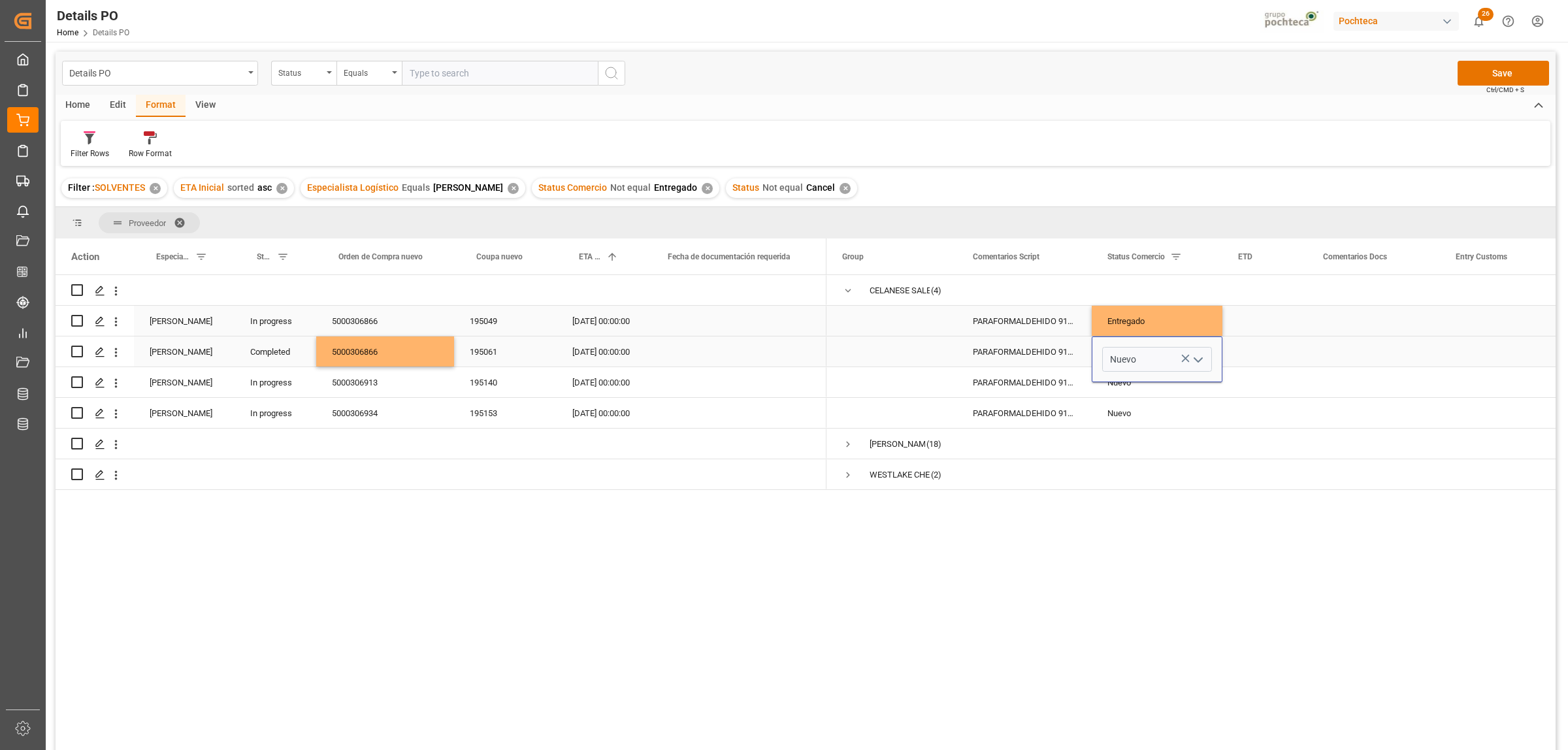
click at [1194, 356] on icon "open menu" at bounding box center [1198, 360] width 16 height 16
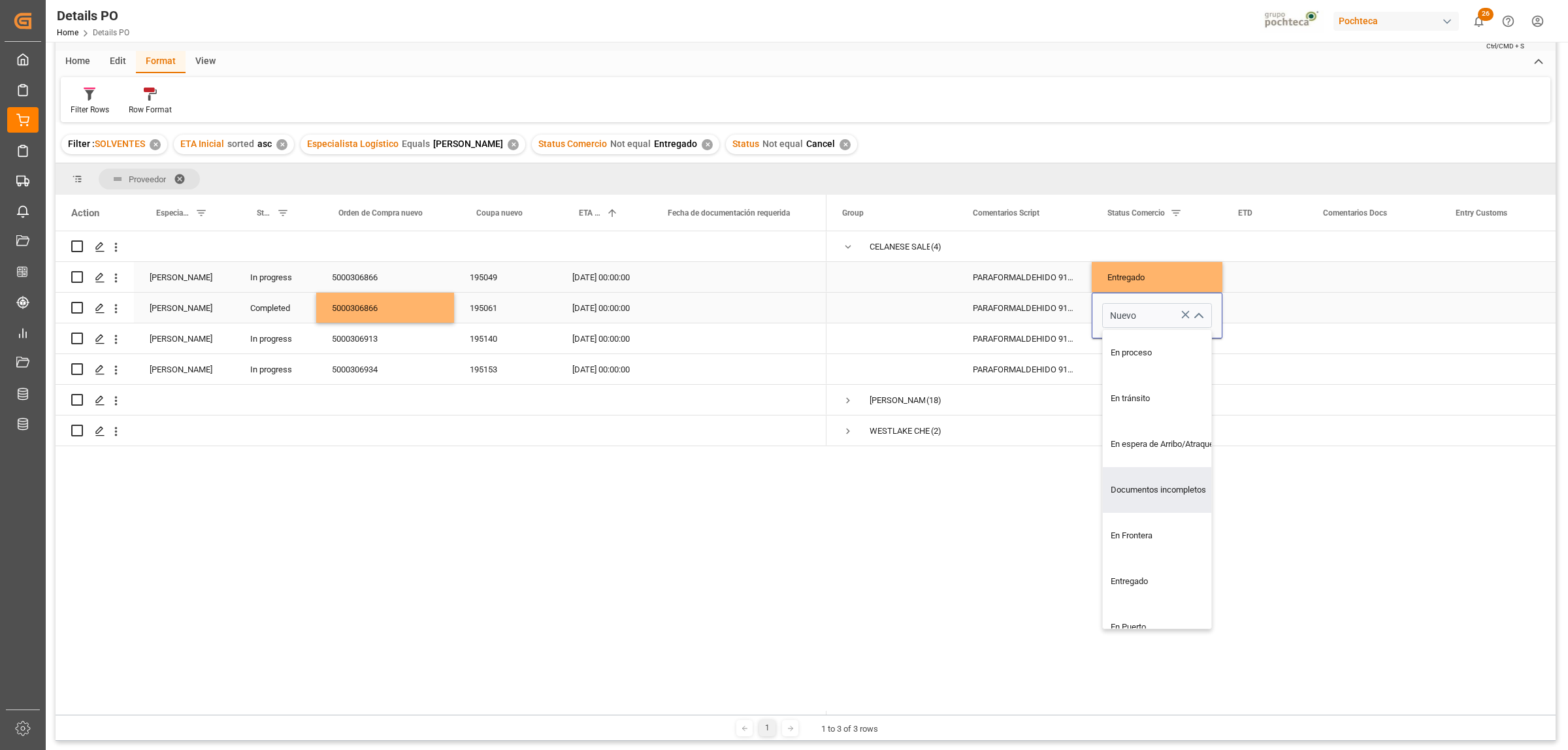
scroll to position [82, 0]
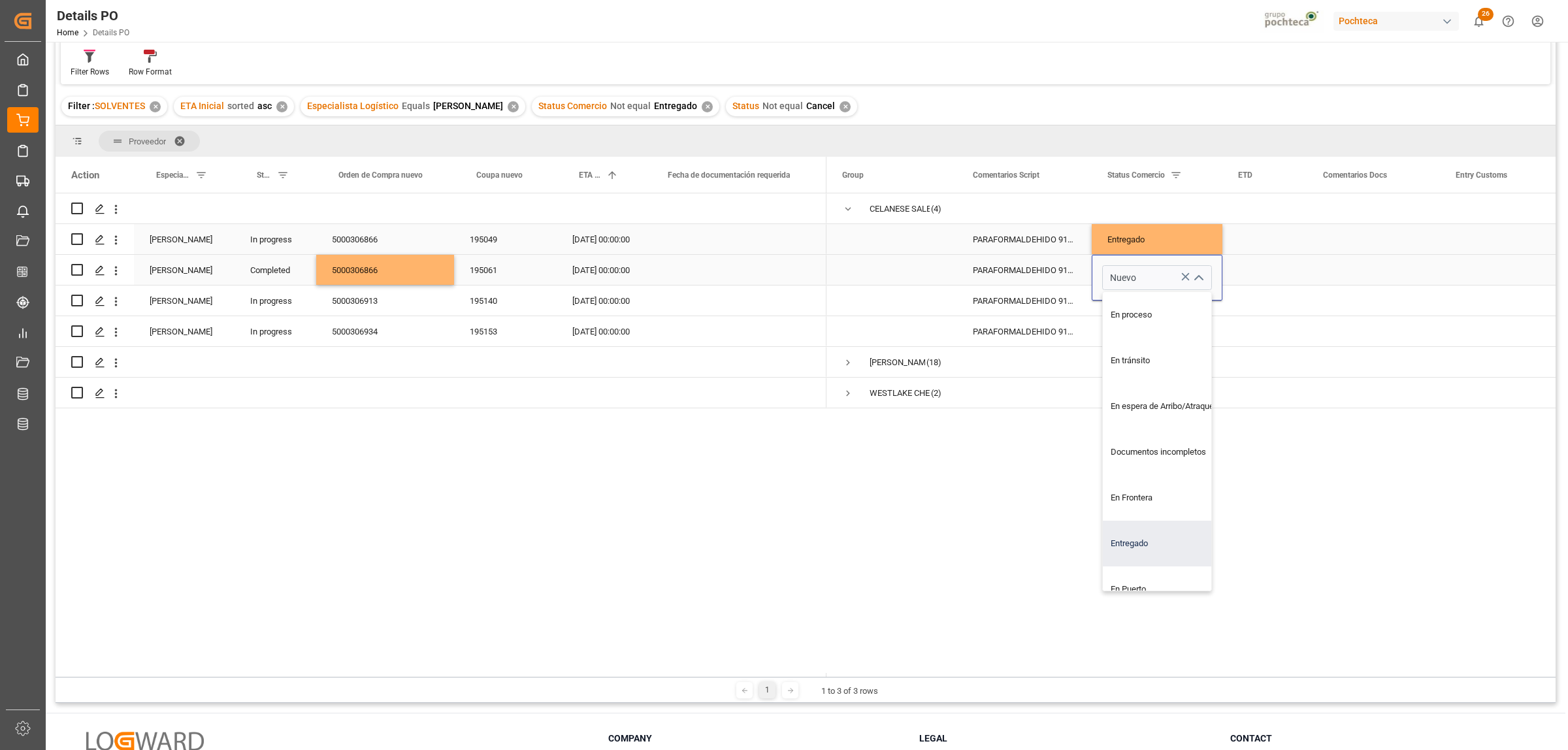
click at [1135, 539] on div "Entregado" at bounding box center [1165, 543] width 124 height 46
type input "Entregado"
click at [1350, 278] on div "Press SPACE to select this row." at bounding box center [1373, 270] width 133 height 30
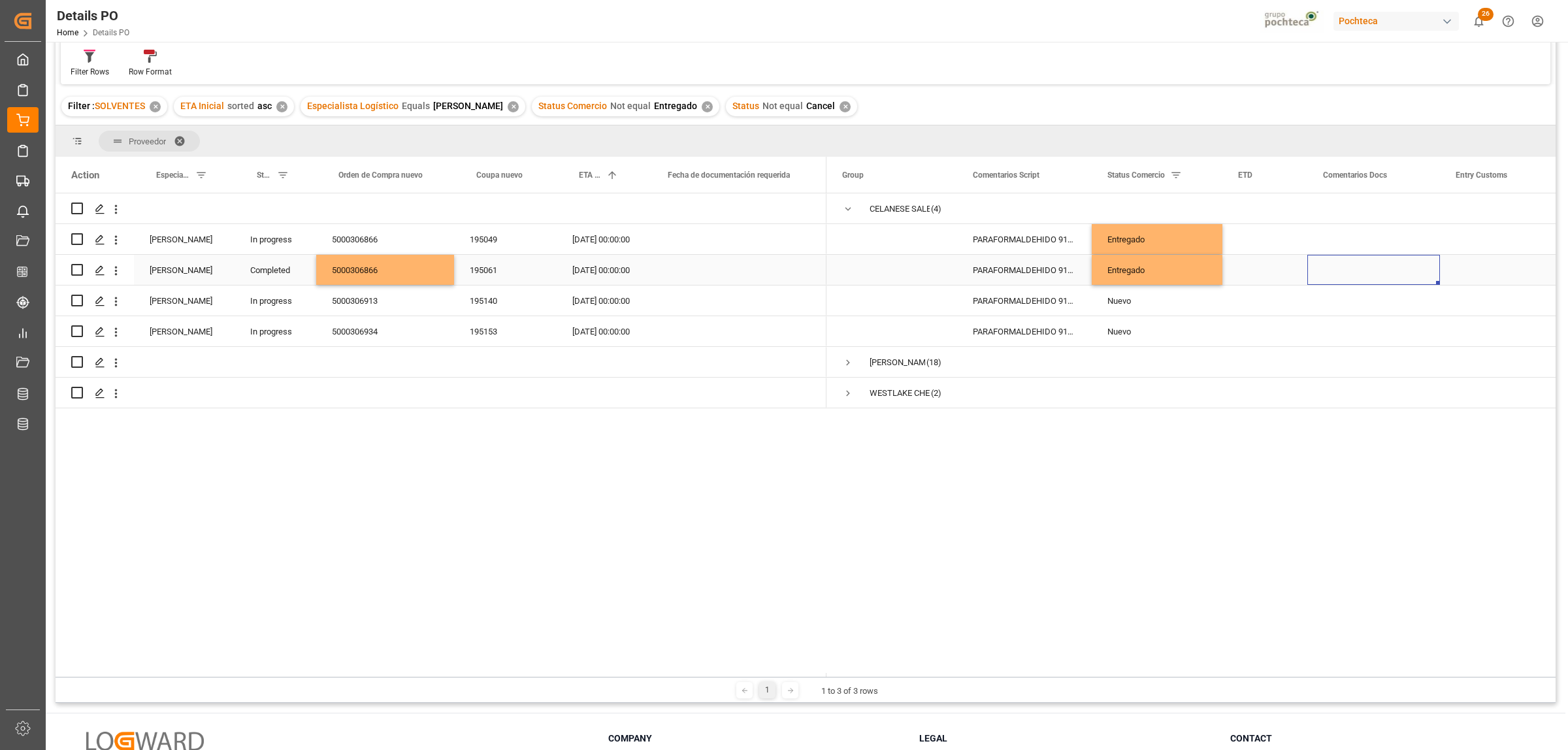
scroll to position [0, 0]
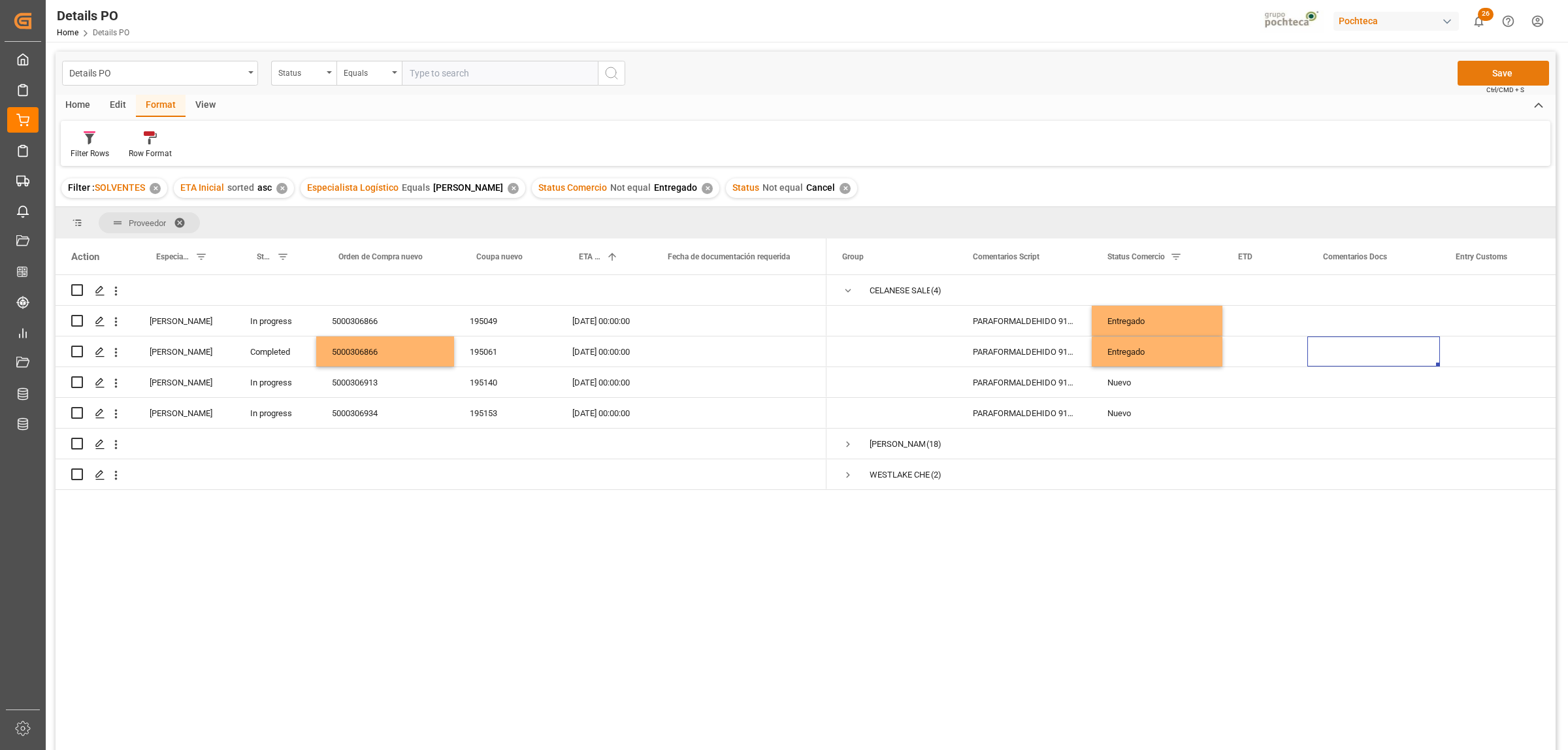
click at [1511, 76] on button "Save" at bounding box center [1502, 73] width 91 height 24
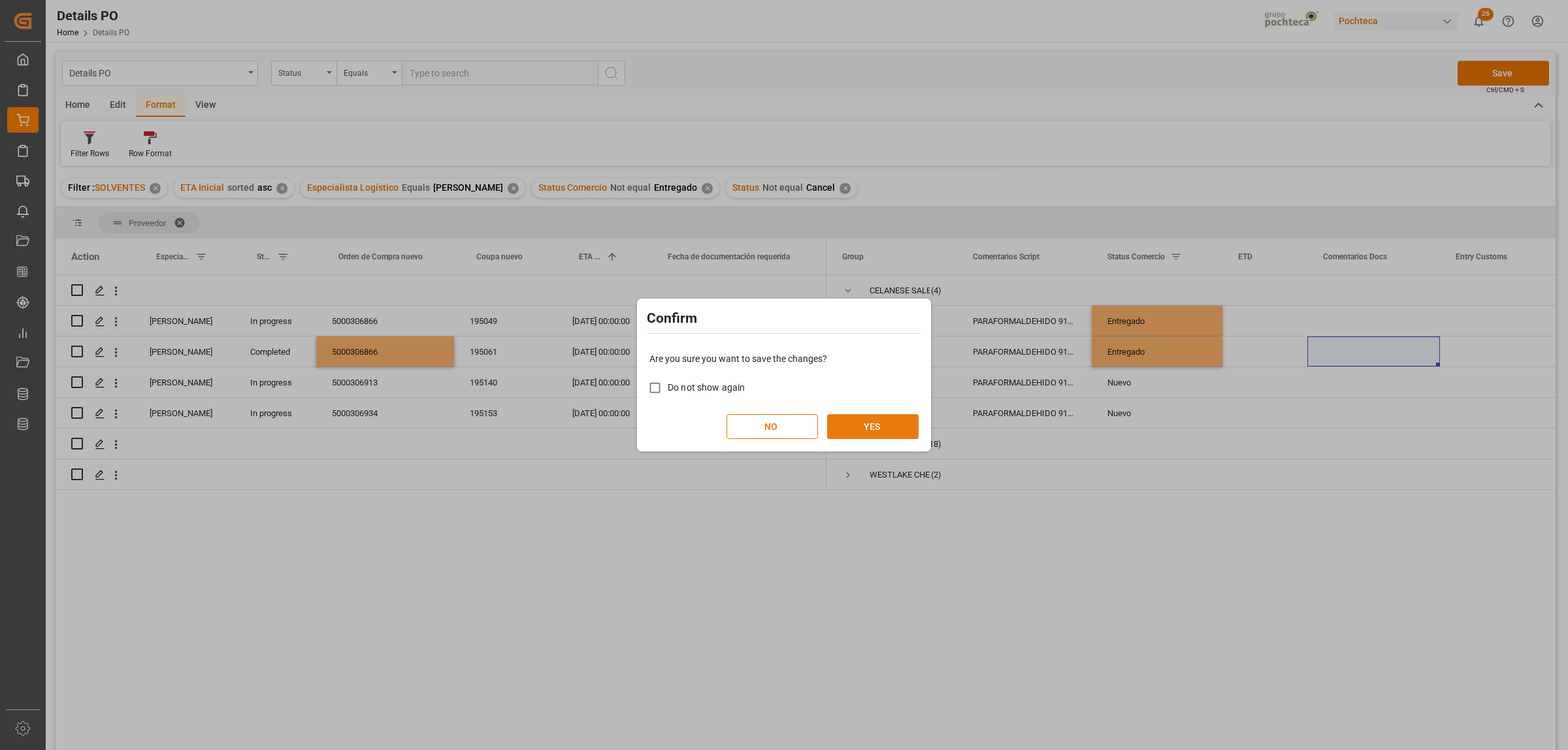
click at [853, 423] on button "YES" at bounding box center [872, 427] width 91 height 24
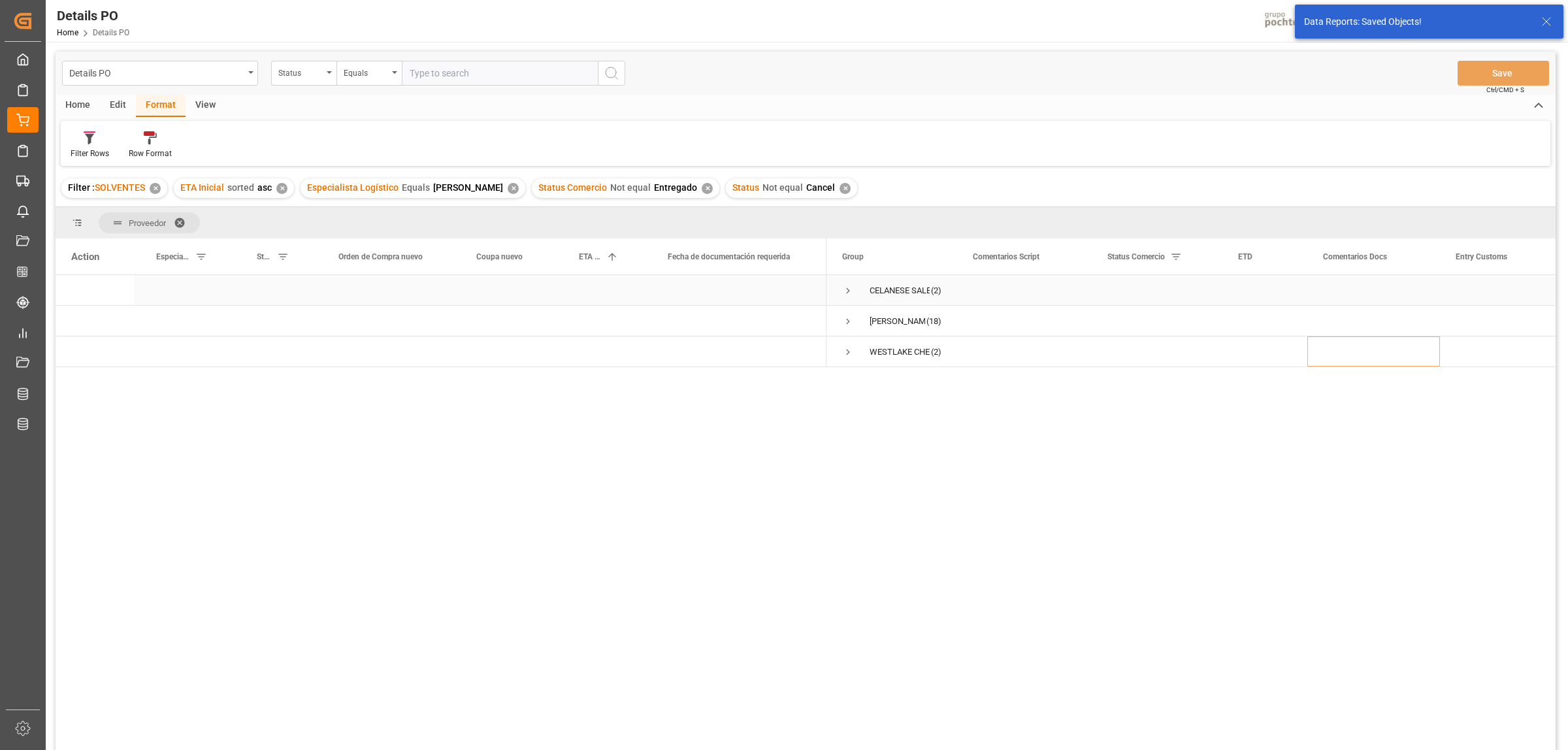
click at [850, 286] on span "Press SPACE to select this row." at bounding box center [848, 290] width 12 height 12
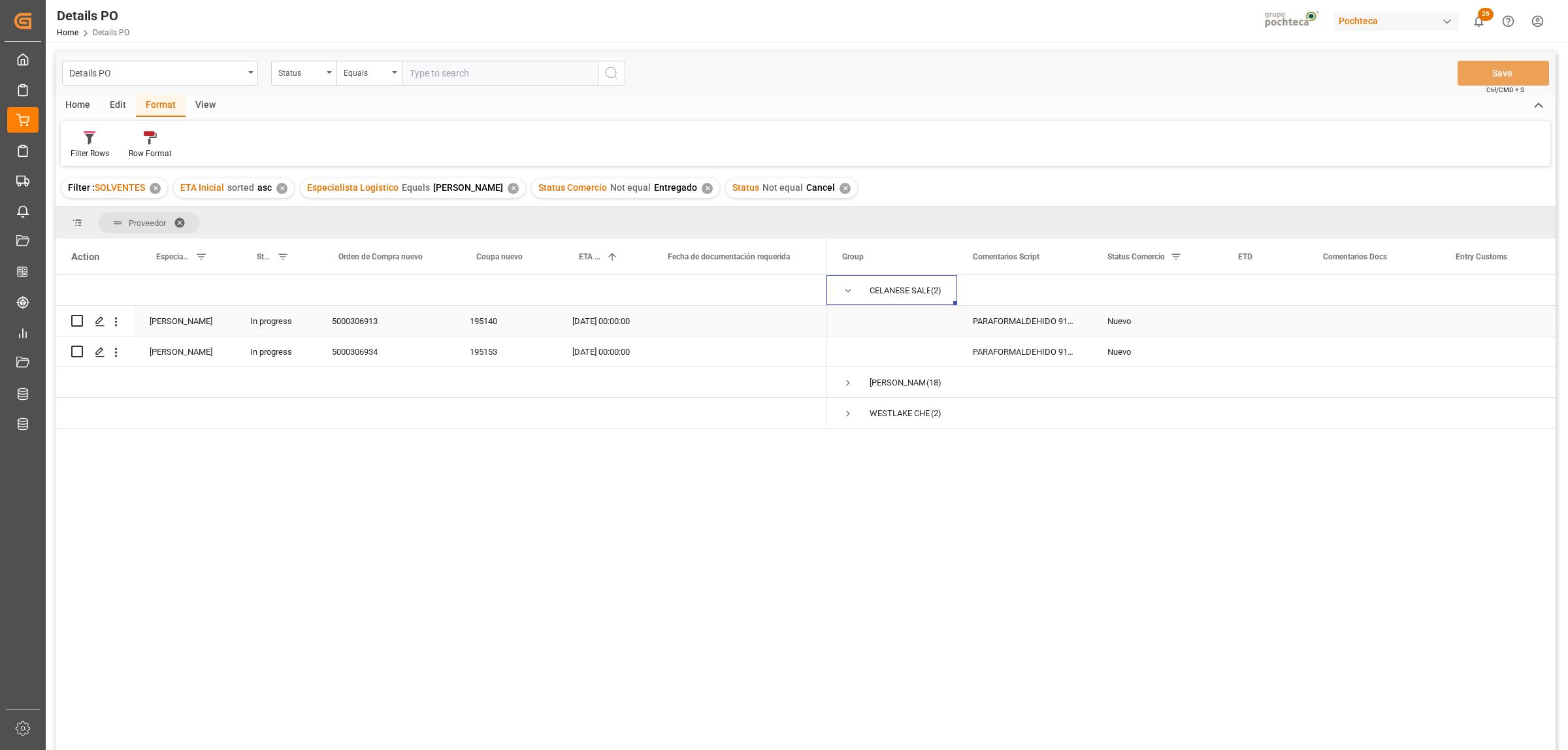
click at [368, 318] on div "5000306913" at bounding box center [384, 320] width 138 height 30
click at [354, 354] on div "5000306934" at bounding box center [384, 352] width 138 height 30
click at [845, 290] on span "Press SPACE to select this row." at bounding box center [848, 290] width 12 height 12
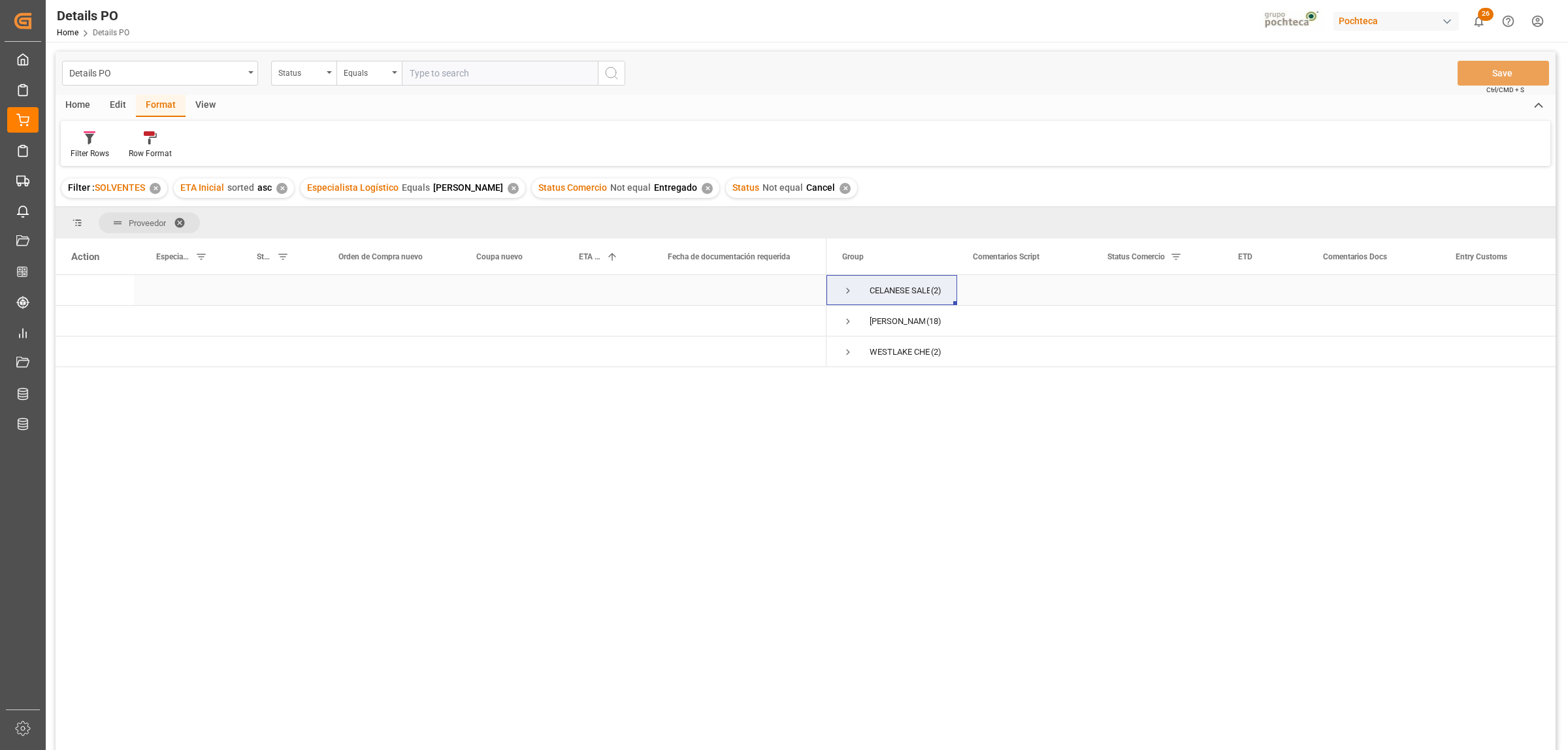
click at [847, 288] on span "Press SPACE to select this row." at bounding box center [848, 290] width 12 height 12
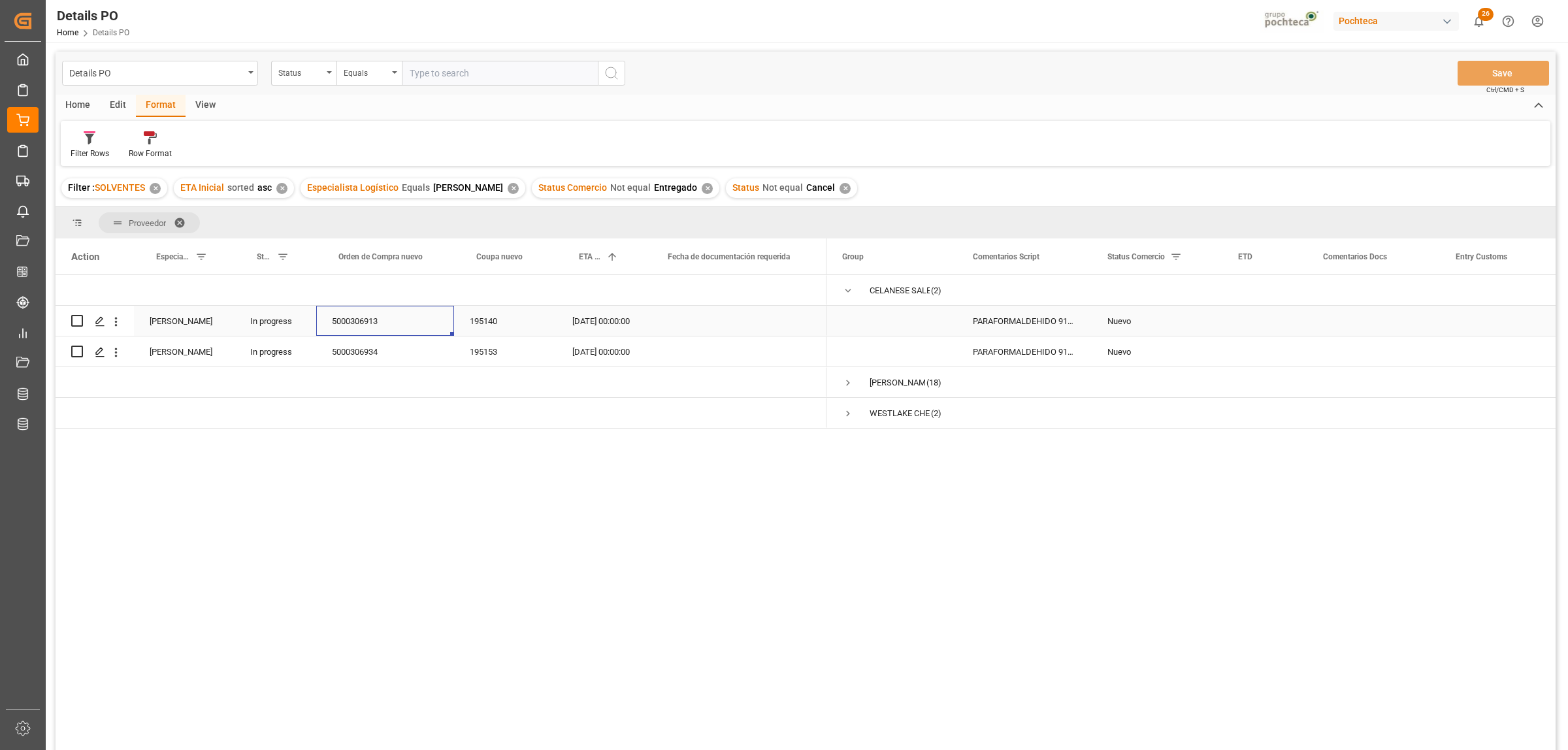
click at [363, 318] on div "5000306913" at bounding box center [384, 320] width 138 height 30
click at [954, 523] on div "CELANESE SALES US LTD (2) PHILLIPS 66 COMPANY (18) WESTLAKE CHEMICALS & VINYLS …" at bounding box center [1191, 517] width 729 height 483
click at [598, 318] on div "31.10.2025 00:00:00" at bounding box center [601, 320] width 89 height 30
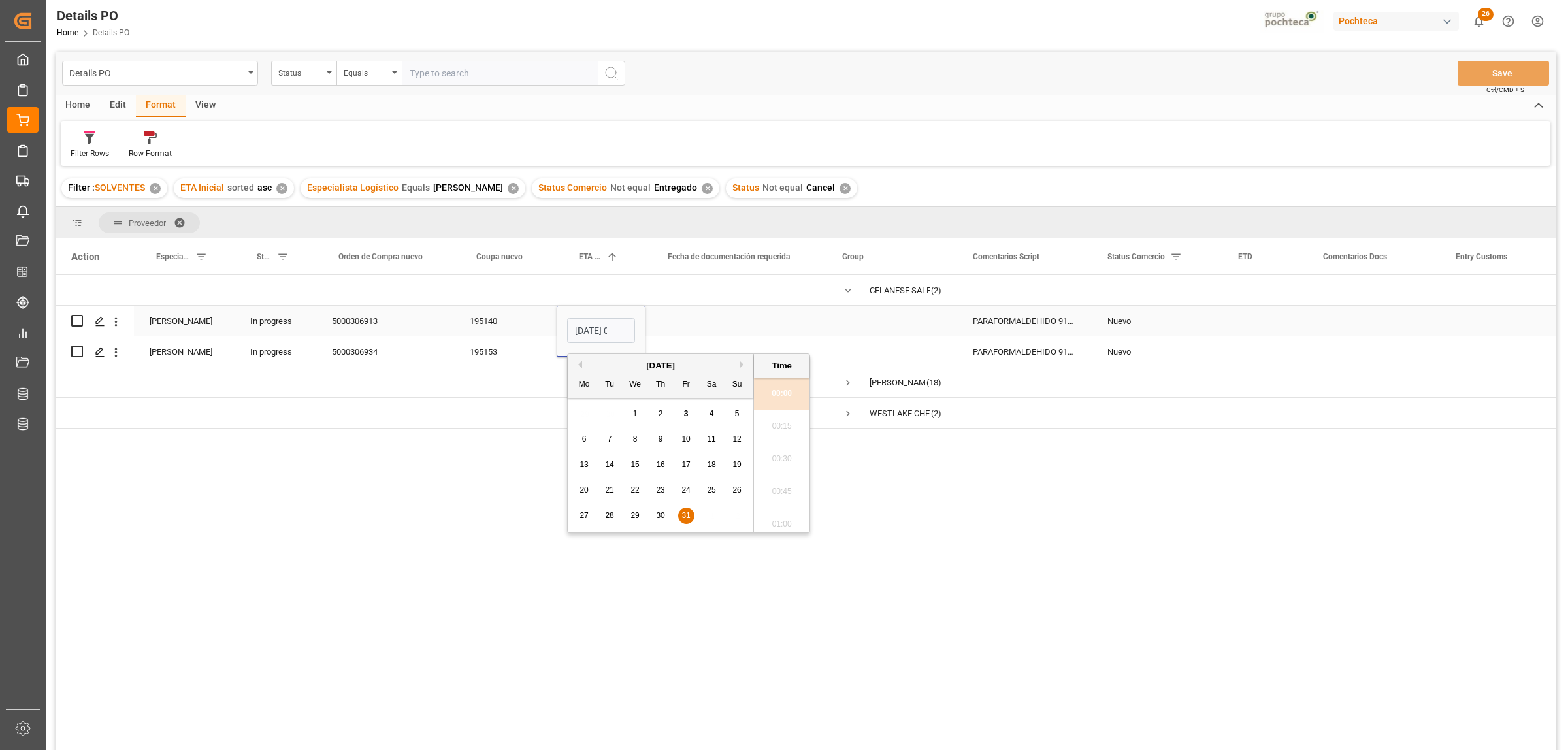
scroll to position [0, 39]
click at [487, 451] on div "Karla Cárdenas In progress 5000306913 195140 31.10.2025 00:00 Karla Cárdenas In…" at bounding box center [806, 515] width 1500 height 479
click at [674, 315] on div "Press SPACE to select this row." at bounding box center [736, 320] width 181 height 30
click at [591, 350] on div "30.11.2025 00:00:00" at bounding box center [601, 352] width 89 height 30
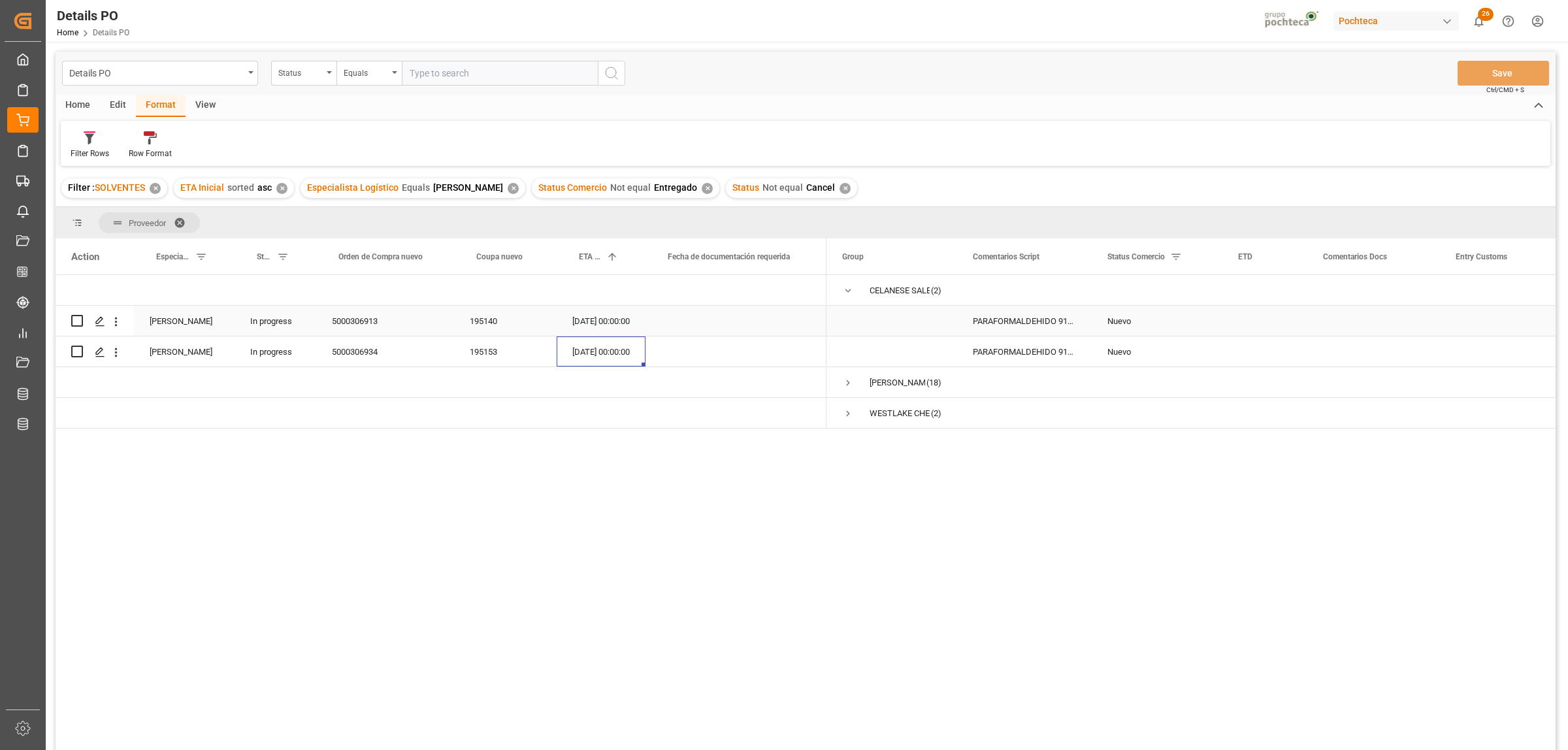
click at [603, 322] on div "31.10.2025 00:00:00" at bounding box center [601, 320] width 89 height 30
click at [611, 467] on span "14" at bounding box center [609, 464] width 8 height 9
type input "14.10.2025 00:00"
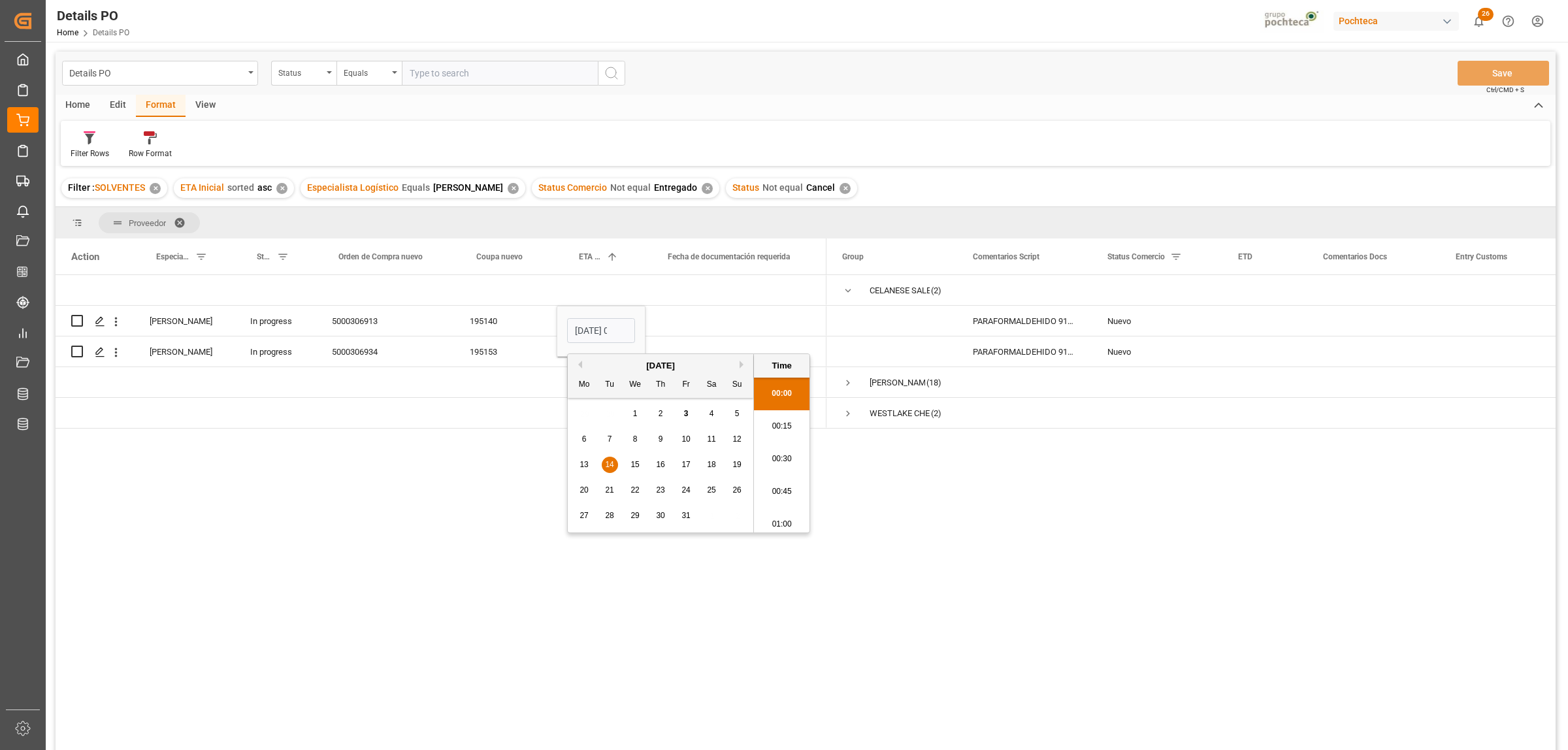
click at [541, 513] on div "Karla Cárdenas In progress 5000306913 195140 14.10.2025 00:00 Karla Cárdenas In…" at bounding box center [806, 515] width 1500 height 479
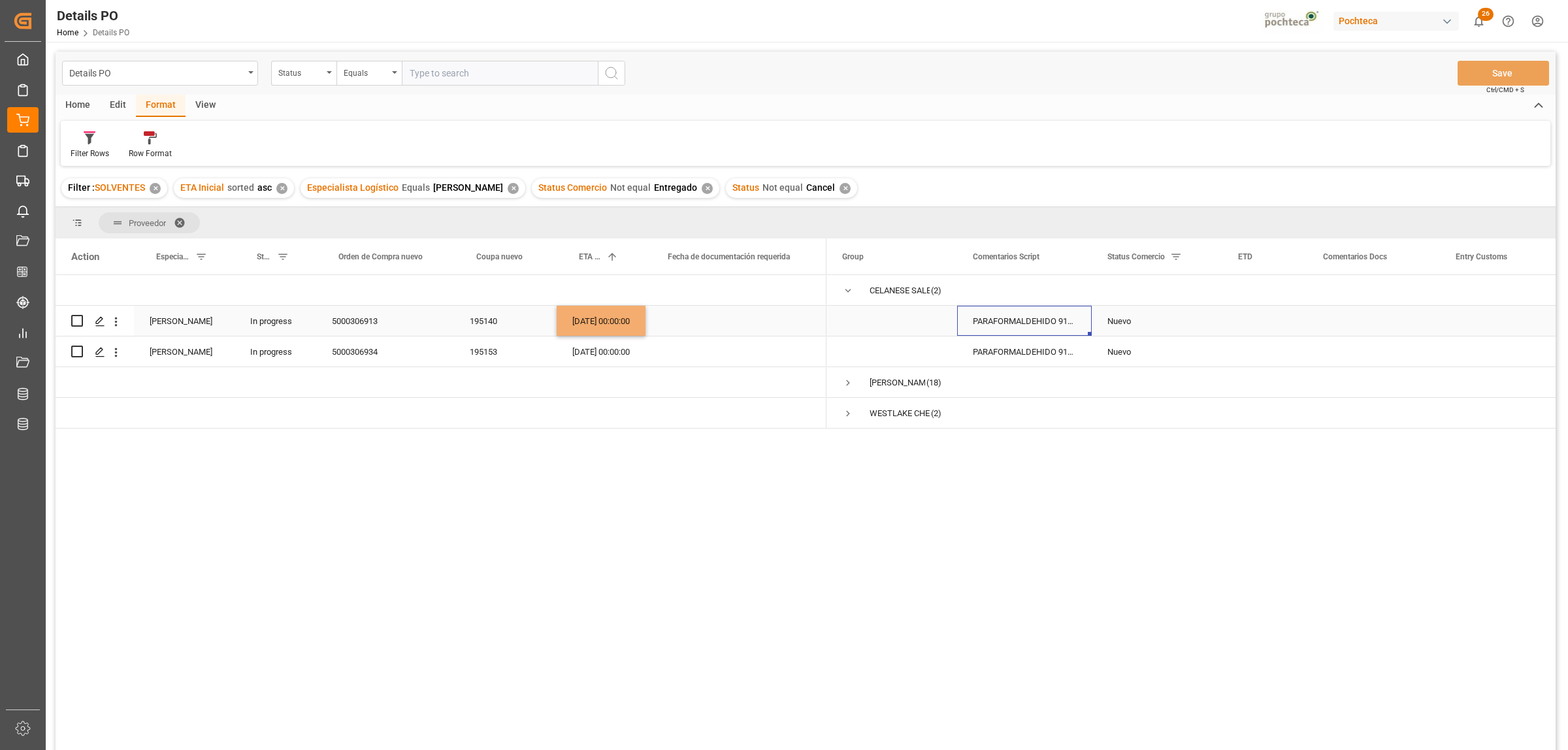
click at [979, 324] on div "PARAFORMALDEHIDO 91% 25 KG SAC (22984)" at bounding box center [1024, 320] width 134 height 30
click at [1495, 66] on button "Save" at bounding box center [1502, 73] width 91 height 24
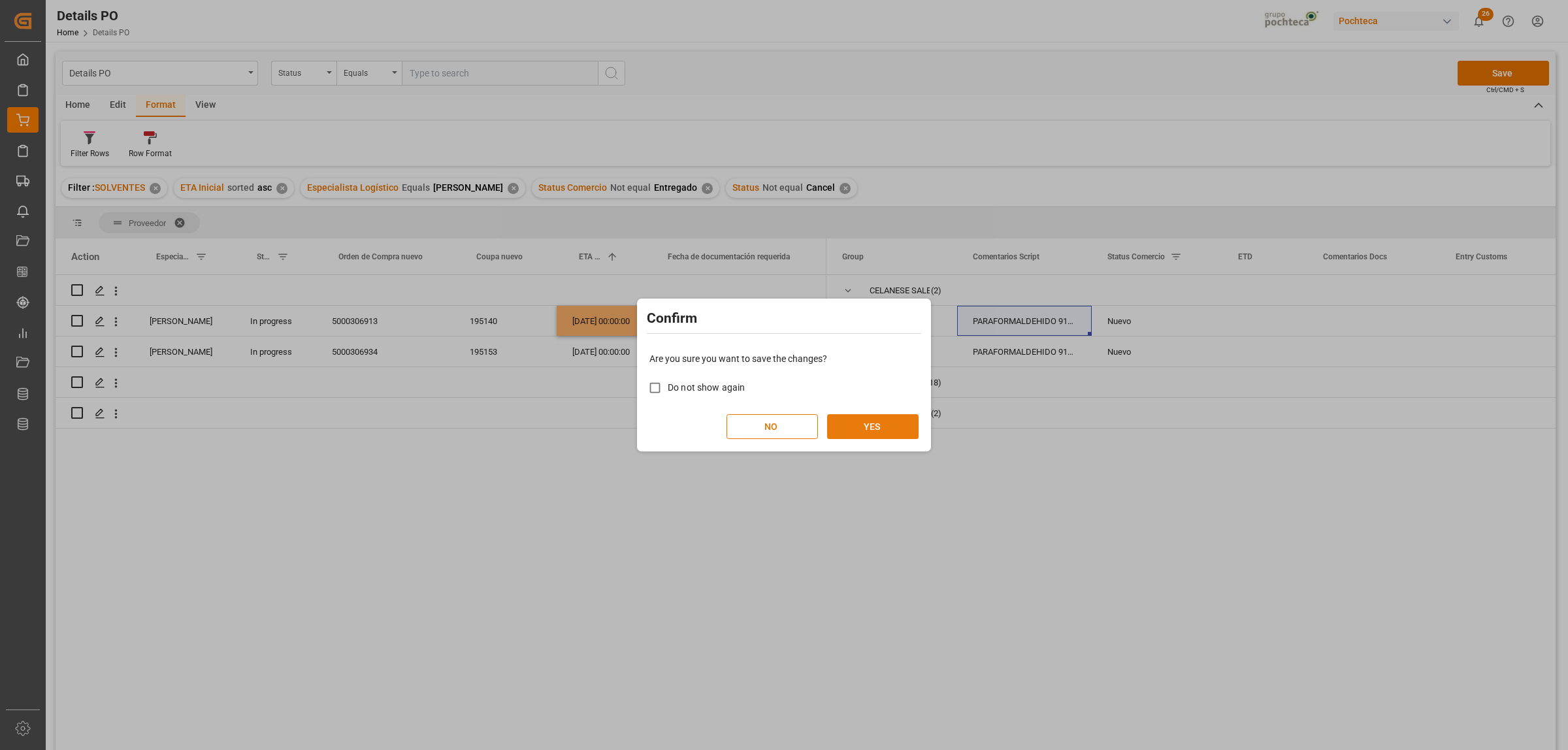
click at [868, 429] on button "YES" at bounding box center [872, 427] width 91 height 24
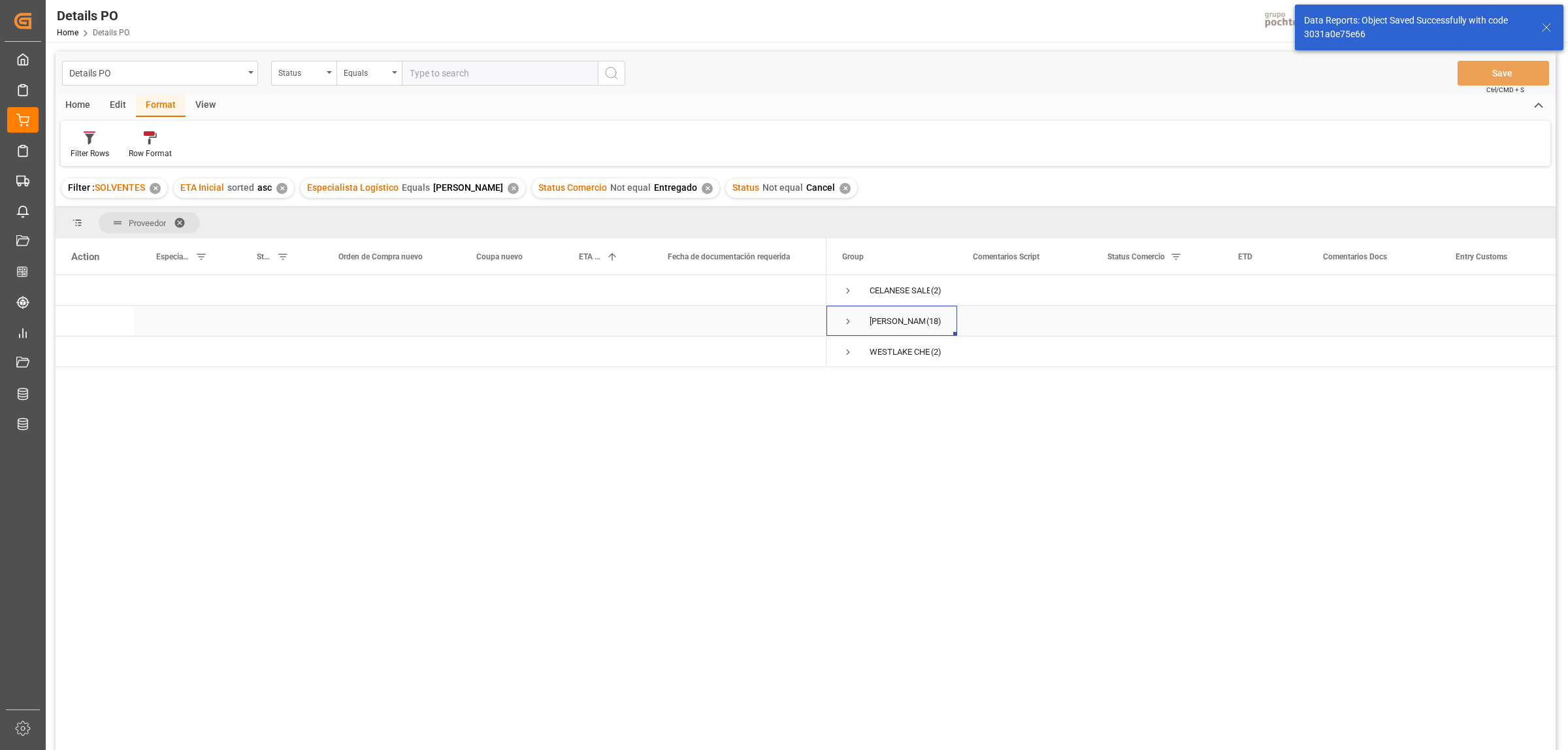
click at [847, 319] on span "Press SPACE to select this row." at bounding box center [848, 321] width 12 height 12
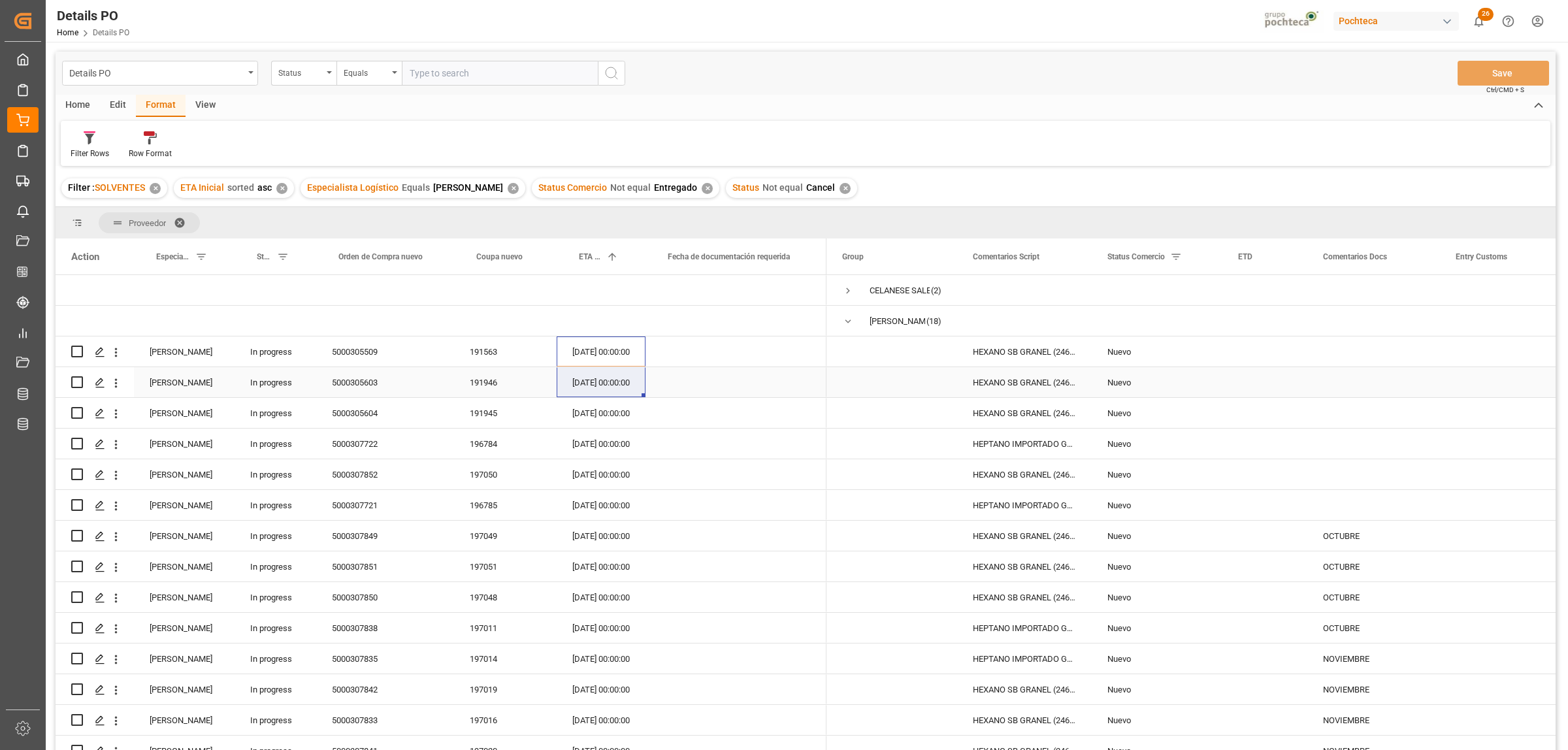
drag, startPoint x: 619, startPoint y: 353, endPoint x: 618, endPoint y: 377, distance: 24.0
click at [618, 377] on div "Karla Cárdenas In progress 5000305509 191563 28.08.2025 00:00:00 Karla Cárdenas…" at bounding box center [441, 598] width 771 height 645
click at [609, 354] on div "28.08.2025 00:00:00" at bounding box center [601, 352] width 89 height 30
drag, startPoint x: 599, startPoint y: 354, endPoint x: 600, endPoint y: 511, distance: 157.0
click at [600, 511] on div "Karla Cárdenas In progress 5000305509 191563 28.08.2025 00:00:00 Karla Cárdenas…" at bounding box center [441, 598] width 771 height 645
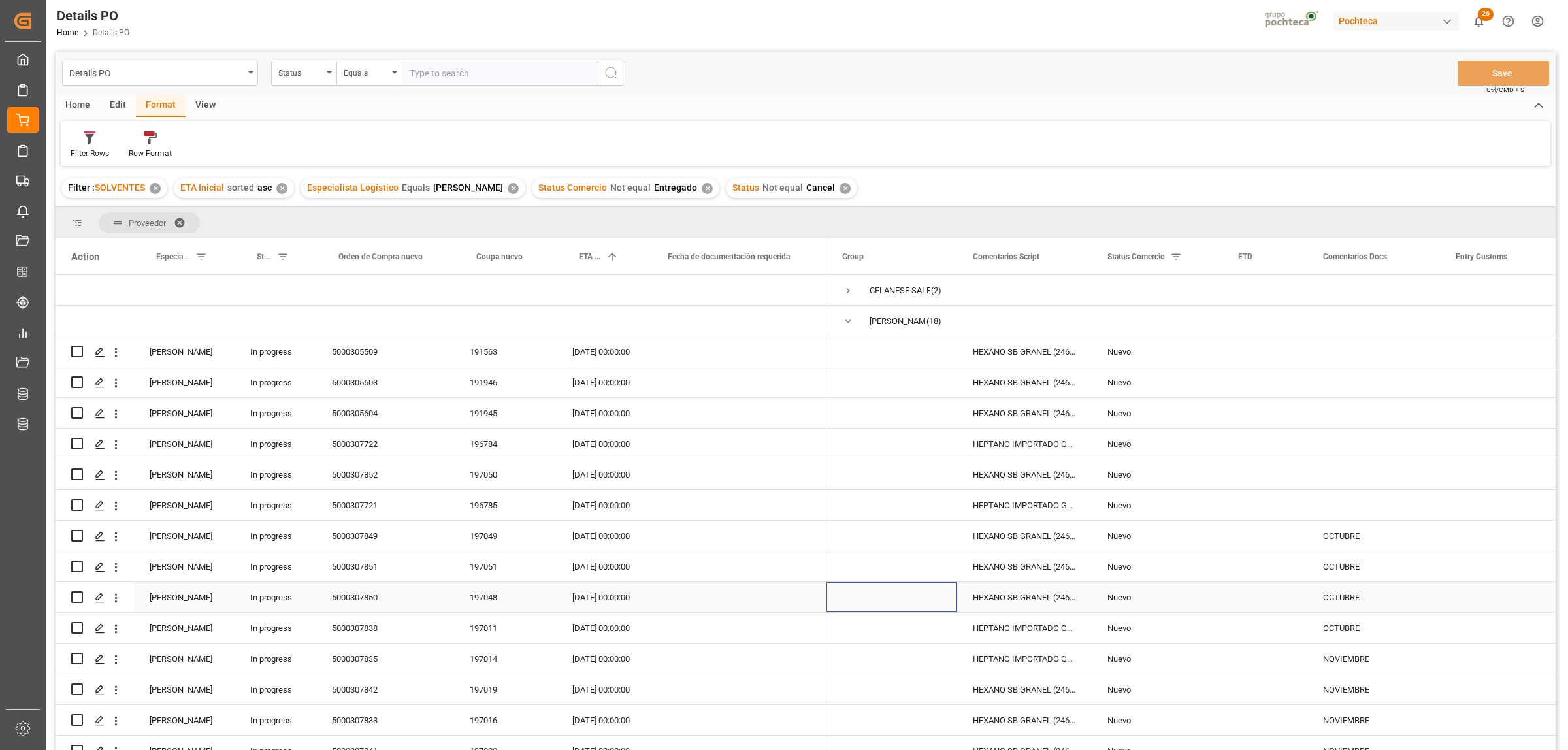
click at [890, 592] on span "Press SPACE to select this row." at bounding box center [892, 597] width 100 height 29
click at [490, 353] on div "191563" at bounding box center [505, 352] width 102 height 30
click at [596, 348] on div "28.08.2025 00:00:00" at bounding box center [601, 352] width 89 height 30
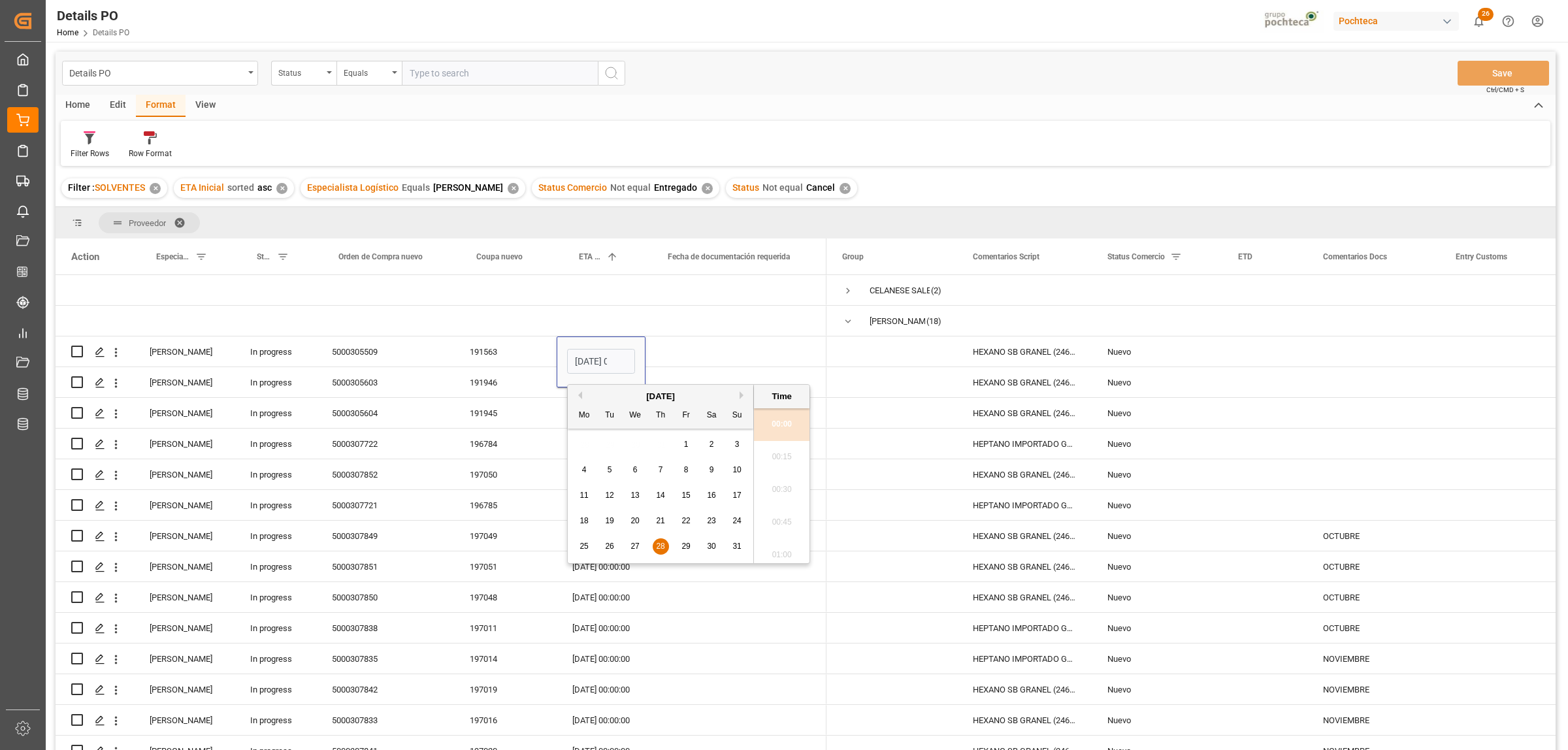
click at [743, 396] on button "Next Month" at bounding box center [744, 395] width 8 height 8
click at [634, 467] on span "8" at bounding box center [635, 470] width 5 height 9
type input "08.10.2025 00:00"
click at [996, 485] on div "HEXANO SB GRANEL (24608)" at bounding box center [1024, 475] width 134 height 30
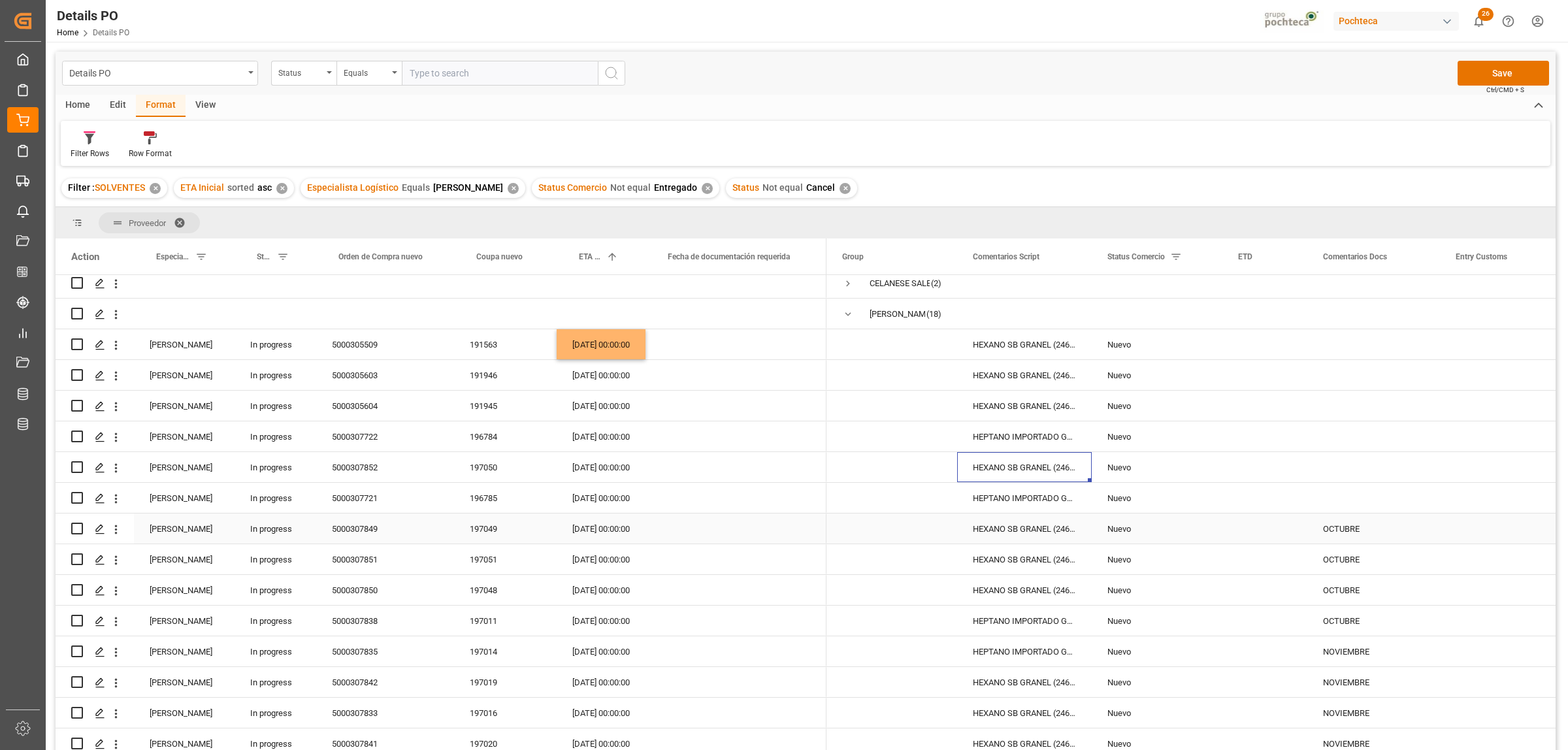
scroll to position [6, 0]
drag, startPoint x: 615, startPoint y: 383, endPoint x: 619, endPoint y: 508, distance: 125.1
click at [619, 508] on div "Karla Cárdenas In progress 5000305509 191563 08.10.2025 00:00:00 Karla Cárdenas…" at bounding box center [441, 592] width 771 height 645
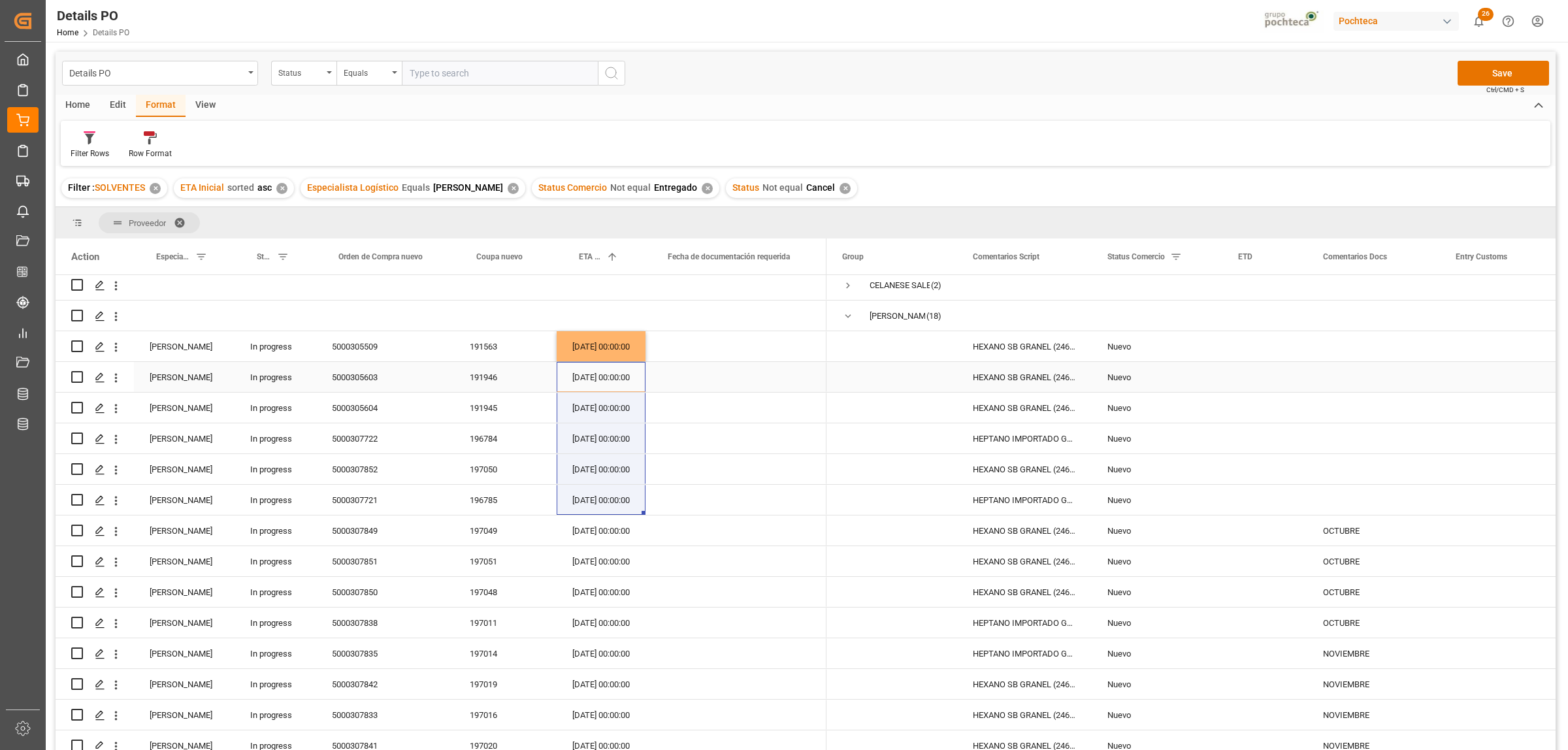
click at [585, 371] on div "29.08.2025 00:00:00" at bounding box center [601, 377] width 89 height 30
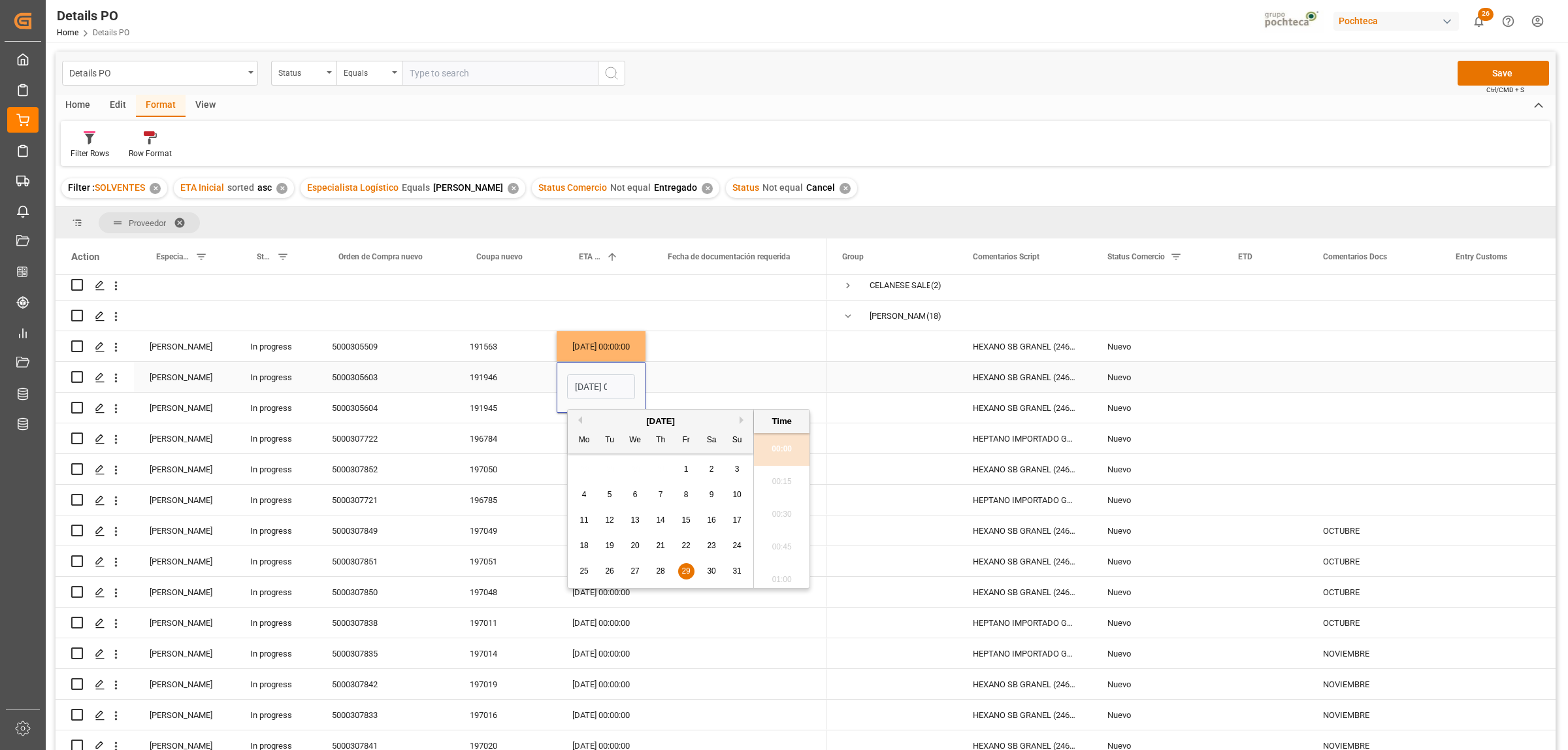
scroll to position [0, 39]
click at [744, 422] on button "Next Month" at bounding box center [744, 420] width 8 height 8
click at [742, 422] on button "Next Month" at bounding box center [744, 420] width 8 height 8
click at [682, 572] on span "31" at bounding box center [685, 571] width 8 height 9
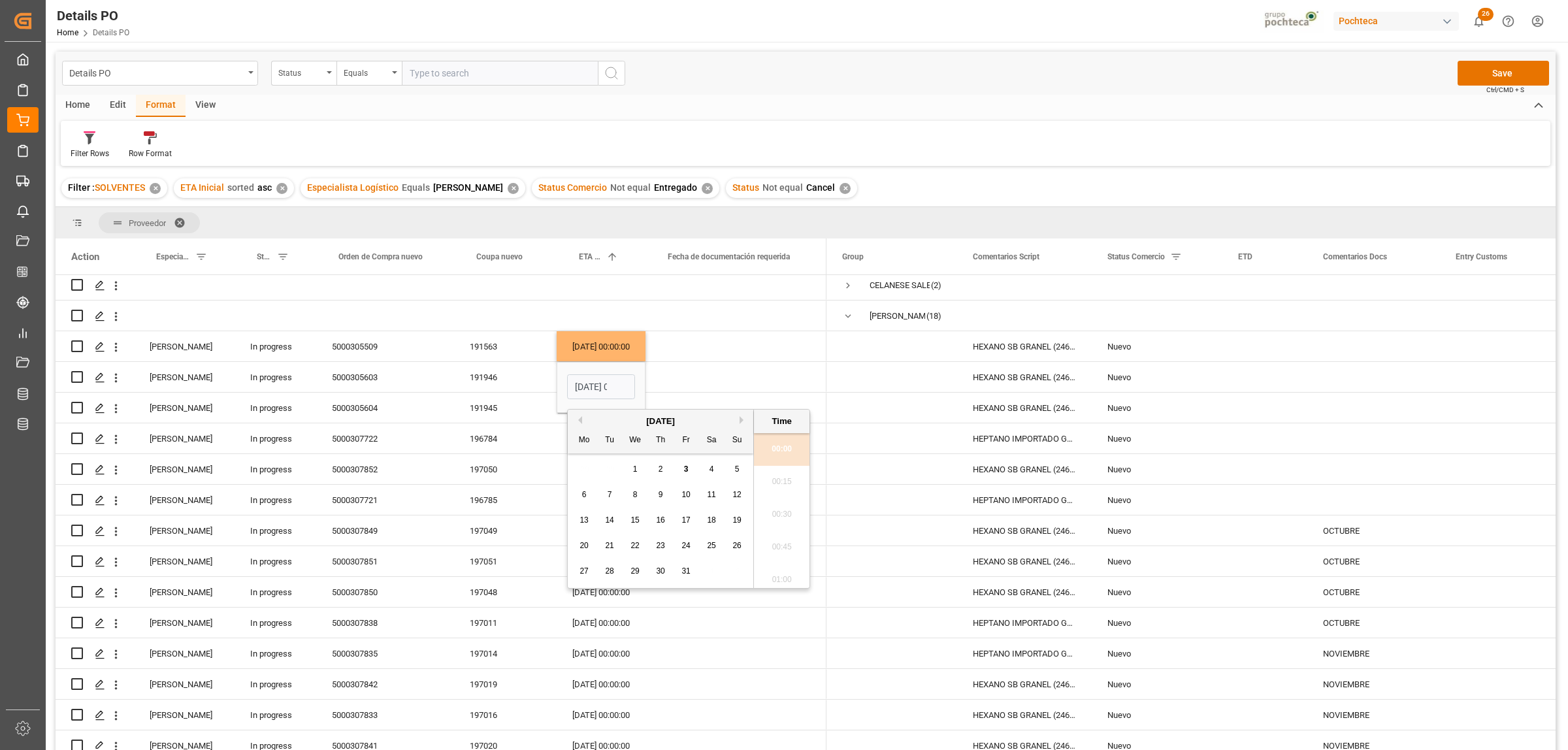
type input "31.10.2025 00:00"
click at [733, 379] on div "Press SPACE to select this row." at bounding box center [736, 377] width 181 height 30
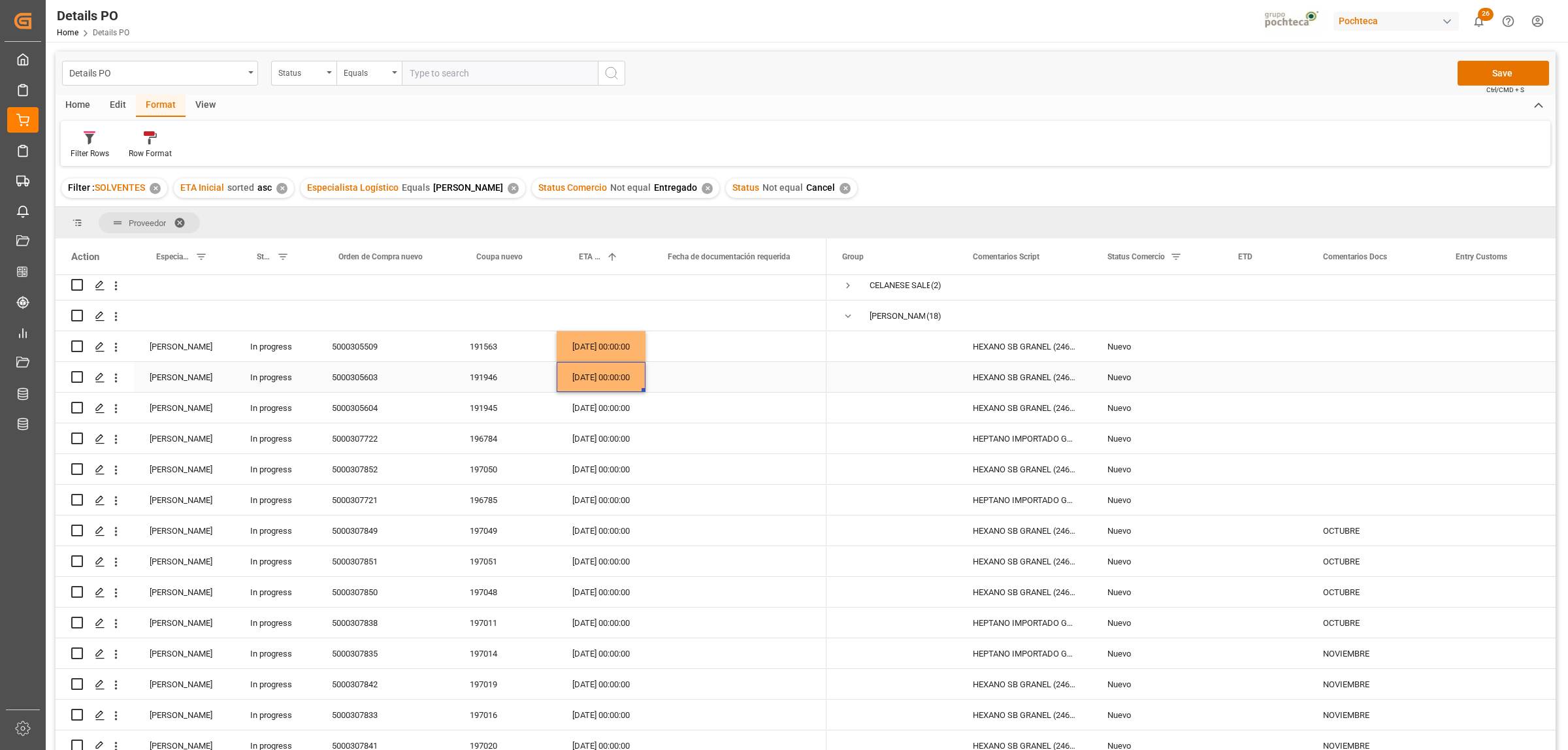
click at [607, 380] on div "31.10.2025 00:00:00" at bounding box center [601, 377] width 89 height 30
drag, startPoint x: 605, startPoint y: 407, endPoint x: 609, endPoint y: 489, distance: 82.1
click at [609, 489] on div "Karla Cárdenas In progress 5000305509 191563 08.10.2025 00:00:00 Karla Cárdenas…" at bounding box center [441, 592] width 771 height 645
click at [832, 430] on div "Press SPACE to select this row." at bounding box center [891, 438] width 131 height 30
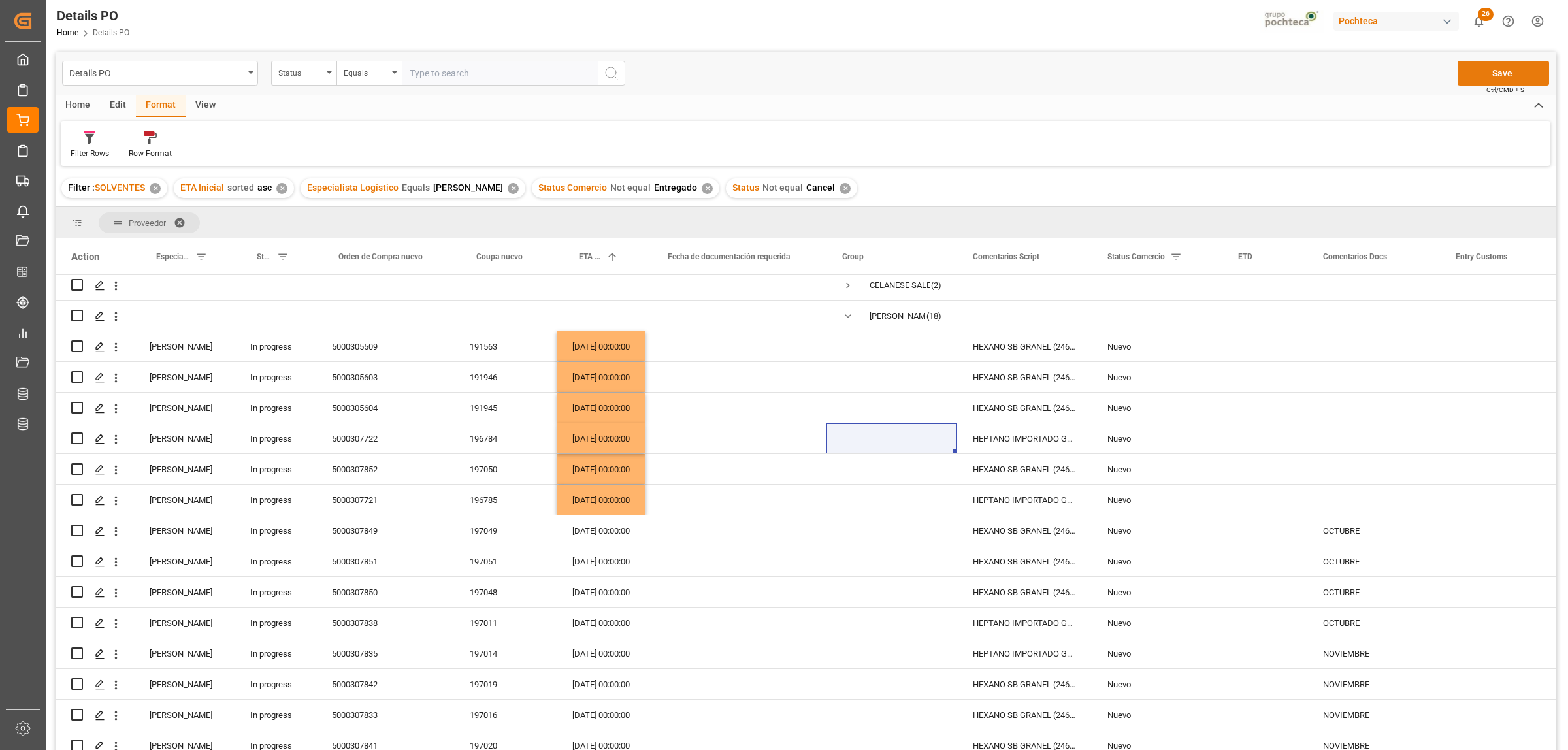
click at [1497, 78] on button "Save" at bounding box center [1502, 73] width 91 height 24
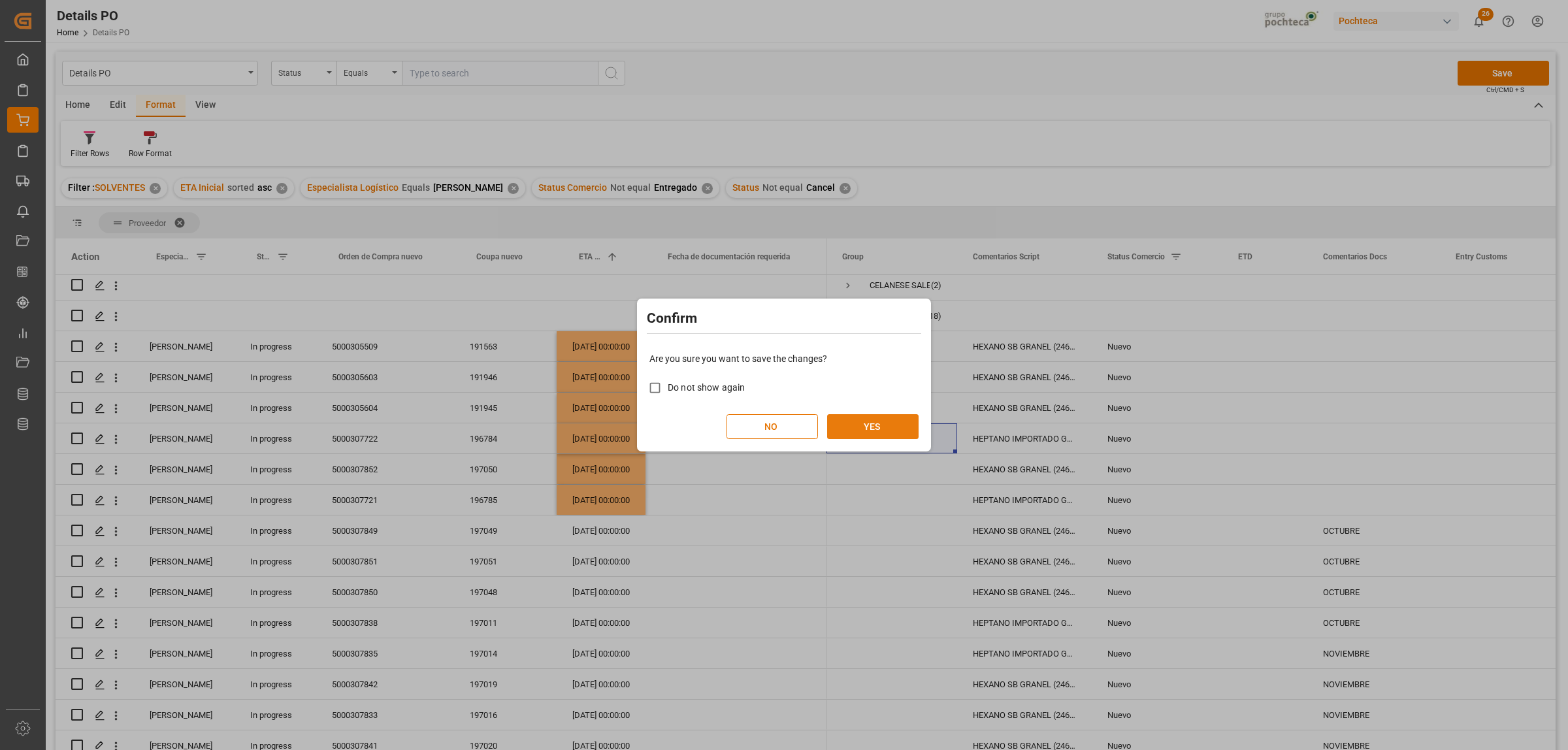
click at [883, 423] on button "YES" at bounding box center [872, 427] width 91 height 24
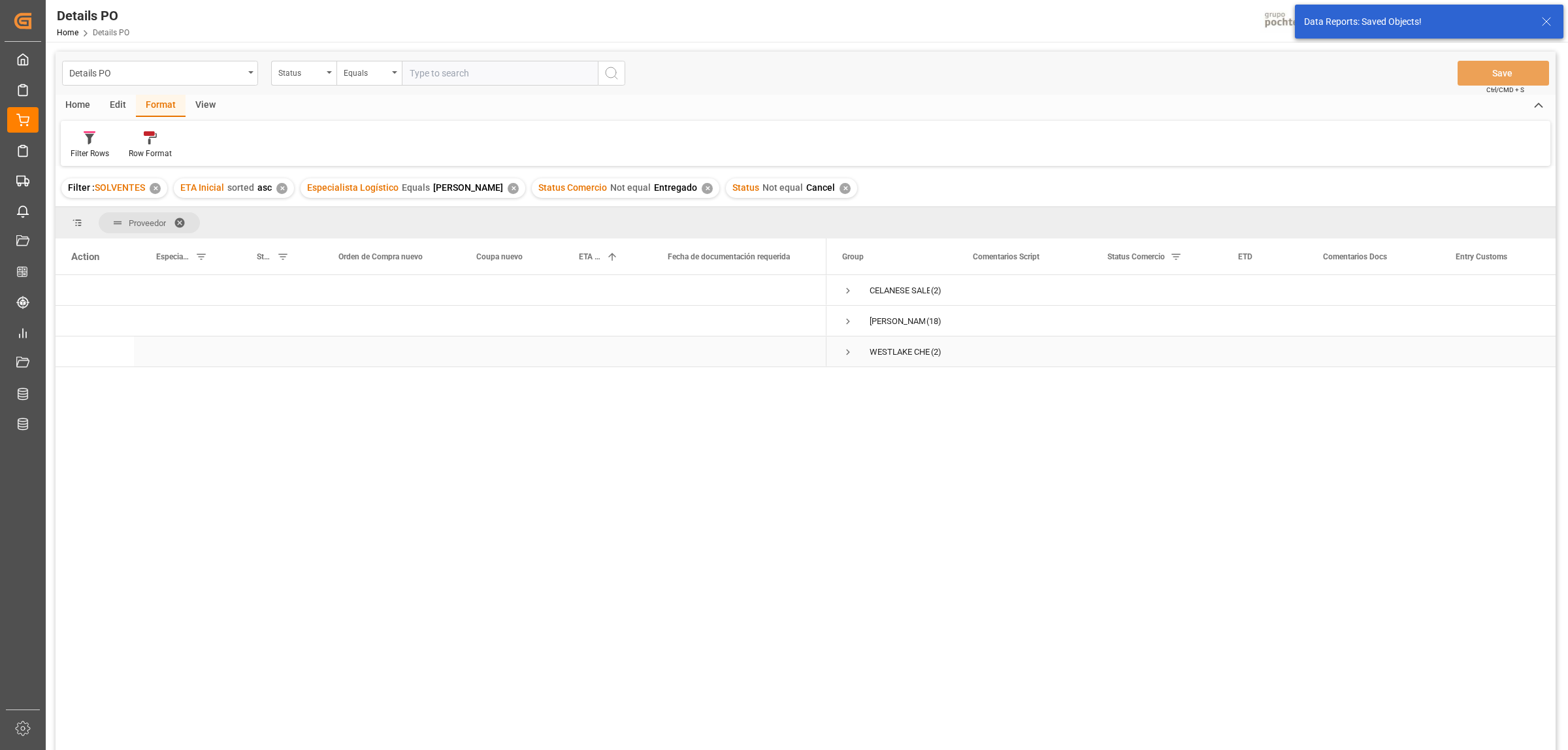
click at [844, 350] on span "Press SPACE to select this row." at bounding box center [848, 352] width 12 height 12
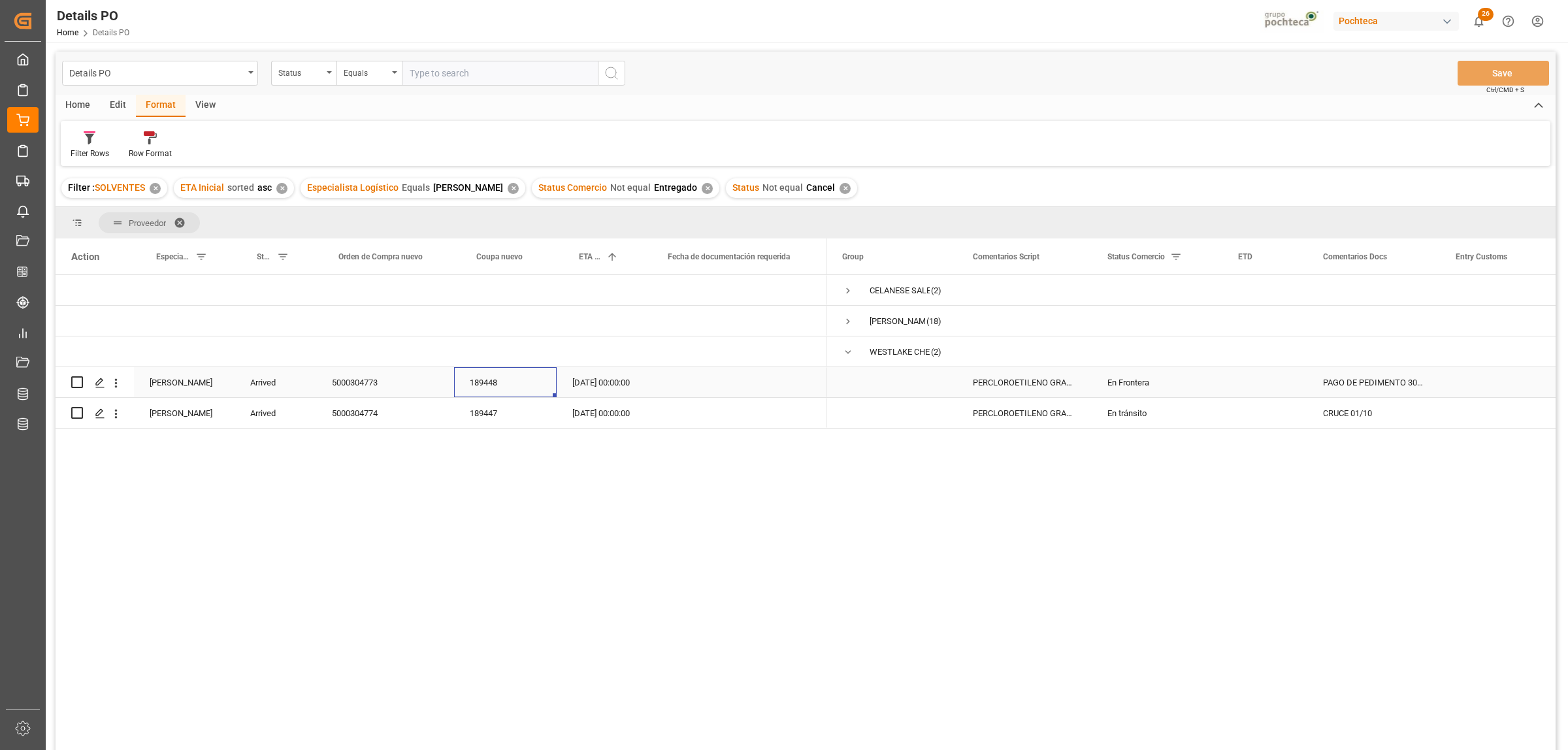
click at [480, 383] on div "189448" at bounding box center [505, 383] width 102 height 30
click at [1376, 381] on div "PAGO DE PEDIMENTO 30/09, DEMORAS DE 1,636" at bounding box center [1373, 383] width 133 height 30
click at [1389, 384] on input "PAGO DE PEDIMENTO 30/09, DEMORAS DE 1,636" at bounding box center [1373, 390] width 112 height 24
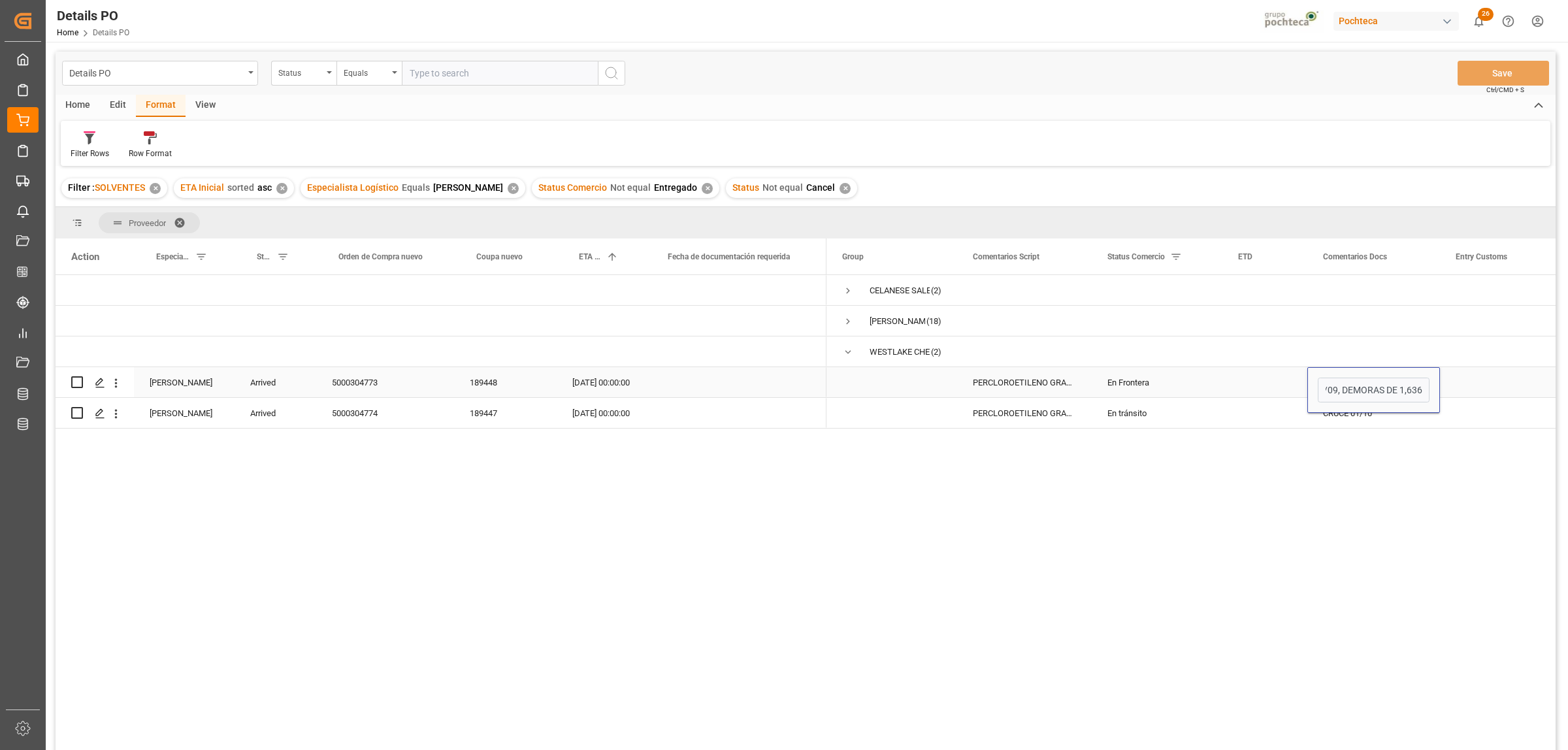
click at [1490, 373] on div "Press SPACE to select this row." at bounding box center [1505, 383] width 131 height 30
click at [490, 410] on div "189447" at bounding box center [505, 413] width 102 height 30
drag, startPoint x: 1329, startPoint y: 380, endPoint x: 1334, endPoint y: 406, distance: 26.5
click at [848, 350] on span "Press SPACE to select this row." at bounding box center [848, 352] width 12 height 12
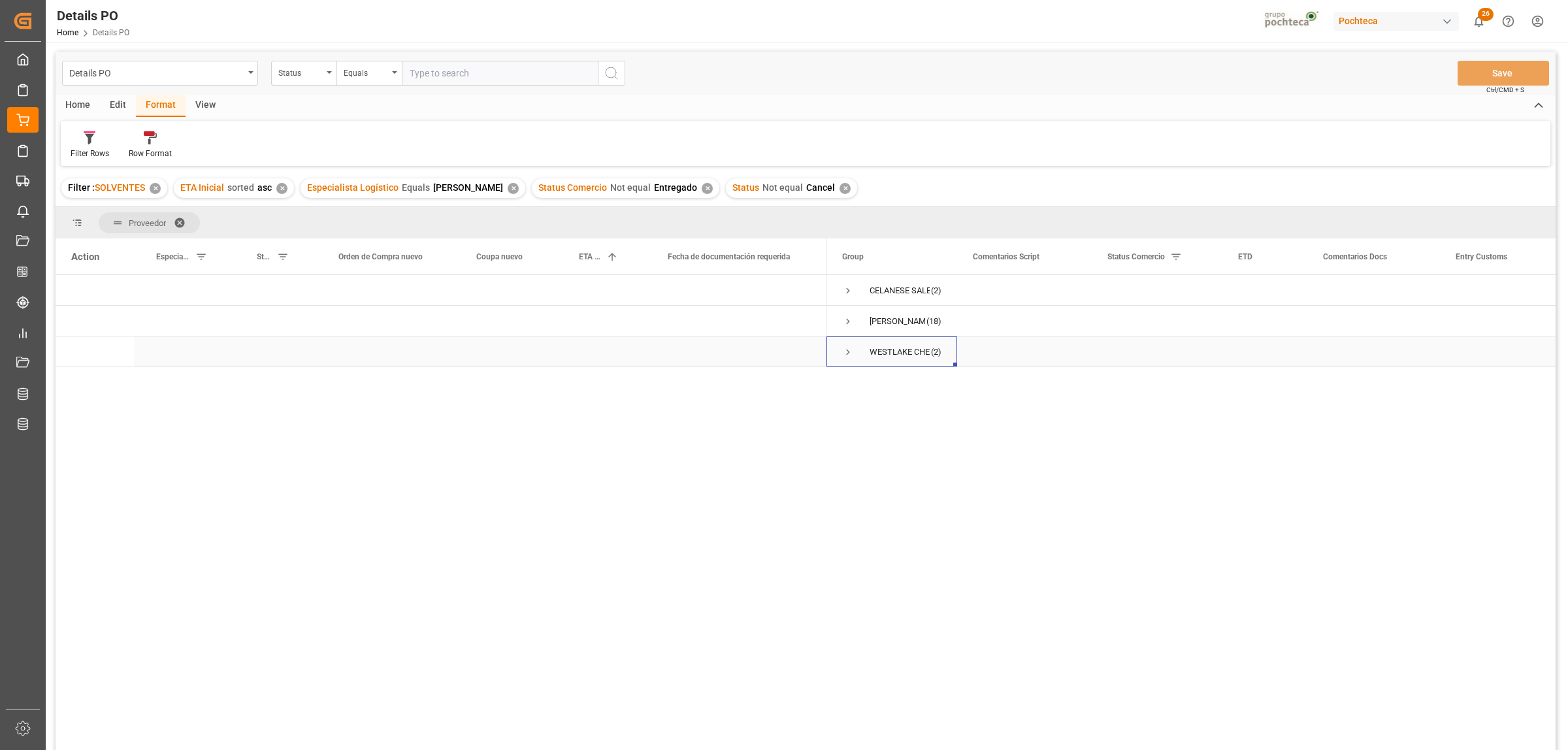
click at [847, 352] on span "Press SPACE to select this row." at bounding box center [848, 352] width 12 height 12
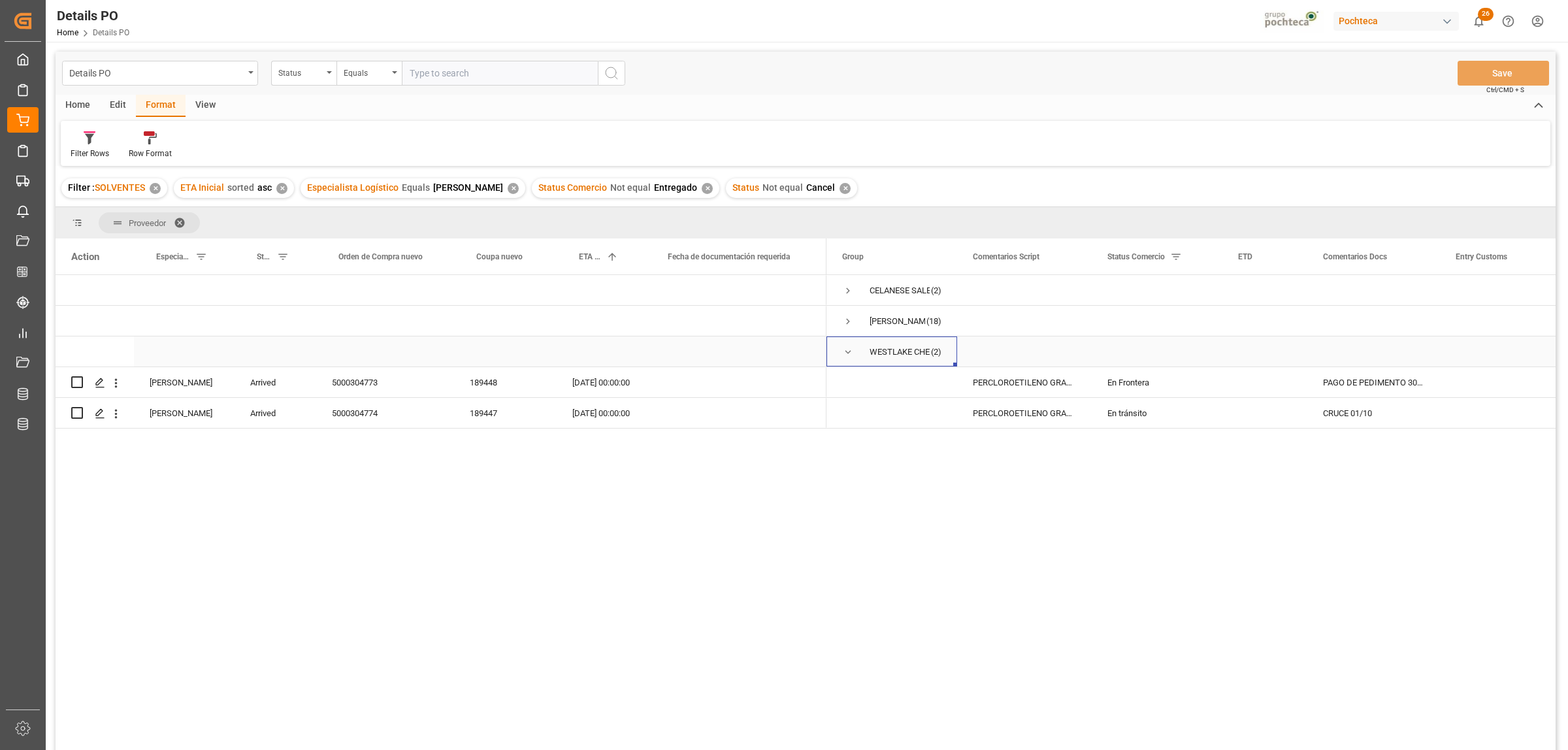
click at [847, 353] on span "Press SPACE to select this row." at bounding box center [848, 352] width 12 height 12
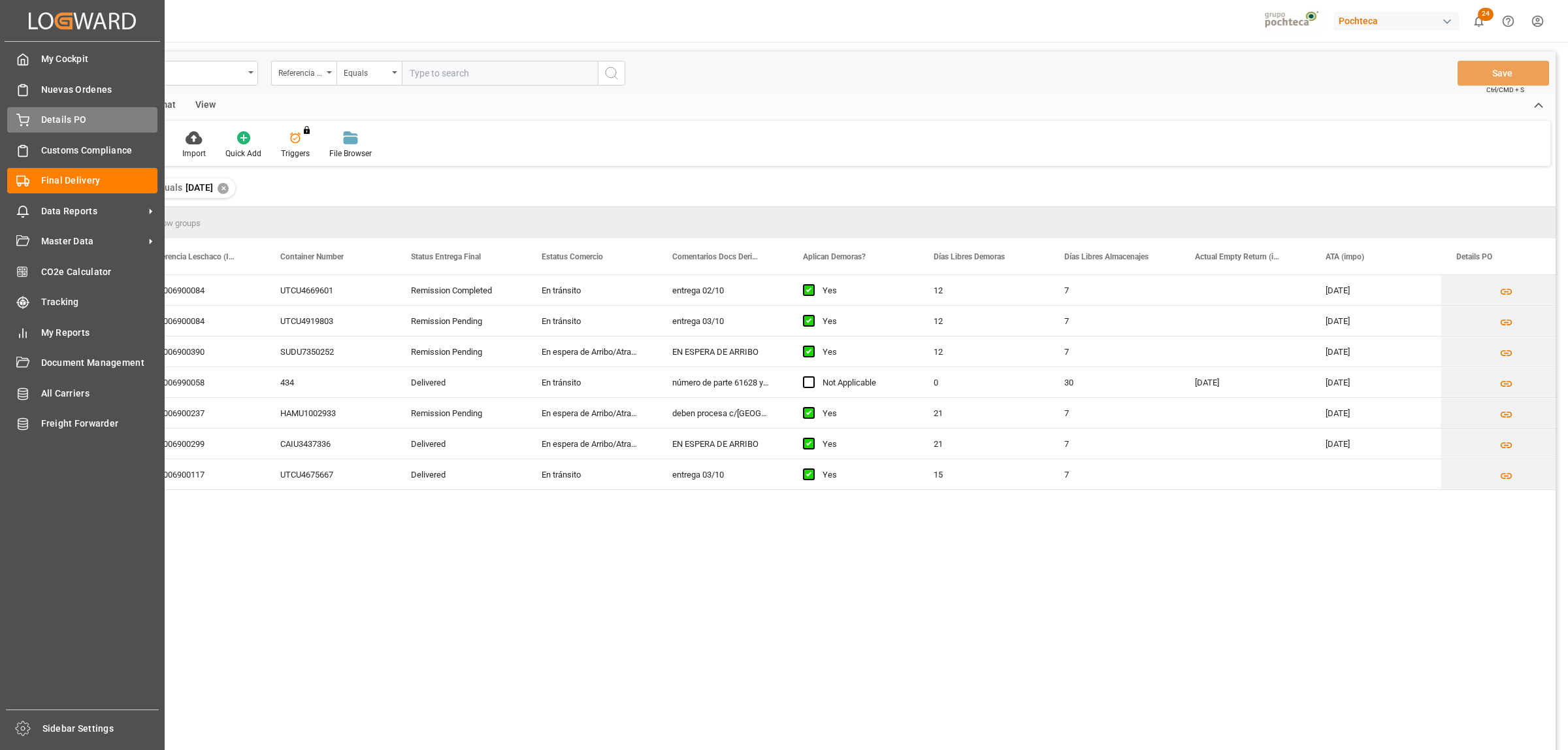
click at [51, 116] on span "Details PO" at bounding box center [100, 119] width 117 height 14
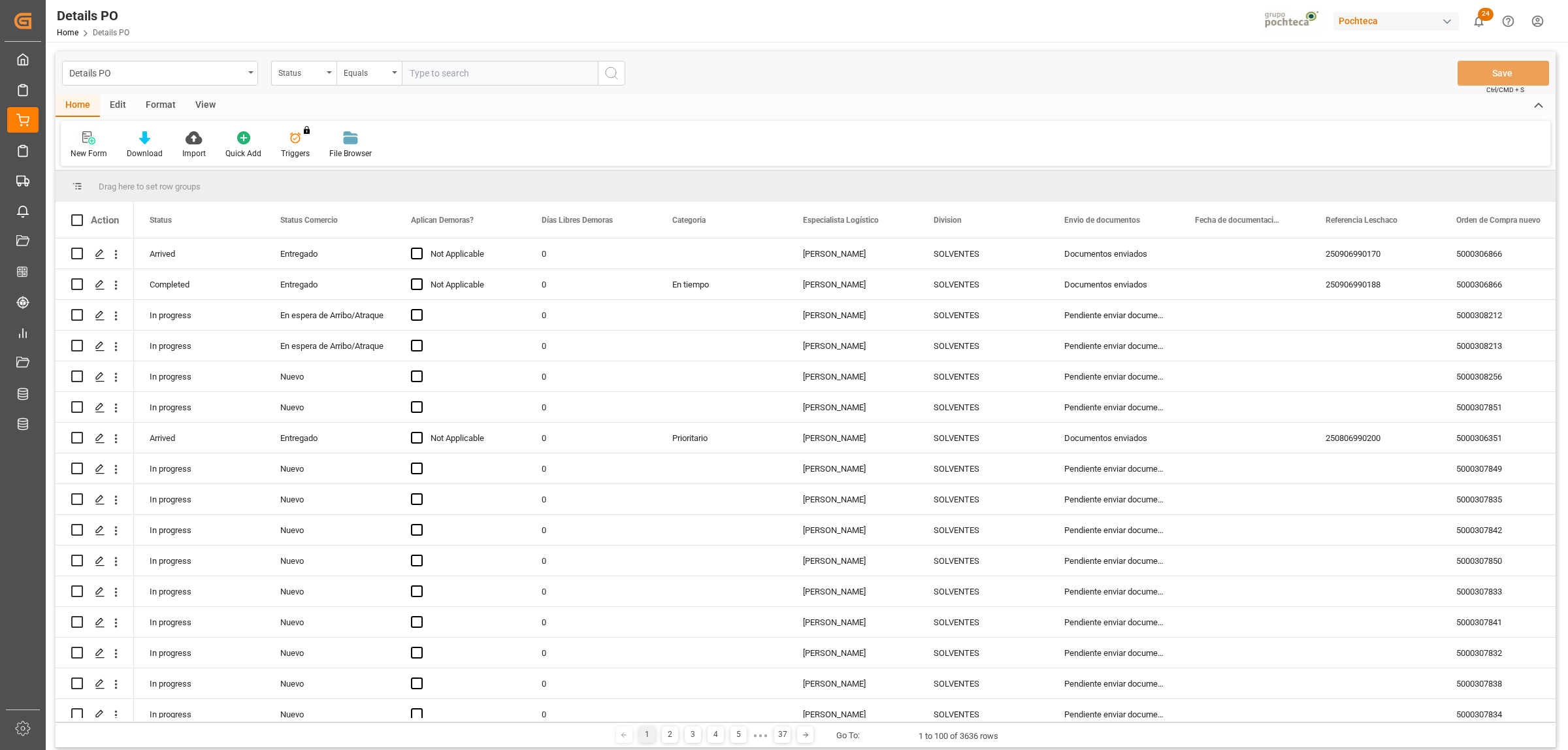
click at [89, 141] on icon at bounding box center [92, 141] width 8 height 8
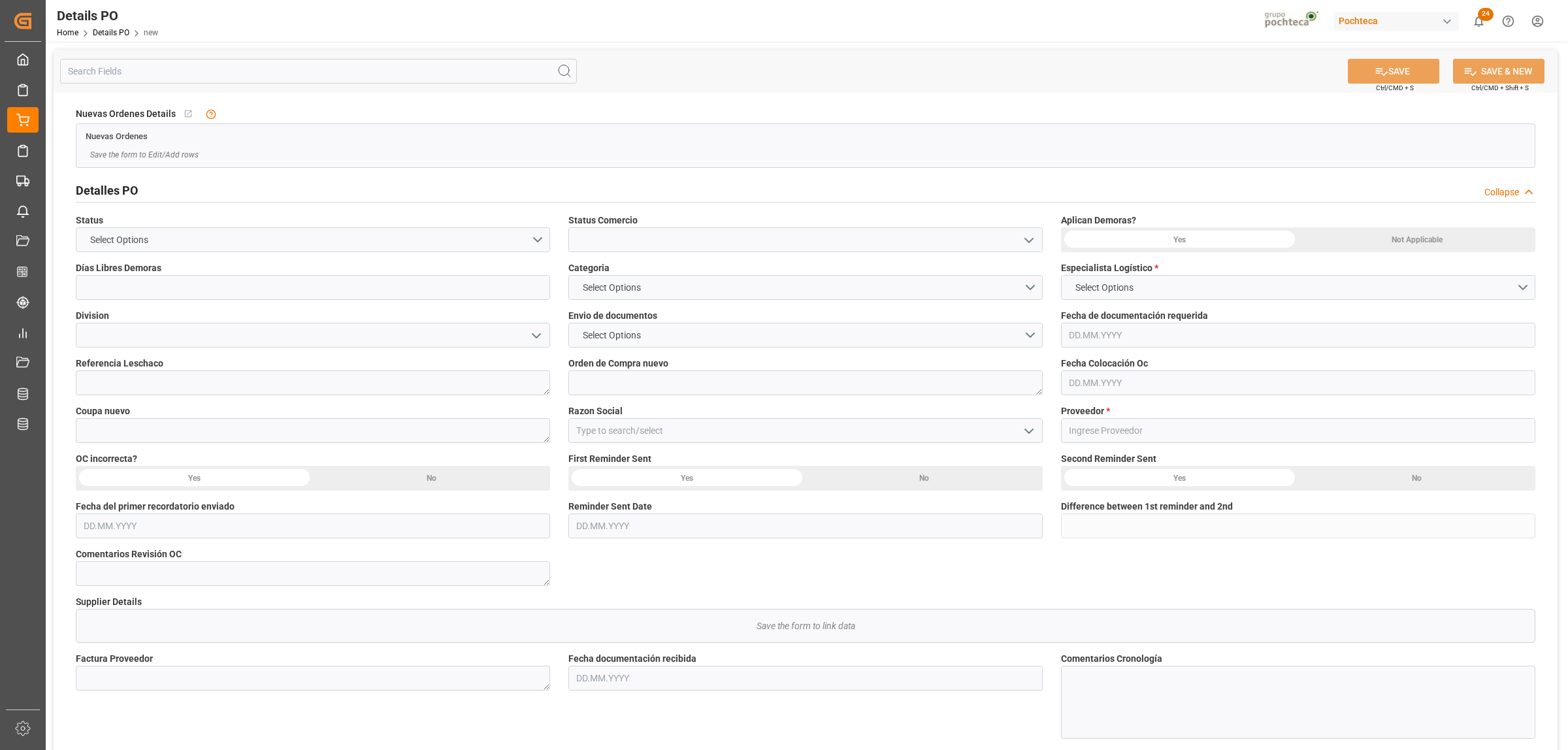
type input "0"
click at [528, 337] on icon "open menu" at bounding box center [536, 336] width 16 height 16
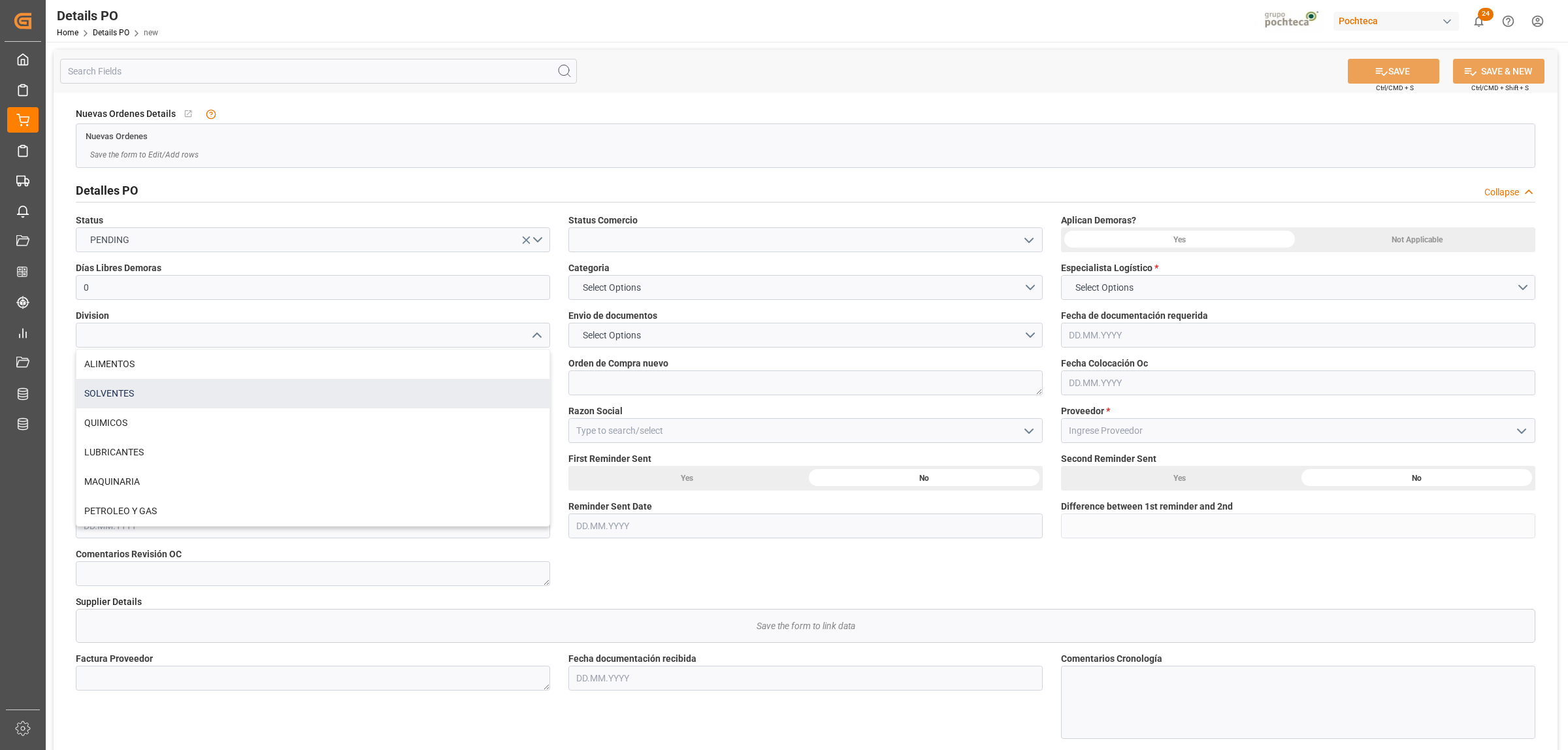
click at [124, 389] on div "SOLVENTES" at bounding box center [312, 393] width 473 height 29
type input "SOLVENTES"
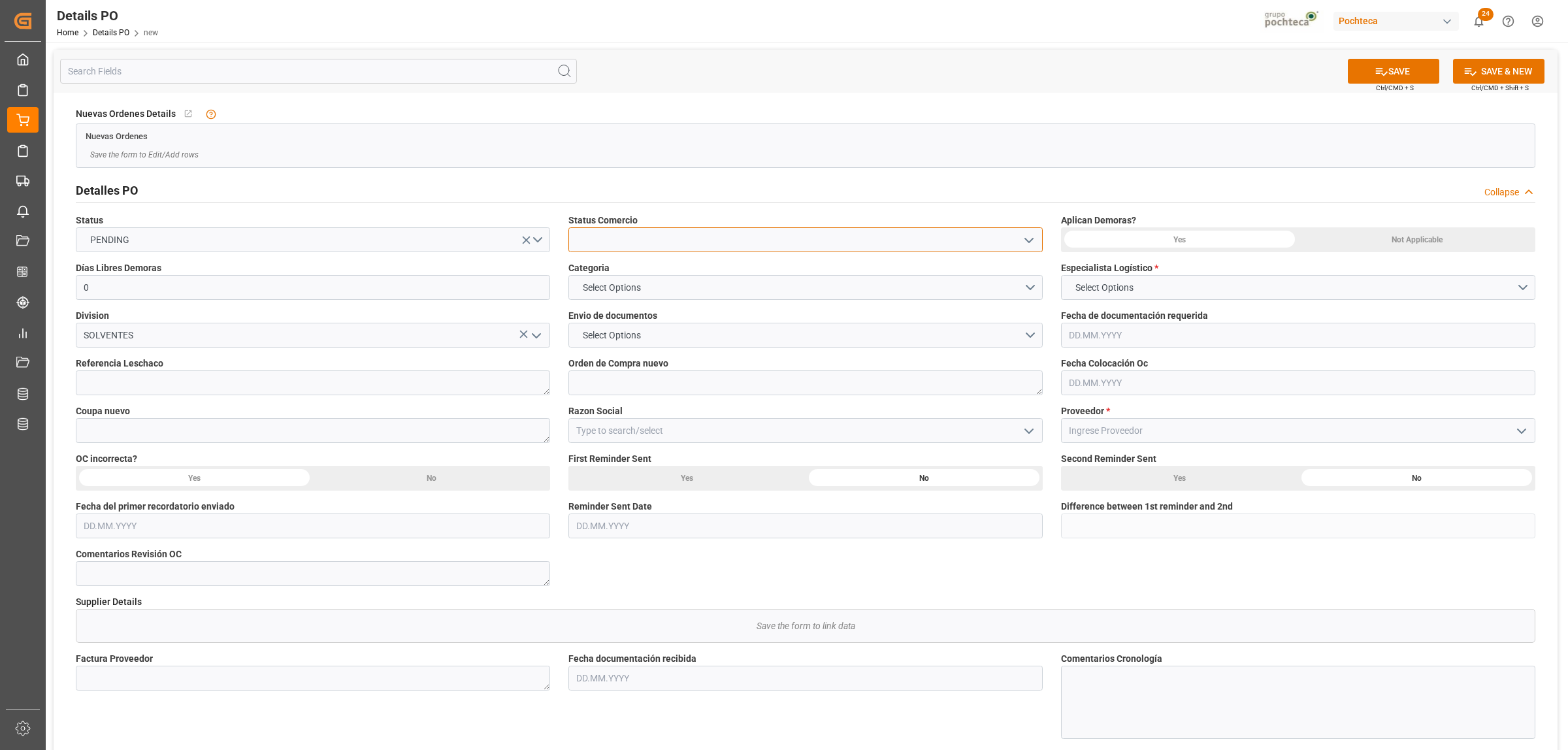
click at [1042, 246] on input at bounding box center [806, 240] width 475 height 24
click at [1027, 241] on polyline "open menu" at bounding box center [1028, 241] width 8 height 4
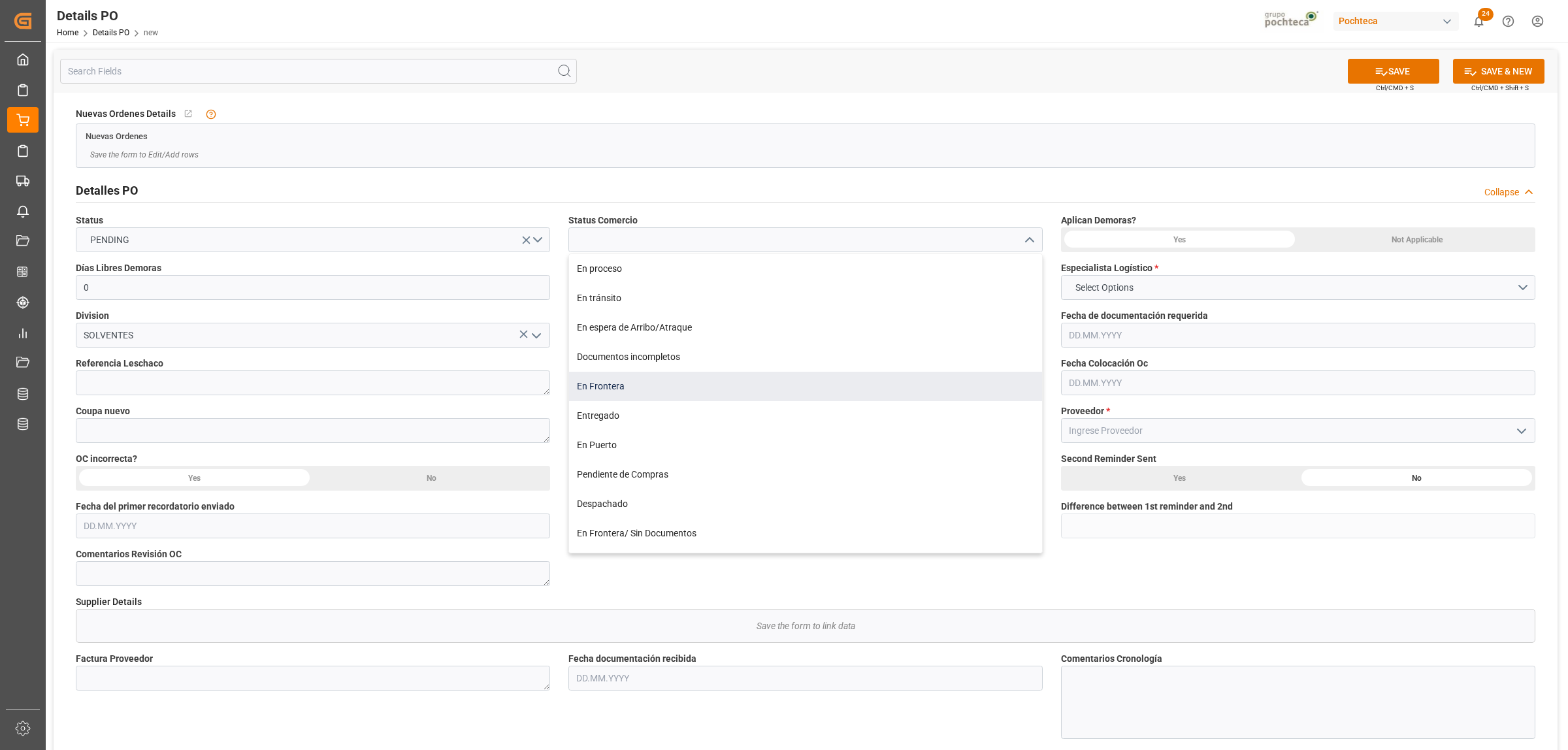
click at [622, 386] on div "En Frontera" at bounding box center [805, 385] width 473 height 29
type input "En Frontera"
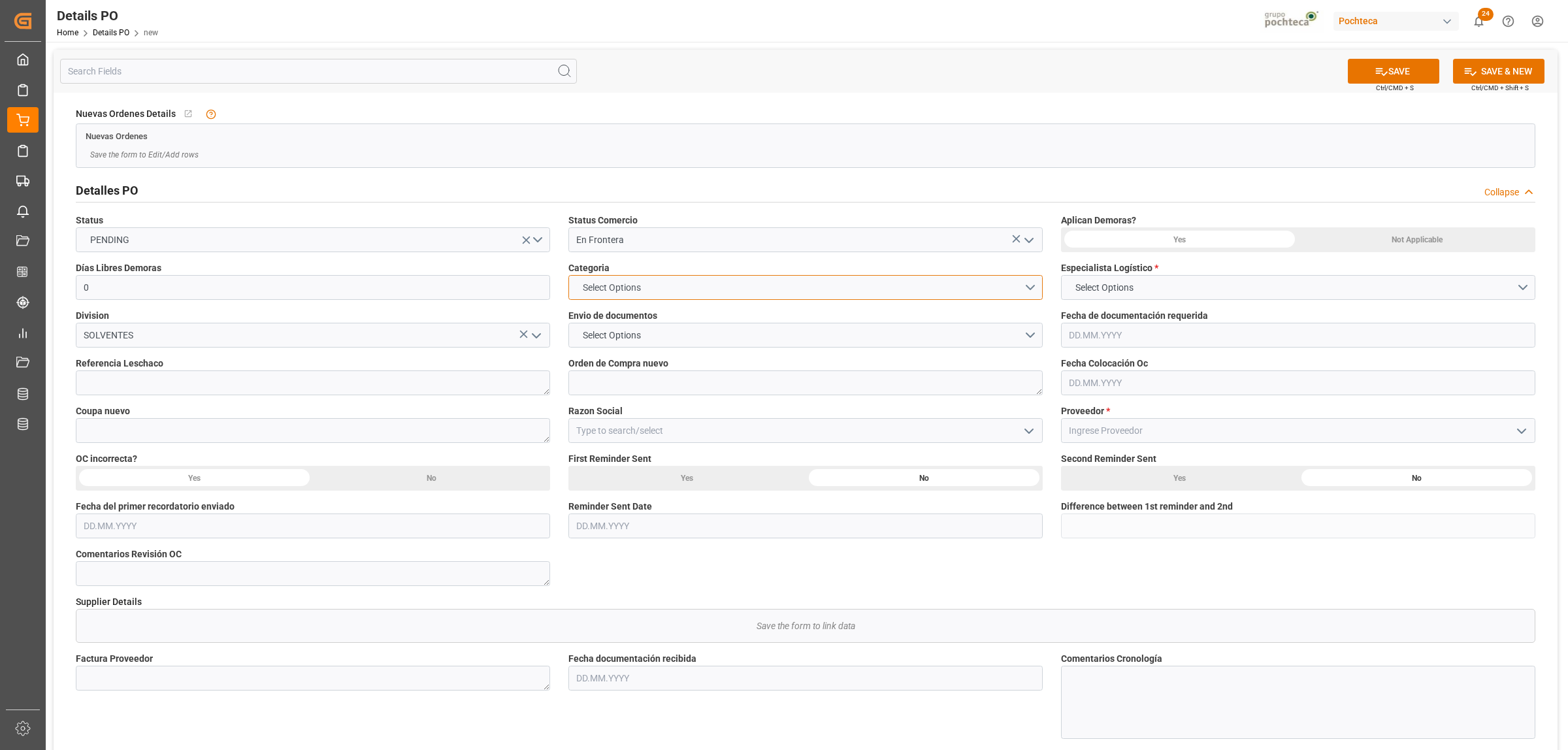
click at [1033, 292] on button "Select Options" at bounding box center [806, 288] width 475 height 24
click at [611, 319] on div "EN TIEMPO" at bounding box center [805, 318] width 473 height 27
click at [1029, 336] on button "Select Options" at bounding box center [806, 335] width 475 height 24
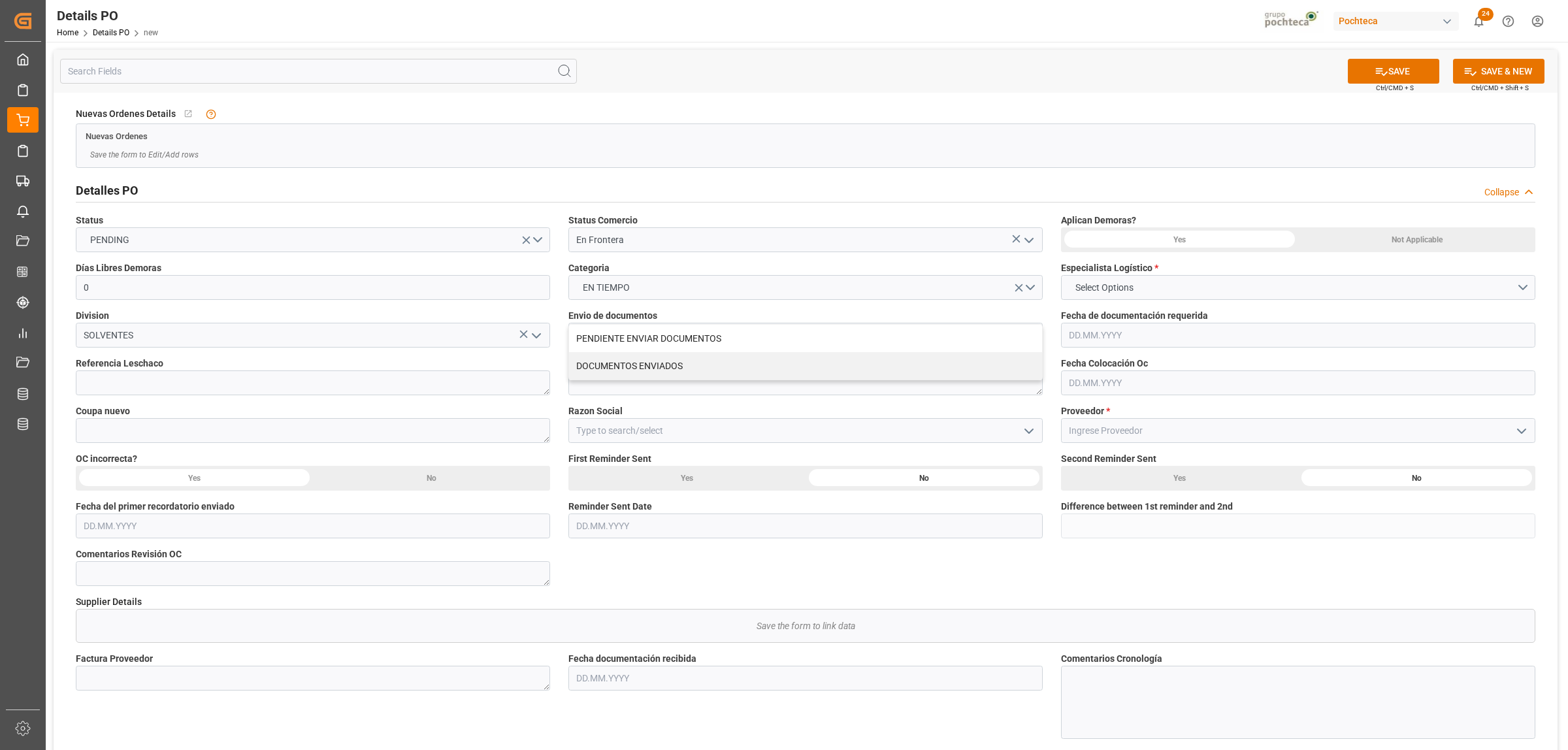
click at [738, 403] on div "Razon Social" at bounding box center [806, 423] width 493 height 48
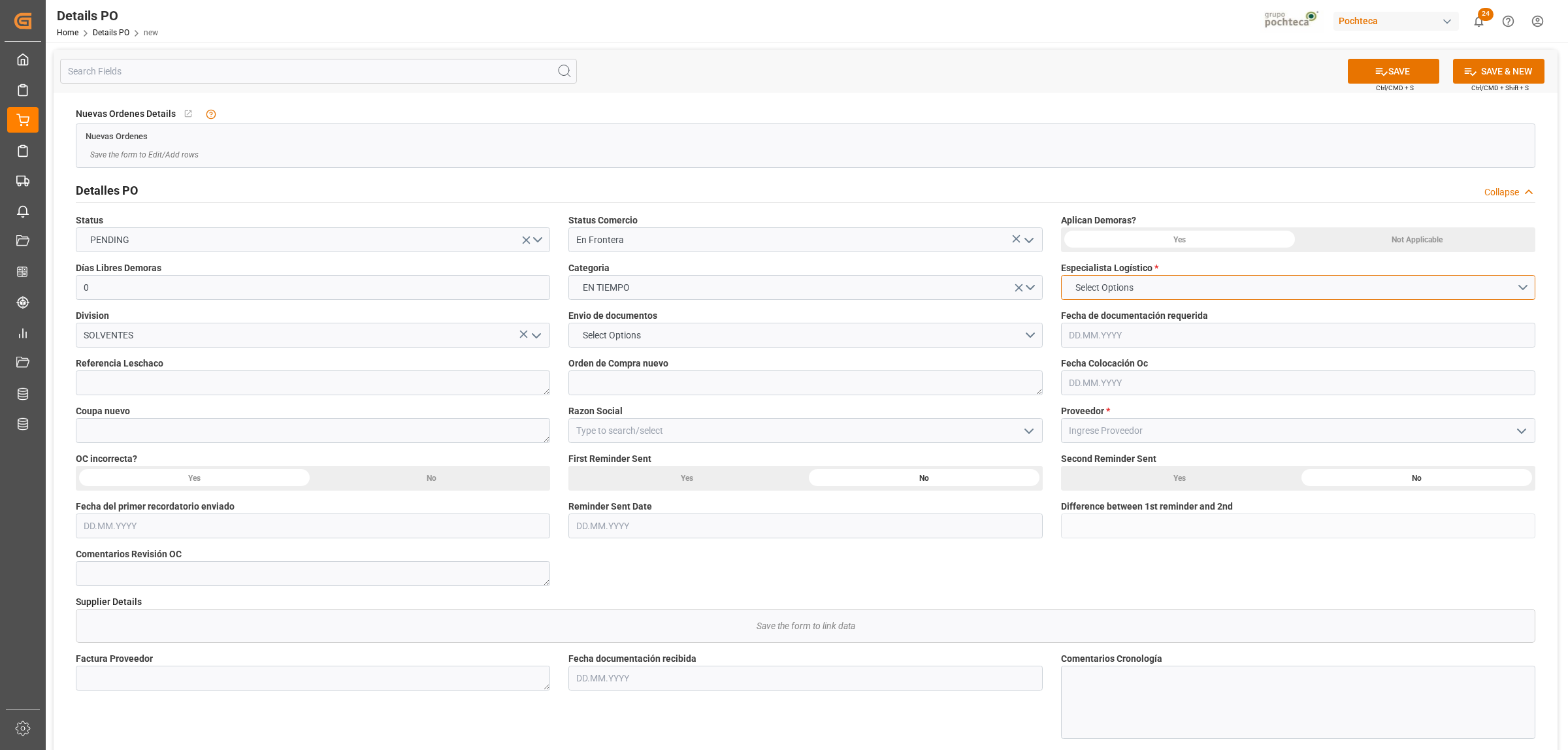
click at [1527, 286] on button "Select Options" at bounding box center [1298, 288] width 475 height 24
click at [1145, 347] on div "[PERSON_NAME]" at bounding box center [1297, 345] width 473 height 27
click at [1086, 380] on input "text" at bounding box center [1298, 383] width 475 height 24
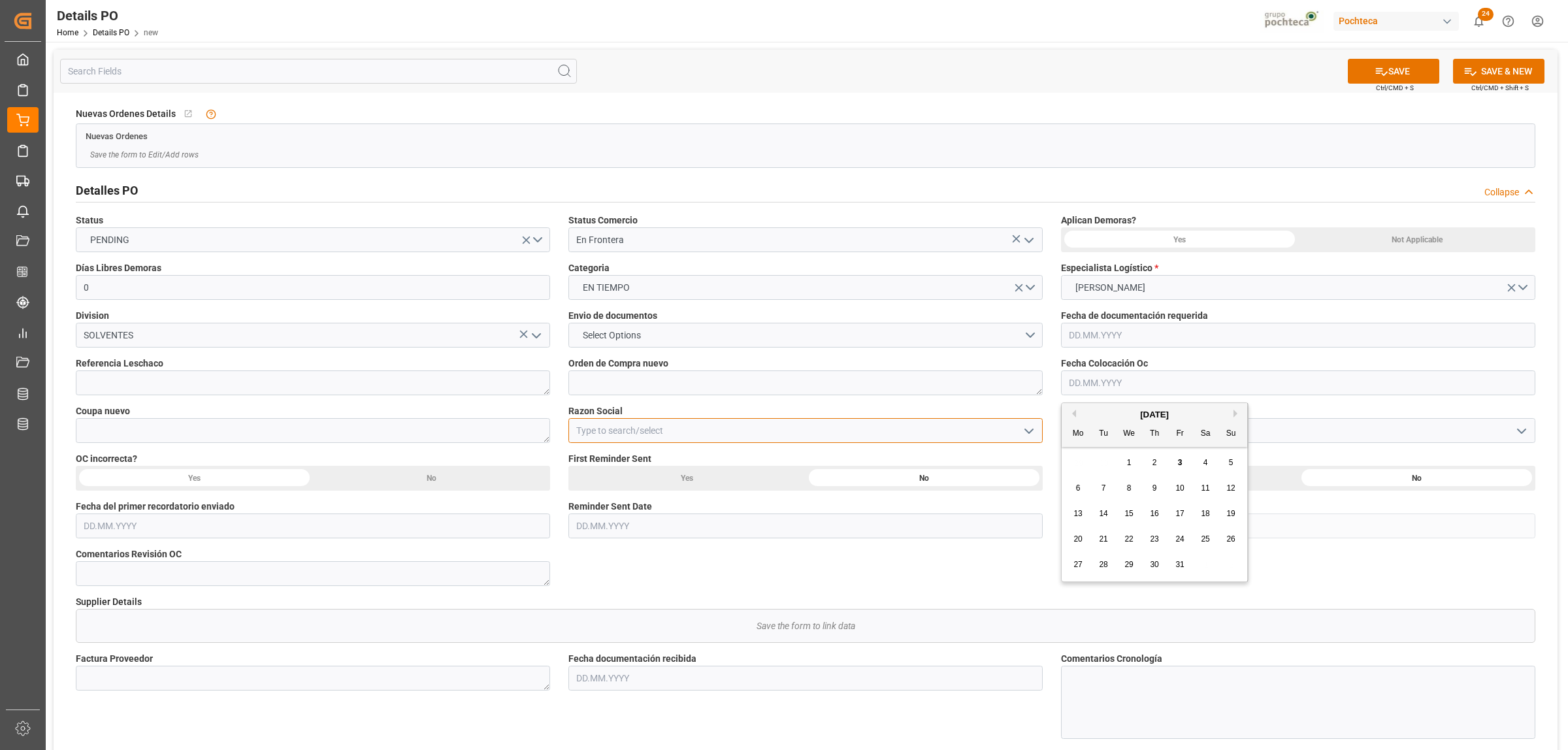
drag, startPoint x: 886, startPoint y: 428, endPoint x: 921, endPoint y: 428, distance: 35.0
click at [886, 428] on input at bounding box center [806, 430] width 475 height 24
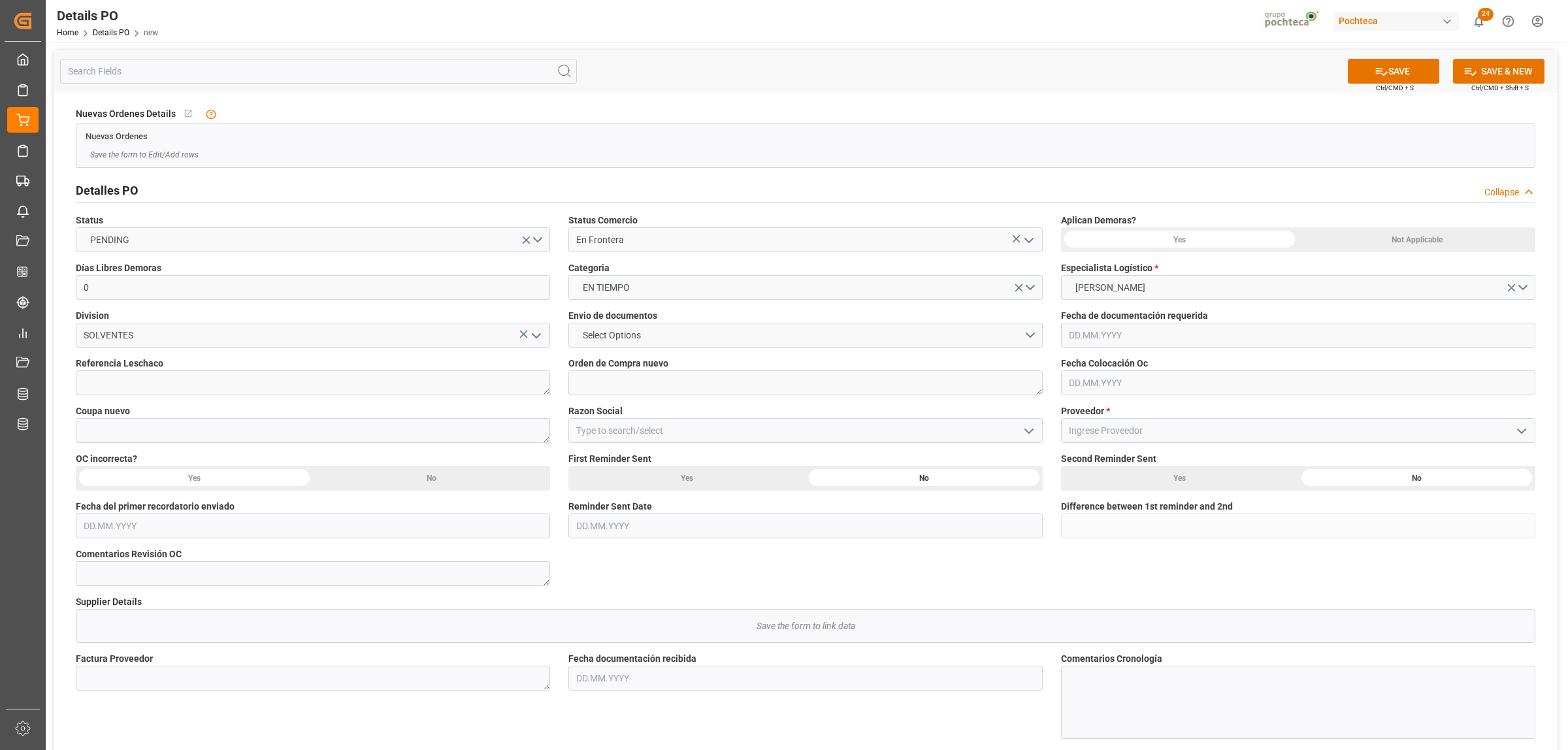
click at [1029, 432] on polyline "open menu" at bounding box center [1028, 431] width 8 height 4
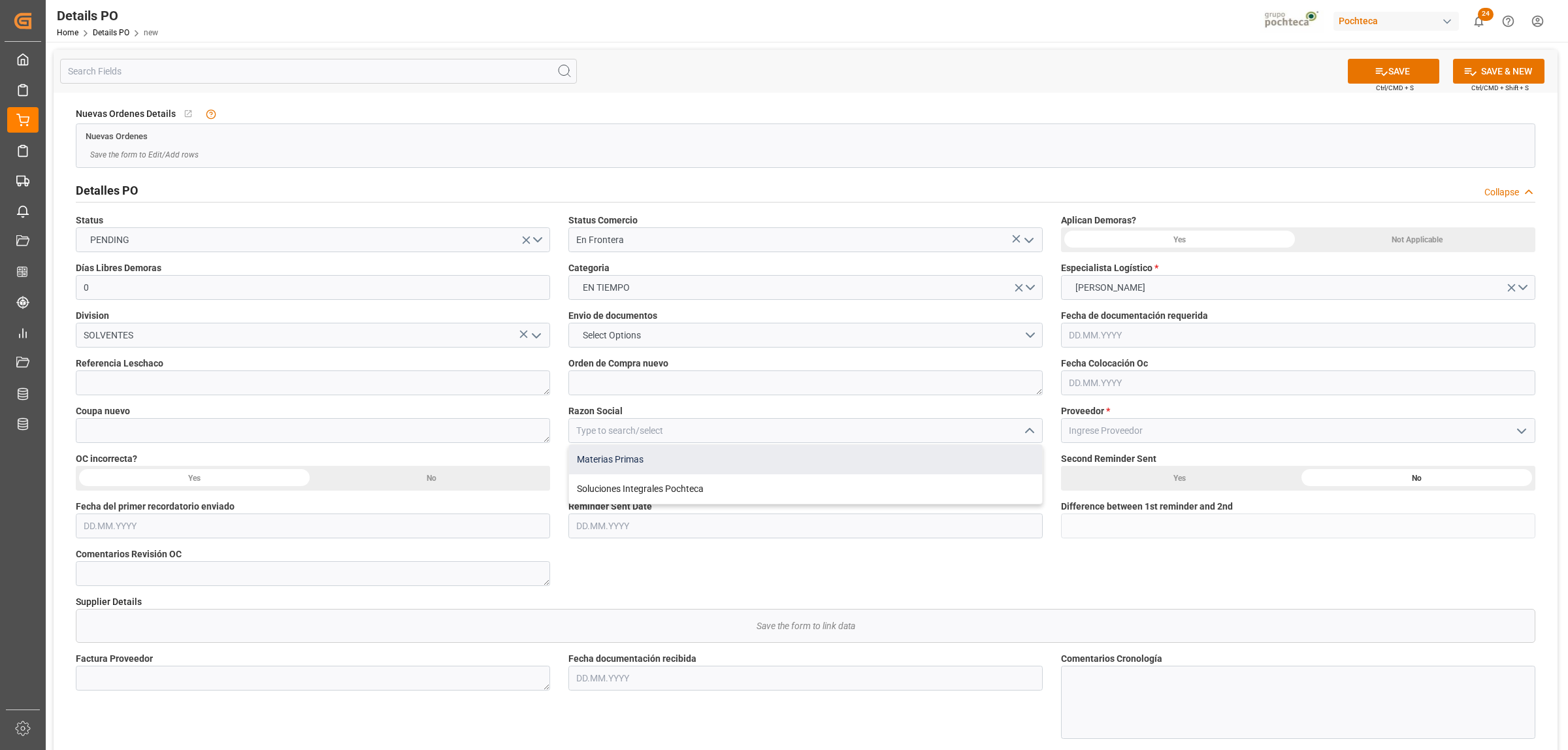
click at [640, 456] on div "Materias Primas" at bounding box center [805, 459] width 473 height 29
type input "Materias Primas"
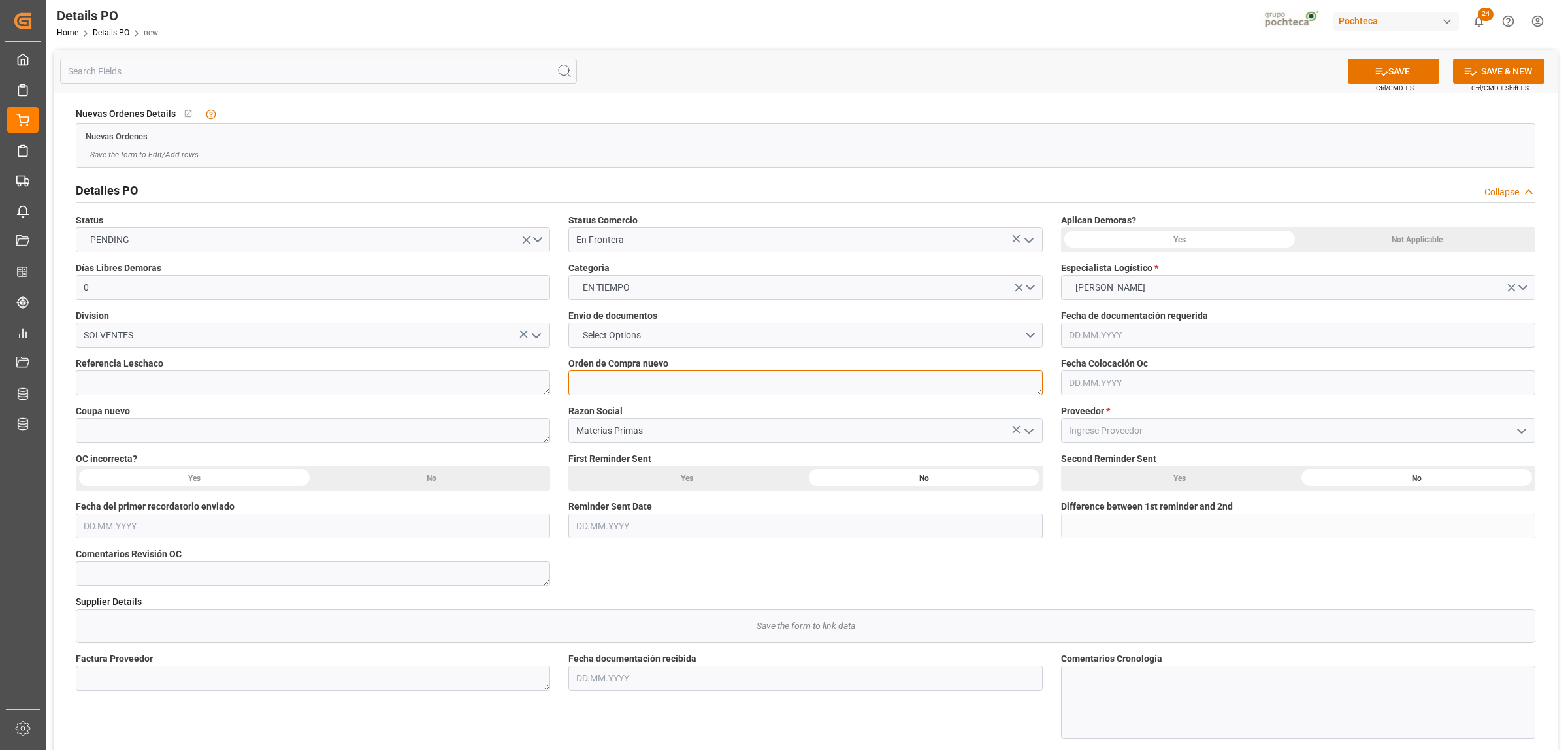
click at [604, 385] on textarea at bounding box center [806, 383] width 475 height 24
paste textarea "5000309003"
type textarea "5000309003"
